Goal: Task Accomplishment & Management: Complete application form

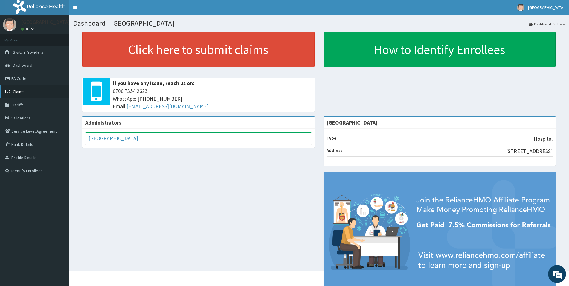
click at [34, 94] on link "Claims" at bounding box center [34, 91] width 69 height 13
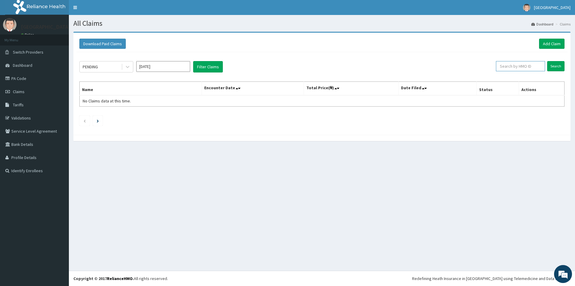
click at [508, 68] on input "text" at bounding box center [520, 66] width 49 height 10
click at [559, 68] on input "Search" at bounding box center [555, 66] width 17 height 10
click at [514, 67] on input "PBT/10059/A" at bounding box center [510, 66] width 46 height 10
type input "PBT/10056/A"
click at [551, 64] on input "Search" at bounding box center [555, 66] width 17 height 10
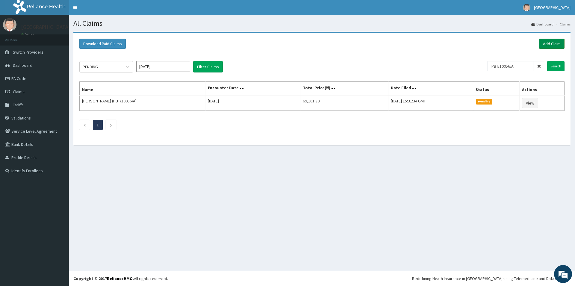
click at [545, 44] on link "Add Claim" at bounding box center [551, 44] width 25 height 10
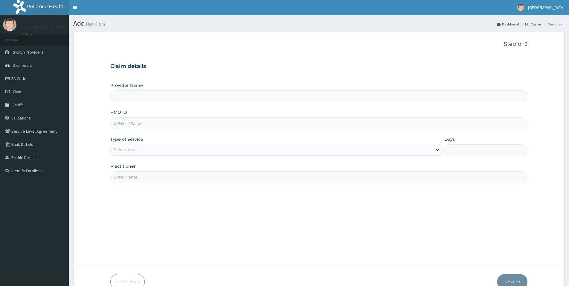
type input "[GEOGRAPHIC_DATA]"
click at [128, 120] on input "HMO ID" at bounding box center [318, 123] width 417 height 12
type input "PBT/10059/A"
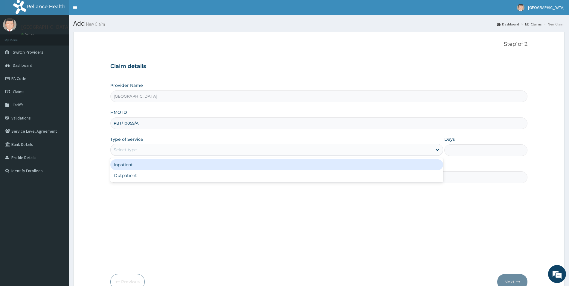
click at [119, 148] on div "Select type" at bounding box center [125, 150] width 23 height 6
click at [120, 166] on div "Inpatient" at bounding box center [276, 164] width 333 height 11
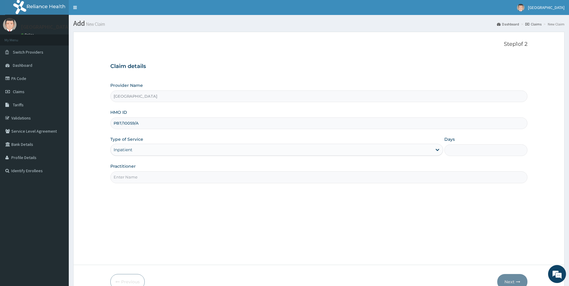
click at [131, 178] on input "Practitioner" at bounding box center [318, 177] width 417 height 12
type input "DR JUDE OBHIOSE"
click at [454, 146] on input "Days" at bounding box center [486, 150] width 83 height 12
type input "2"
click at [505, 281] on button "Next" at bounding box center [513, 282] width 30 height 16
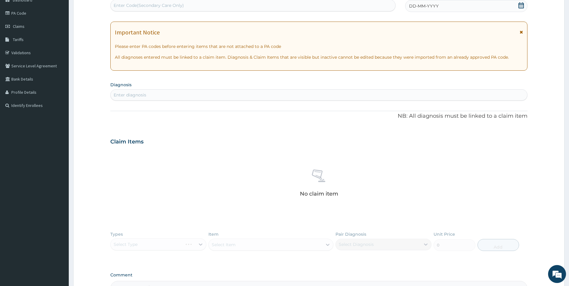
scroll to position [66, 0]
click at [520, 3] on icon at bounding box center [521, 4] width 5 height 6
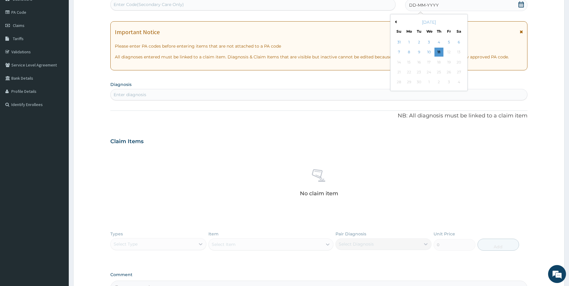
click at [397, 20] on div "September 2025" at bounding box center [429, 22] width 72 height 6
click at [400, 82] on div "28" at bounding box center [399, 82] width 9 height 9
click at [395, 19] on div "September 2025" at bounding box center [429, 22] width 72 height 6
click at [395, 23] on button "Previous Month" at bounding box center [395, 21] width 3 height 3
click at [442, 84] on div "28" at bounding box center [439, 82] width 9 height 9
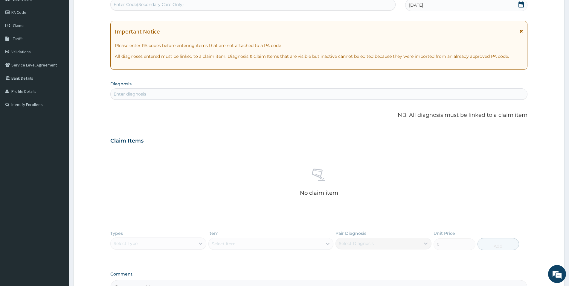
click at [154, 93] on div "Enter diagnosis" at bounding box center [319, 94] width 417 height 10
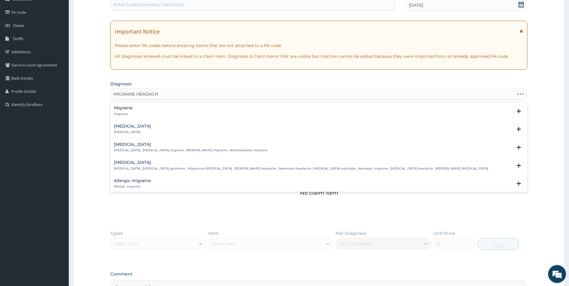
type input "MIGRAINE HEADACHE"
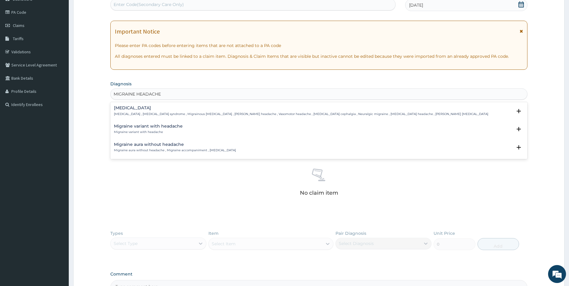
click at [158, 132] on p "Migraine variant with headache" at bounding box center [148, 132] width 69 height 4
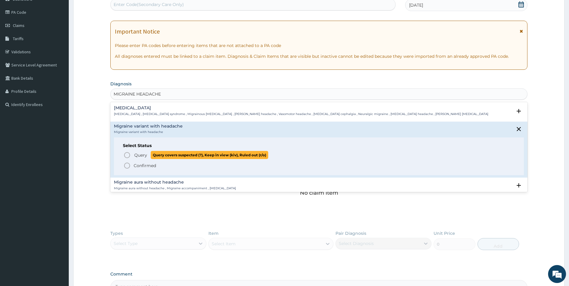
click at [142, 155] on span "Query" at bounding box center [140, 155] width 13 height 6
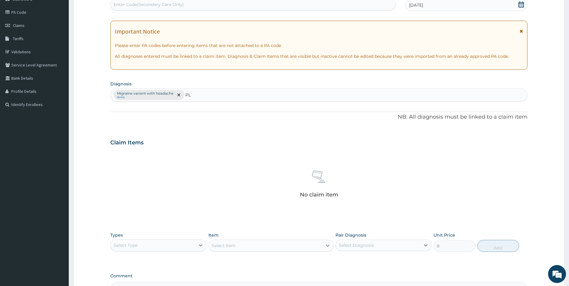
type input "P"
type input "MALARIA"
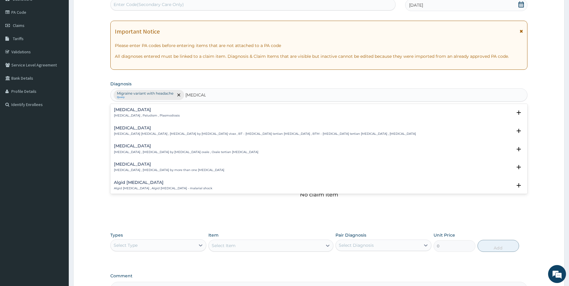
click at [272, 116] on div "Malaria Malaria , Paludism , Plasmodiosis" at bounding box center [319, 112] width 410 height 10
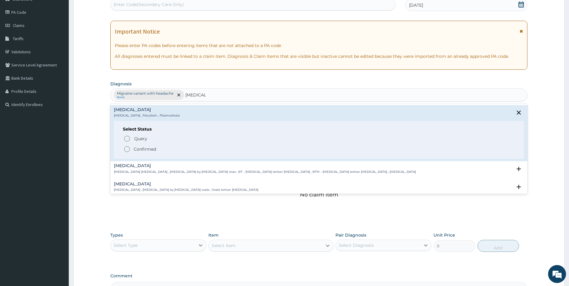
click at [128, 153] on icon "status option filled" at bounding box center [127, 148] width 7 height 7
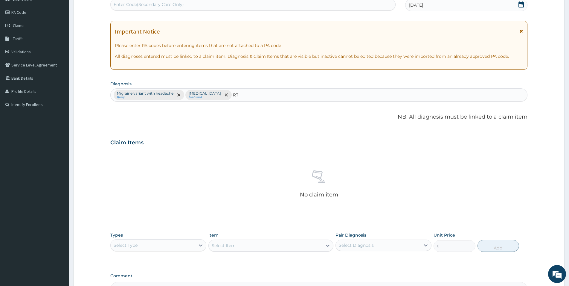
type input "RTI"
click at [237, 119] on div "Respiratory tract infection Respiratory tract infection , RTI - Respiratory tra…" at bounding box center [319, 113] width 410 height 13
click at [243, 116] on div "Respiratory tract infection Respiratory tract infection , RTI - Respiratory tra…" at bounding box center [319, 112] width 410 height 10
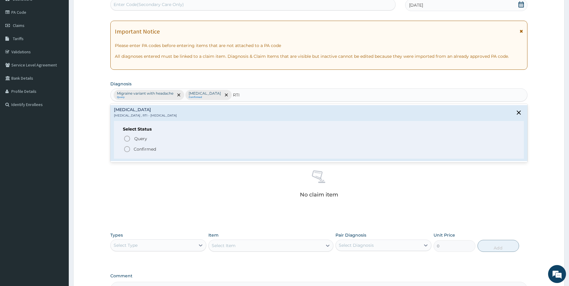
click at [212, 153] on span "Confirmed" at bounding box center [320, 148] width 392 height 7
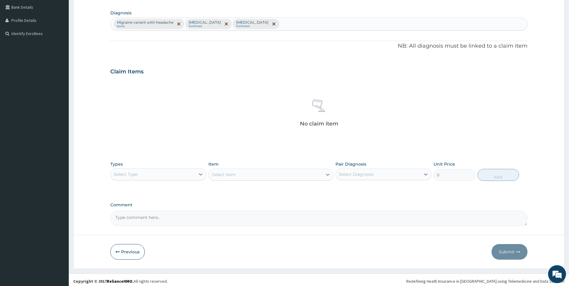
scroll to position [140, 0]
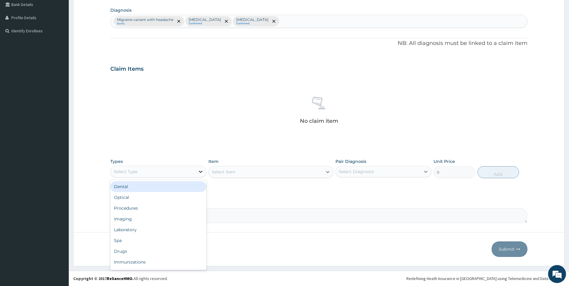
click at [201, 169] on icon at bounding box center [201, 171] width 6 height 6
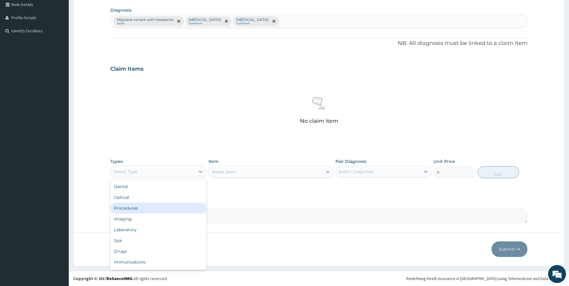
click at [189, 208] on div "Procedures" at bounding box center [158, 208] width 96 height 11
click at [326, 173] on icon at bounding box center [328, 172] width 6 height 6
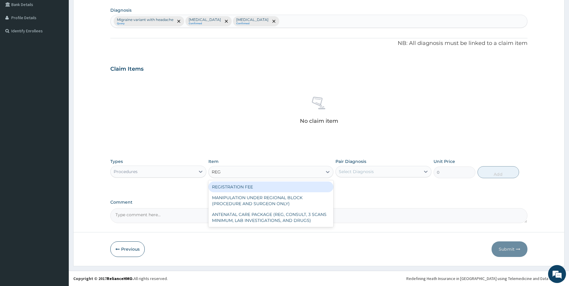
type input "REGI"
click at [287, 185] on div "REGISTRATION FEE" at bounding box center [271, 186] width 125 height 11
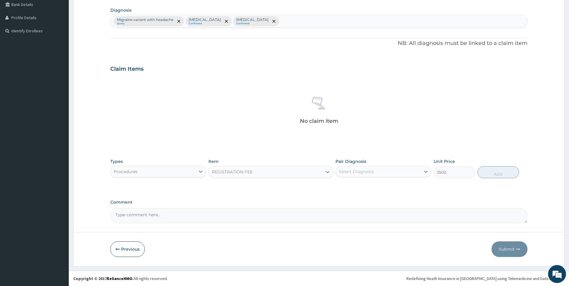
type input "2500"
click at [426, 170] on icon at bounding box center [426, 171] width 6 height 6
click at [408, 201] on div "Malaria" at bounding box center [384, 199] width 96 height 12
checkbox input "true"
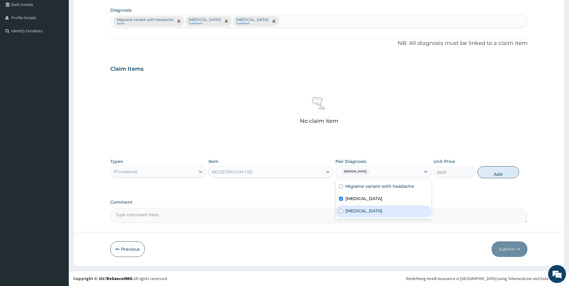
click at [407, 206] on div "Respiratory tract infection" at bounding box center [384, 211] width 96 height 12
checkbox input "true"
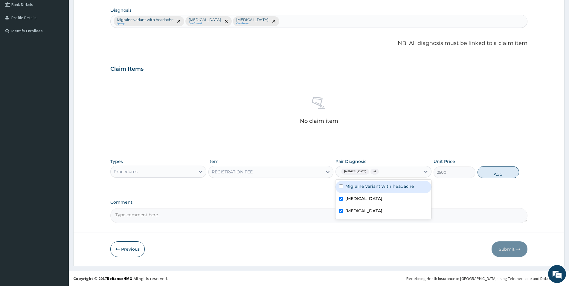
click at [406, 186] on label "Migraine variant with headache" at bounding box center [380, 186] width 69 height 6
checkbox input "true"
click at [492, 173] on button "Add" at bounding box center [499, 172] width 42 height 12
type input "0"
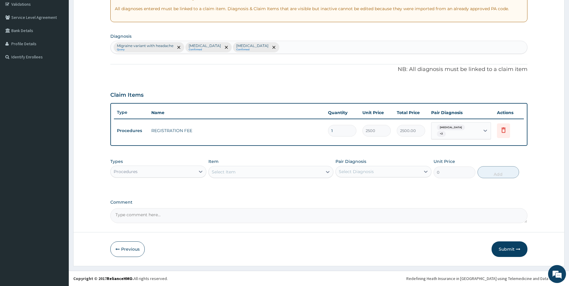
scroll to position [111, 0]
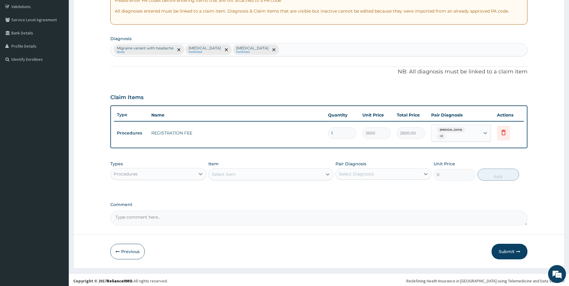
click at [245, 172] on div "Select Item" at bounding box center [266, 174] width 114 height 10
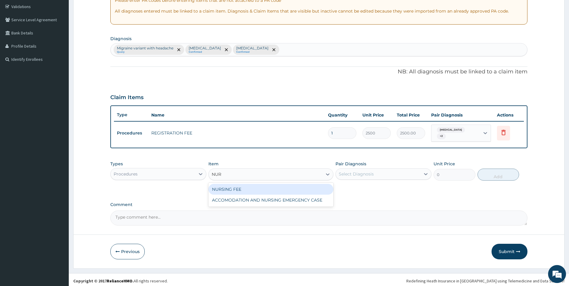
type input "NURS"
click at [248, 186] on div "NURSING FEE" at bounding box center [271, 189] width 125 height 11
type input "1875"
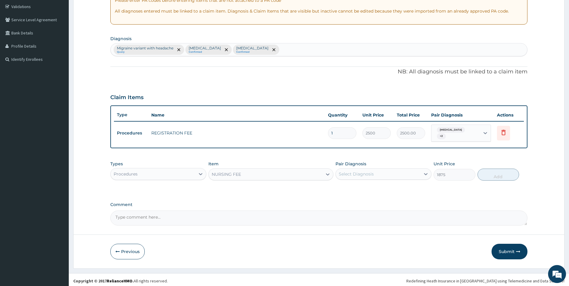
click at [406, 175] on div "Select Diagnosis" at bounding box center [378, 174] width 85 height 10
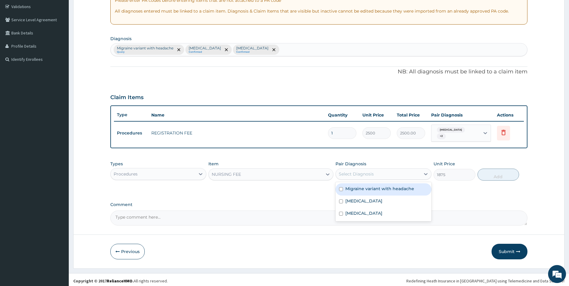
click at [396, 187] on label "Migraine variant with headache" at bounding box center [380, 189] width 69 height 6
checkbox input "true"
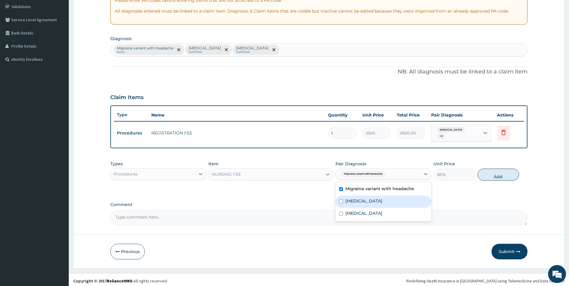
click at [395, 197] on div "Malaria" at bounding box center [384, 201] width 96 height 12
checkbox input "true"
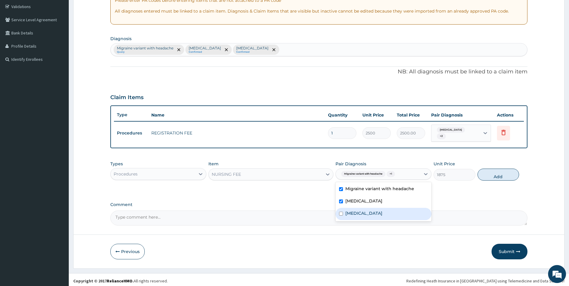
drag, startPoint x: 398, startPoint y: 212, endPoint x: 407, endPoint y: 208, distance: 9.7
click at [383, 211] on label "Respiratory tract infection" at bounding box center [364, 213] width 37 height 6
checkbox input "true"
click at [500, 173] on button "Add" at bounding box center [499, 174] width 42 height 12
type input "0"
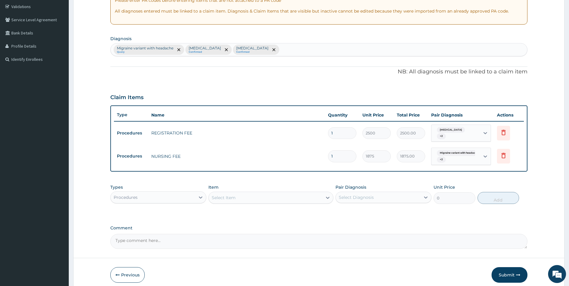
type input "0.00"
type input "2"
type input "3750.00"
type input "2"
click at [291, 195] on div "Select Item" at bounding box center [266, 198] width 114 height 10
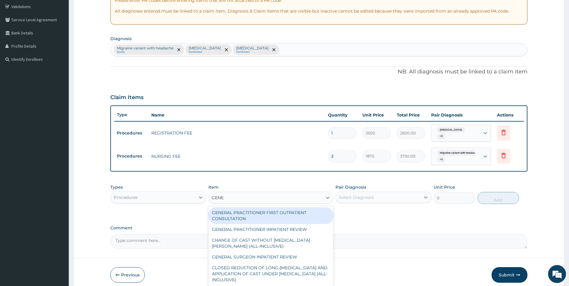
type input "GENER"
click at [290, 212] on div "GENERAL PRACTITIONER FIRST OUTPATIENT CONSULTATION" at bounding box center [271, 215] width 125 height 17
type input "3750"
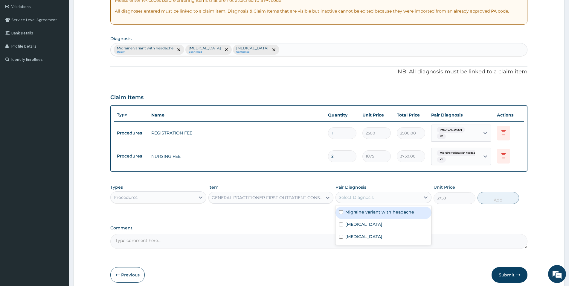
click at [407, 193] on div "Select Diagnosis" at bounding box center [378, 197] width 85 height 10
drag, startPoint x: 395, startPoint y: 211, endPoint x: 395, endPoint y: 222, distance: 11.7
click at [395, 213] on div "Migraine variant with headache" at bounding box center [384, 212] width 96 height 12
checkbox input "true"
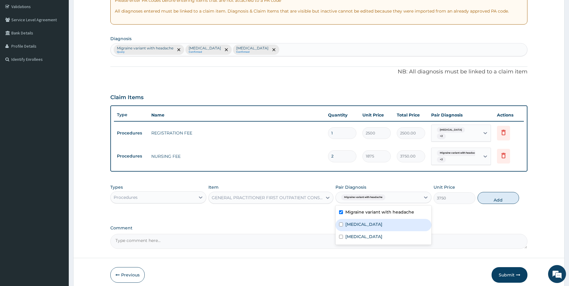
click at [395, 223] on div "Malaria" at bounding box center [384, 225] width 96 height 12
checkbox input "true"
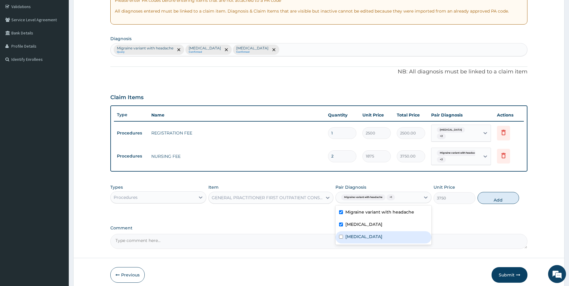
click at [402, 237] on div "Respiratory tract infection" at bounding box center [384, 237] width 96 height 12
checkbox input "true"
click at [486, 195] on button "Add" at bounding box center [499, 198] width 42 height 12
type input "0"
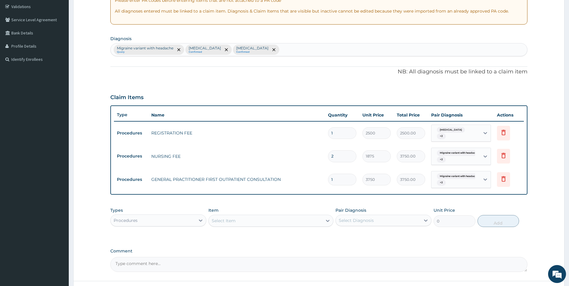
click at [236, 217] on div "Select Item" at bounding box center [266, 221] width 114 height 10
type input "PRIV"
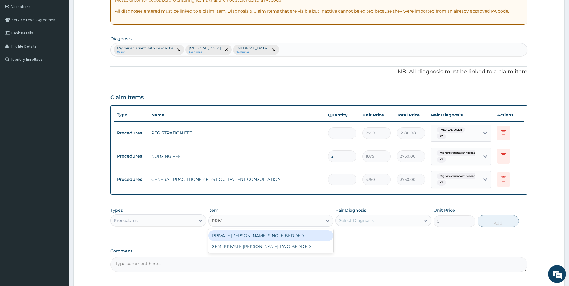
click at [241, 231] on div "PRIVATE WARD SINGLE BEDDED" at bounding box center [271, 235] width 125 height 11
type input "8750"
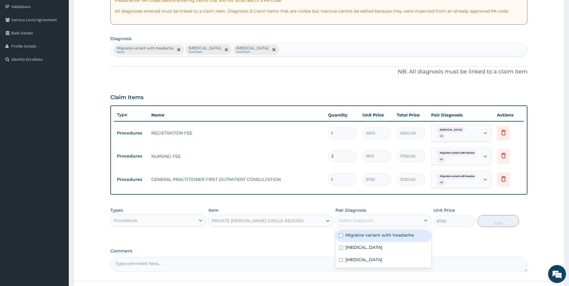
click at [416, 221] on div "Select Diagnosis" at bounding box center [378, 220] width 85 height 10
drag, startPoint x: 409, startPoint y: 235, endPoint x: 410, endPoint y: 243, distance: 8.2
click at [409, 234] on label "Migraine variant with headache" at bounding box center [380, 235] width 69 height 6
checkbox input "true"
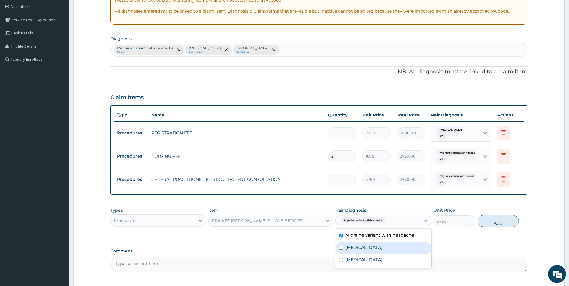
click at [410, 244] on div "Malaria" at bounding box center [384, 248] width 96 height 12
checkbox input "true"
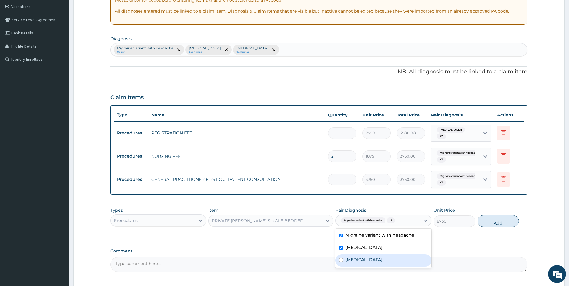
drag, startPoint x: 416, startPoint y: 260, endPoint x: 429, endPoint y: 247, distance: 18.4
click at [416, 260] on div "Respiratory tract infection" at bounding box center [384, 260] width 96 height 12
checkbox input "true"
click at [479, 217] on button "Add" at bounding box center [499, 221] width 42 height 12
type input "0"
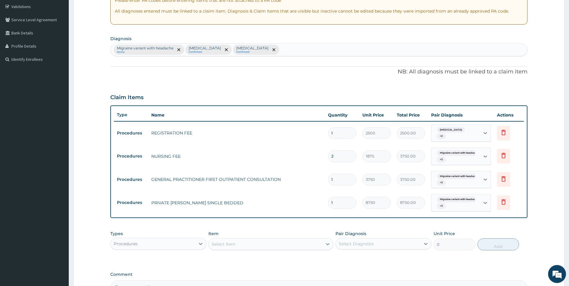
type input "0.00"
type input "2"
type input "17500.00"
type input "2"
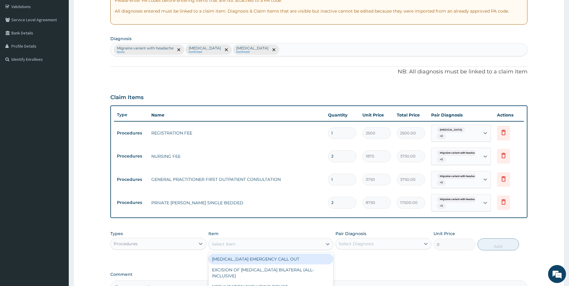
click at [297, 239] on div "Select Item" at bounding box center [266, 244] width 114 height 10
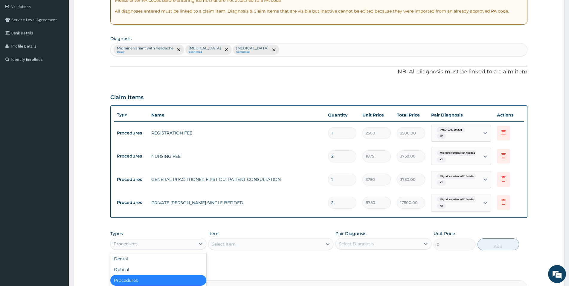
click at [184, 239] on div "Procedures" at bounding box center [153, 244] width 85 height 10
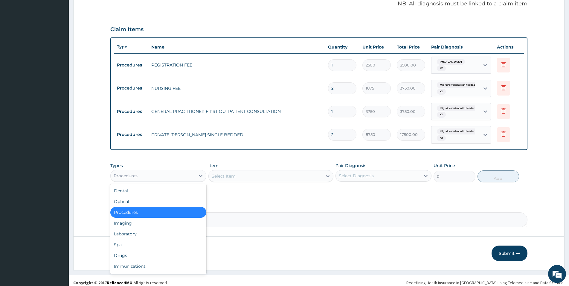
scroll to position [181, 0]
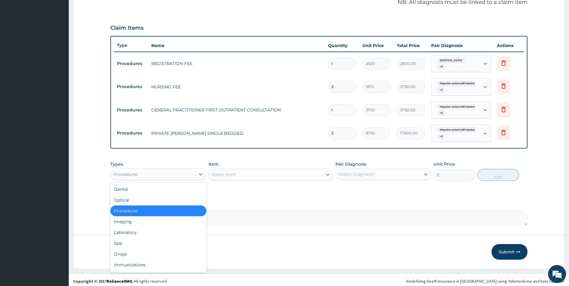
drag, startPoint x: 574, startPoint y: 285, endPoint x: 450, endPoint y: 272, distance: 124.3
click at [130, 232] on div "Laboratory" at bounding box center [158, 232] width 96 height 11
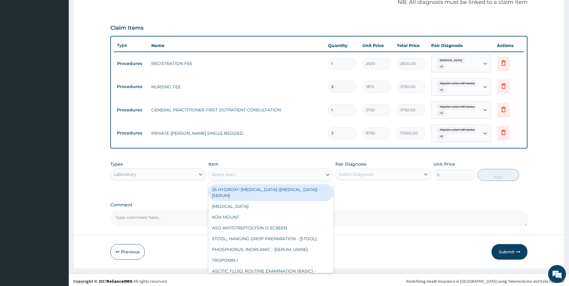
click at [268, 174] on div "Select Item" at bounding box center [266, 175] width 114 height 10
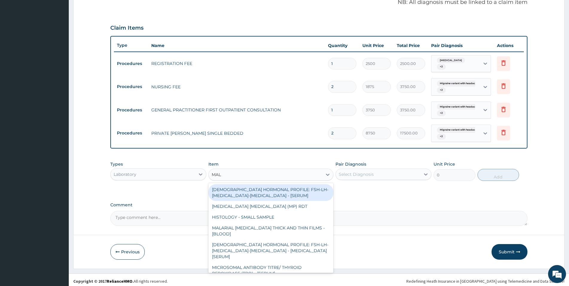
type input "MALA"
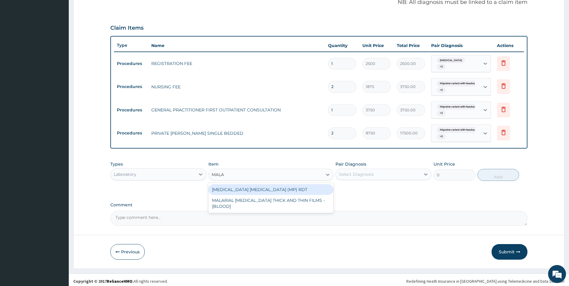
drag, startPoint x: 263, startPoint y: 189, endPoint x: 264, endPoint y: 186, distance: 3.3
click at [263, 189] on div "MALARIA PARASITE (MP) RDT" at bounding box center [271, 189] width 125 height 11
type input "2000"
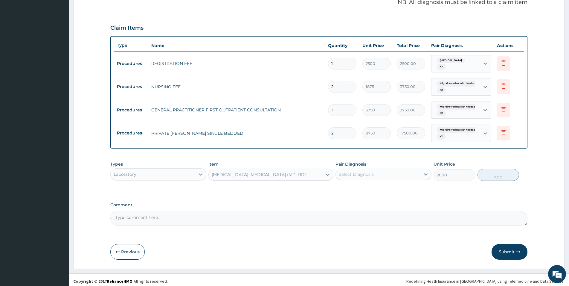
click at [366, 173] on div "Select Diagnosis" at bounding box center [356, 174] width 35 height 6
click at [364, 196] on div "Malaria" at bounding box center [384, 202] width 96 height 12
checkbox input "true"
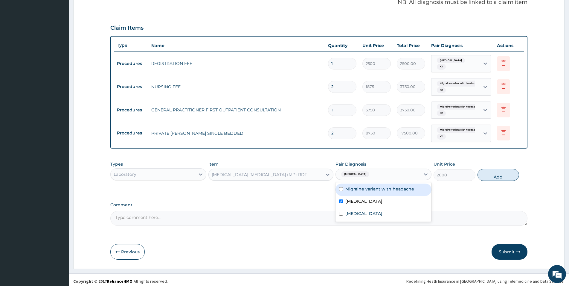
click at [481, 170] on button "Add" at bounding box center [499, 175] width 42 height 12
type input "0"
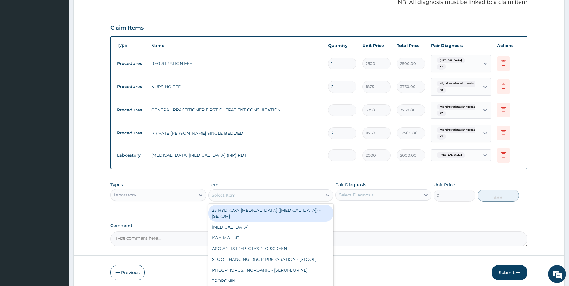
click at [255, 192] on div "Select Item" at bounding box center [266, 195] width 114 height 10
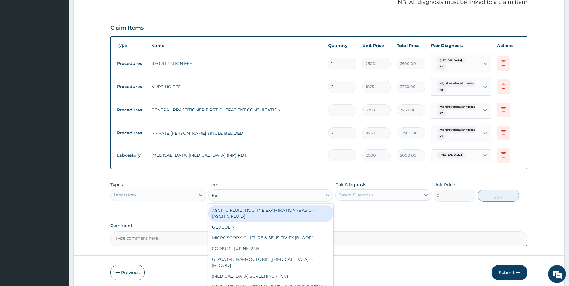
type input "FBC"
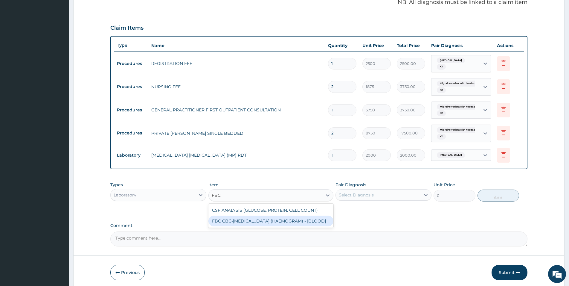
drag, startPoint x: 231, startPoint y: 227, endPoint x: 236, endPoint y: 224, distance: 4.7
click at [232, 226] on div "FBC CBC-COMPLETE BLOOD COUNT (HAEMOGRAM) - [BLOOD]" at bounding box center [271, 220] width 125 height 11
type input "5000"
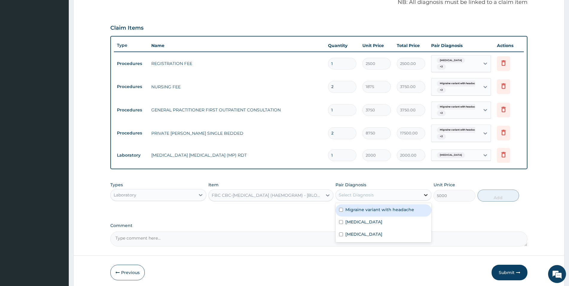
click at [423, 194] on div at bounding box center [426, 194] width 11 height 11
drag, startPoint x: 426, startPoint y: 205, endPoint x: 426, endPoint y: 212, distance: 7.2
click at [426, 205] on div "Migraine variant with headache" at bounding box center [384, 210] width 96 height 12
checkbox input "true"
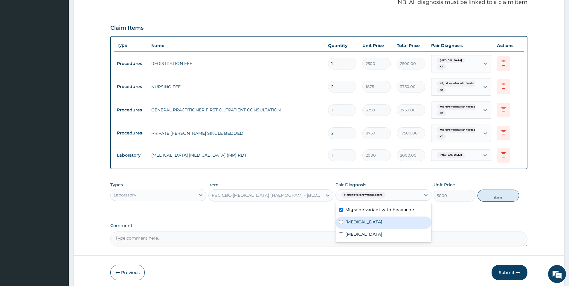
click at [426, 217] on div "Malaria" at bounding box center [384, 222] width 96 height 12
checkbox input "true"
click at [502, 194] on button "Add" at bounding box center [499, 195] width 42 height 12
type input "0"
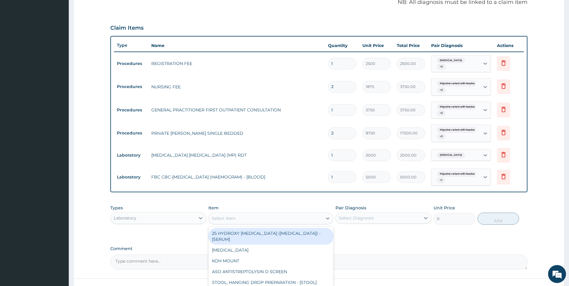
click at [272, 214] on div "Select Item" at bounding box center [266, 218] width 114 height 10
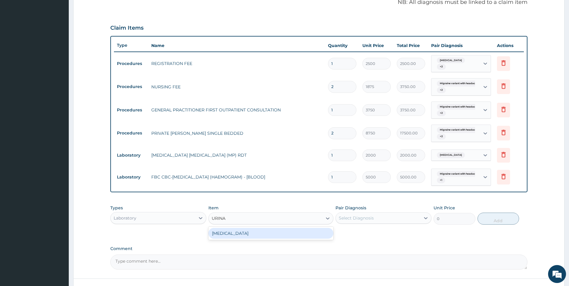
type input "URINAL"
click at [266, 229] on div "URINALYSIS" at bounding box center [271, 233] width 125 height 11
type input "2187.5"
click at [375, 214] on div "Select Diagnosis" at bounding box center [378, 218] width 85 height 10
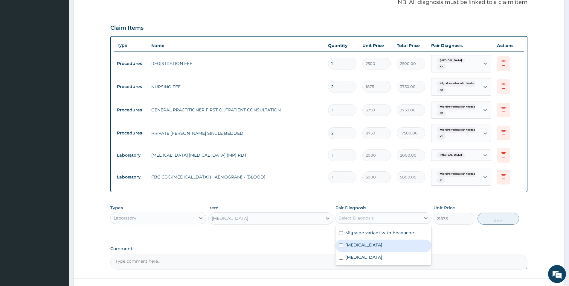
click at [369, 241] on div "Malaria" at bounding box center [384, 245] width 96 height 12
checkbox input "true"
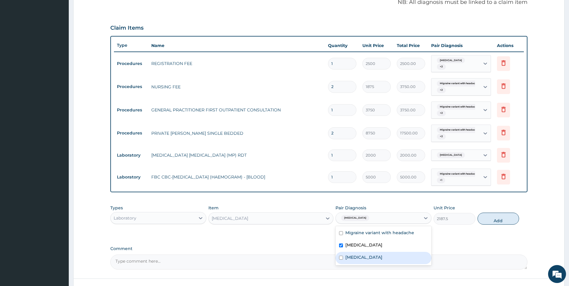
drag, startPoint x: 415, startPoint y: 262, endPoint x: 440, endPoint y: 252, distance: 27.5
click at [416, 259] on div "Migraine variant with headache Malaria Respiratory tract infection" at bounding box center [384, 245] width 96 height 39
click at [422, 258] on div "Respiratory tract infection" at bounding box center [384, 258] width 96 height 12
checkbox input "true"
click at [493, 219] on button "Add" at bounding box center [499, 218] width 42 height 12
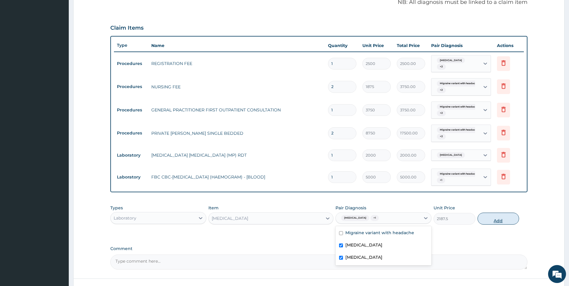
type input "0"
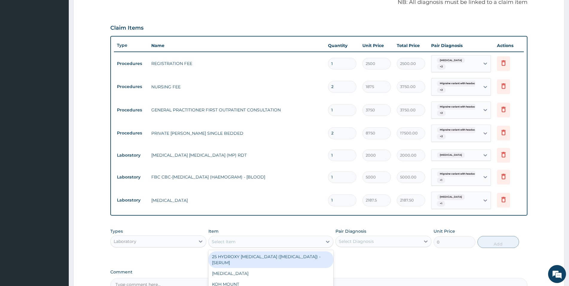
click at [244, 236] on div "Select Item" at bounding box center [271, 242] width 125 height 12
type input "HCV"
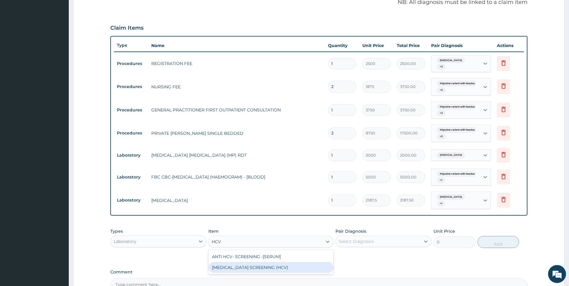
click at [250, 262] on div "HEPATITIS C SCREENING (HCV)" at bounding box center [271, 267] width 125 height 11
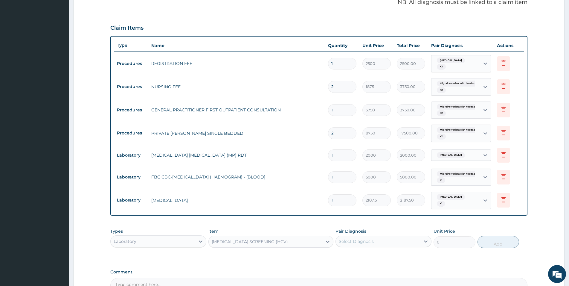
type input "3437.5"
drag, startPoint x: 365, startPoint y: 230, endPoint x: 365, endPoint y: 246, distance: 15.9
click at [365, 236] on div "Select Diagnosis" at bounding box center [384, 241] width 96 height 11
drag, startPoint x: 365, startPoint y: 253, endPoint x: 364, endPoint y: 257, distance: 4.8
click at [365, 255] on div "Migraine variant with headache" at bounding box center [384, 256] width 96 height 12
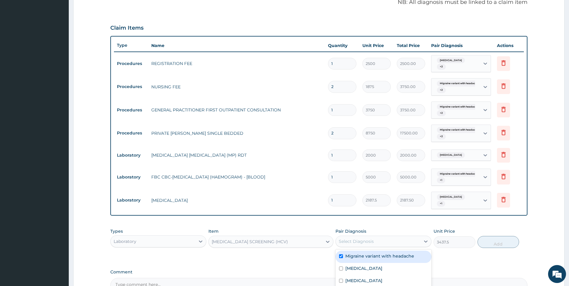
checkbox input "true"
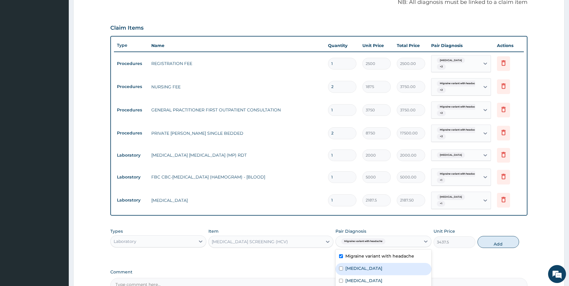
drag, startPoint x: 364, startPoint y: 261, endPoint x: 368, endPoint y: 274, distance: 13.3
click at [364, 263] on div "Malaria" at bounding box center [384, 269] width 96 height 12
checkbox input "true"
click at [371, 279] on div "Respiratory tract infection" at bounding box center [384, 281] width 96 height 12
checkbox input "true"
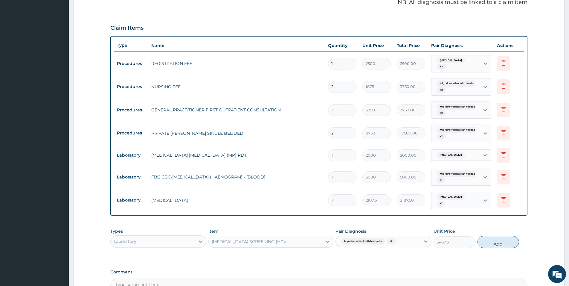
click at [481, 236] on button "Add" at bounding box center [499, 242] width 42 height 12
type input "0"
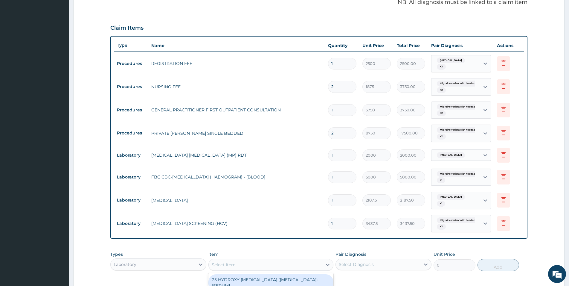
click at [247, 260] on div "Select Item" at bounding box center [266, 265] width 114 height 10
type input "HBSAG"
click at [265, 279] on div "ANTI HBSAG -TOTAL ANTIBODIES TO HEPATITIS B SURFACE ANTIGEN (SERUM)" at bounding box center [271, 282] width 125 height 17
type input "3125"
click at [362, 261] on div "Select Diagnosis" at bounding box center [356, 264] width 35 height 6
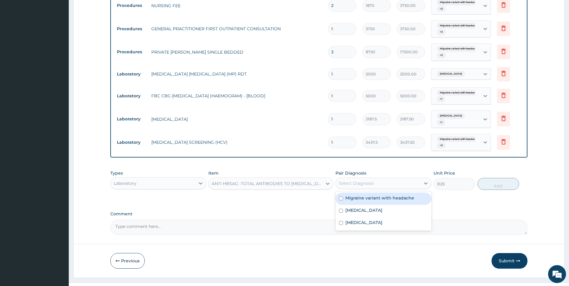
drag, startPoint x: 573, startPoint y: 284, endPoint x: 537, endPoint y: 269, distance: 38.4
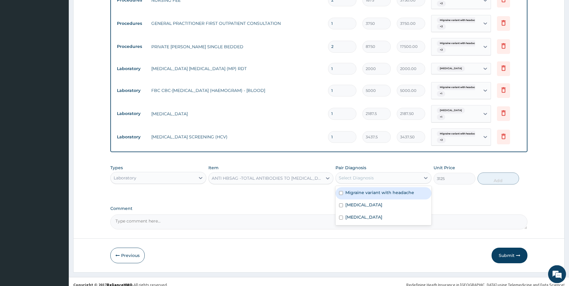
scroll to position [268, 0]
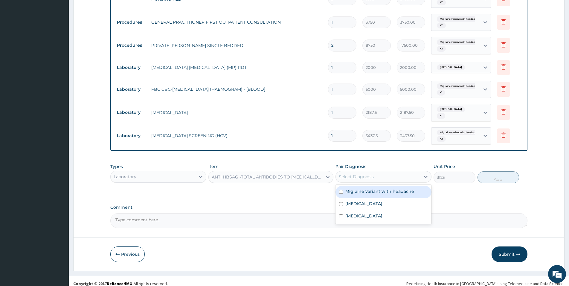
click at [410, 189] on label "Migraine variant with headache" at bounding box center [380, 191] width 69 height 6
checkbox input "true"
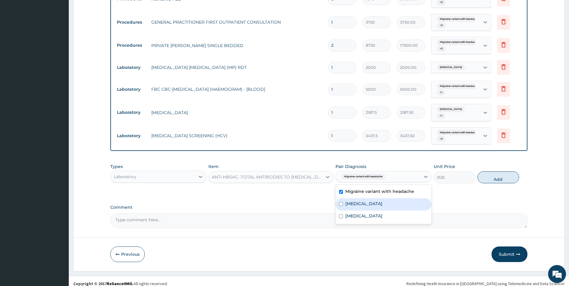
click at [412, 198] on div "Malaria" at bounding box center [384, 204] width 96 height 12
checkbox input "true"
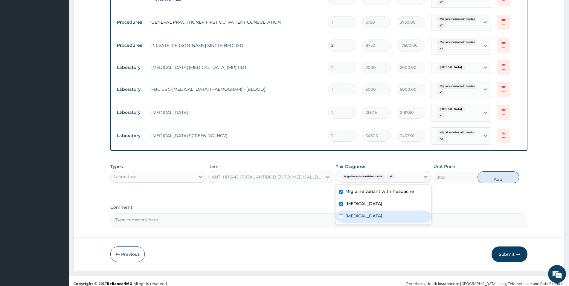
drag, startPoint x: 417, startPoint y: 209, endPoint x: 432, endPoint y: 202, distance: 16.2
click at [420, 210] on div "Respiratory tract infection" at bounding box center [384, 216] width 96 height 12
checkbox input "true"
click at [495, 172] on button "Add" at bounding box center [499, 177] width 42 height 12
type input "0"
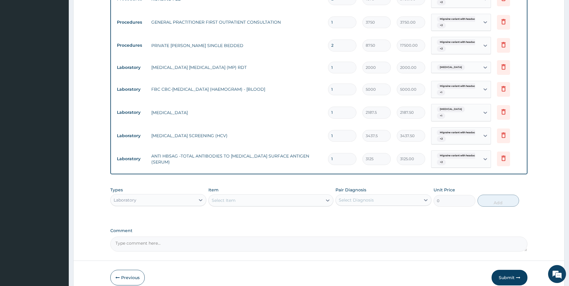
click at [283, 195] on div "Select Item" at bounding box center [266, 200] width 114 height 10
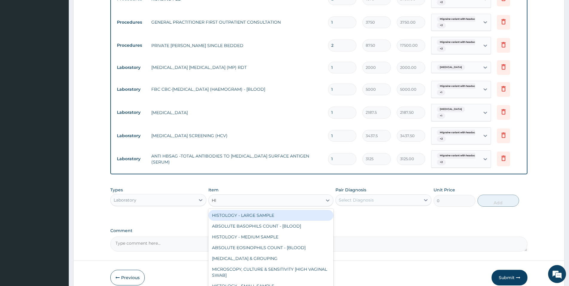
type input "HIV"
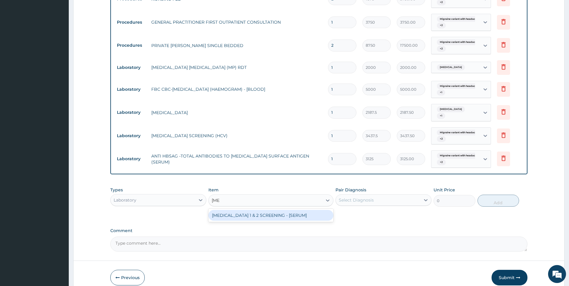
click at [289, 210] on div "HIV 1 & 2 SCREENING - [SERUM]" at bounding box center [271, 215] width 125 height 11
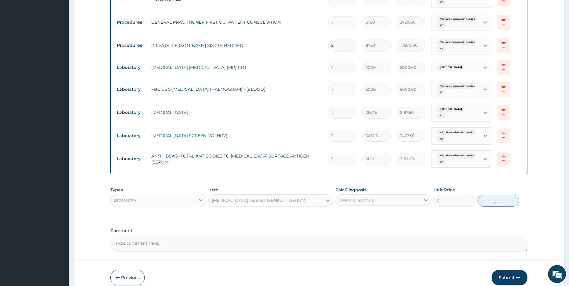
type input "2812.5"
click at [350, 195] on div "Select Diagnosis" at bounding box center [378, 200] width 85 height 10
click at [363, 212] on label "Migraine variant with headache" at bounding box center [380, 215] width 69 height 6
checkbox input "true"
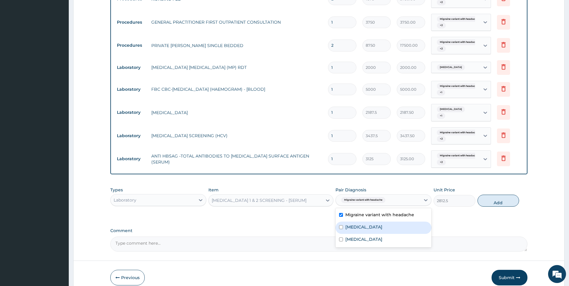
click at [359, 224] on label "Malaria" at bounding box center [364, 227] width 37 height 6
checkbox input "true"
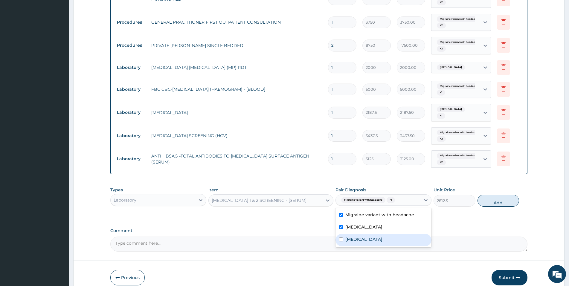
drag, startPoint x: 377, startPoint y: 241, endPoint x: 386, endPoint y: 230, distance: 13.8
click at [381, 236] on div "Migraine variant with headache Malaria Respiratory tract infection" at bounding box center [384, 227] width 96 height 39
click at [357, 236] on label "Respiratory tract infection" at bounding box center [364, 239] width 37 height 6
checkbox input "true"
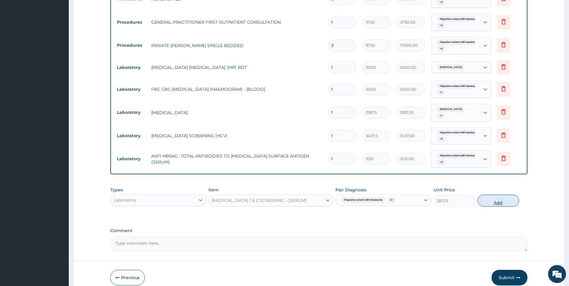
click at [504, 198] on button "Add" at bounding box center [499, 201] width 42 height 12
type input "0"
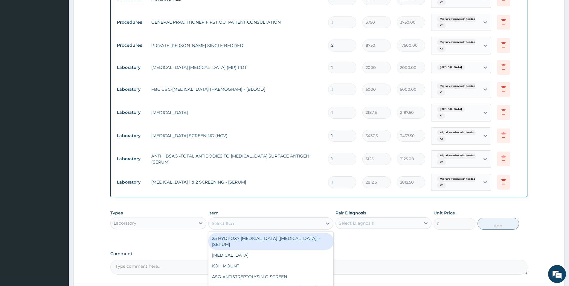
click at [228, 220] on div "Select Item" at bounding box center [224, 223] width 24 height 6
type input "RANDOM"
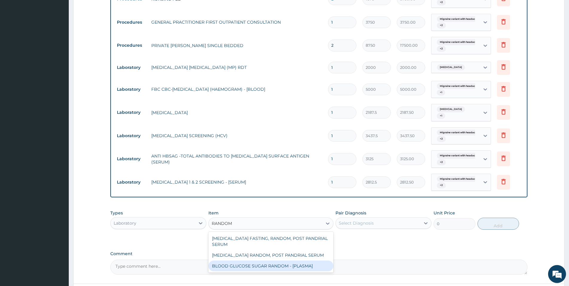
click at [254, 260] on div "BLOOD GLUCOSE SUGAR RANDOM - [PLASMA]" at bounding box center [271, 265] width 125 height 11
type input "1875"
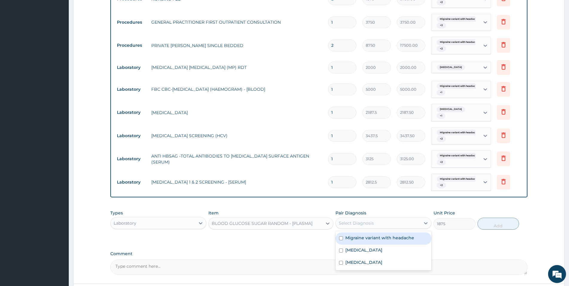
click at [371, 220] on div "Select Diagnosis" at bounding box center [356, 223] width 35 height 6
click at [376, 244] on div "Malaria" at bounding box center [384, 250] width 96 height 12
checkbox input "true"
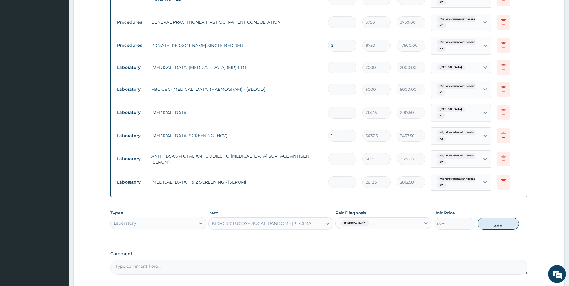
click at [504, 220] on button "Add" at bounding box center [499, 224] width 42 height 12
type input "0"
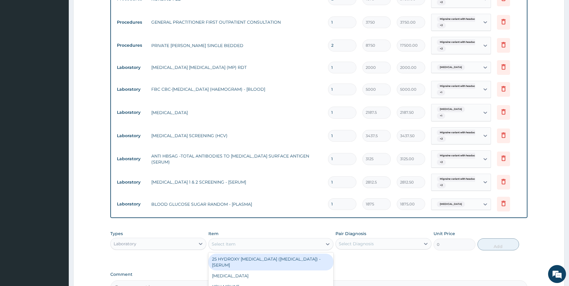
click at [298, 244] on div "Select Item" at bounding box center [271, 244] width 125 height 12
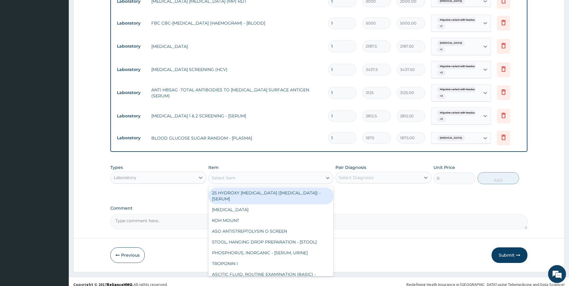
scroll to position [335, 0]
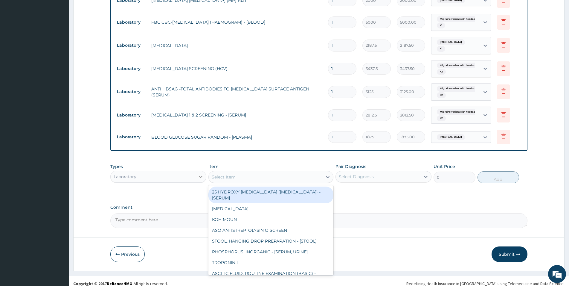
drag, startPoint x: 200, startPoint y: 170, endPoint x: 200, endPoint y: 173, distance: 3.6
click at [200, 174] on icon at bounding box center [201, 177] width 6 height 6
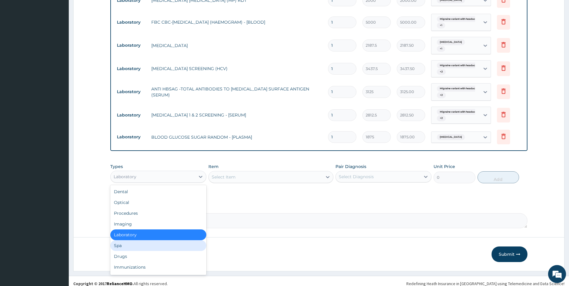
click at [188, 245] on div "Spa" at bounding box center [158, 245] width 96 height 11
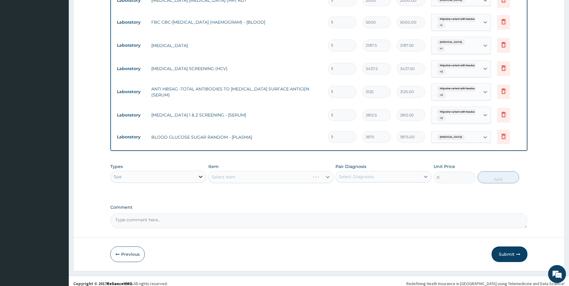
click at [199, 176] on icon at bounding box center [201, 177] width 4 height 2
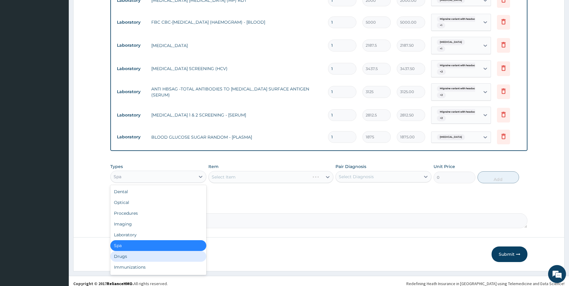
click at [182, 255] on div "Drugs" at bounding box center [158, 256] width 96 height 11
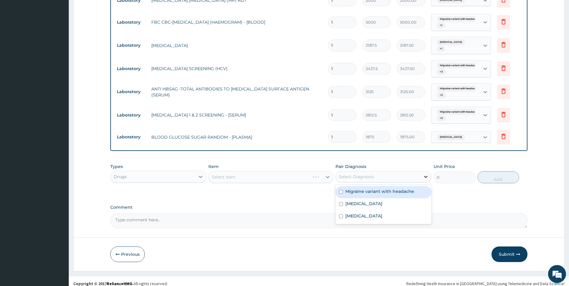
click at [430, 171] on div at bounding box center [426, 176] width 11 height 11
click at [413, 188] on label "Migraine variant with headache" at bounding box center [380, 191] width 69 height 6
checkbox input "true"
click at [309, 189] on div "Types Drugs Item Select Item Pair Diagnosis option Migraine variant with headac…" at bounding box center [318, 177] width 417 height 35
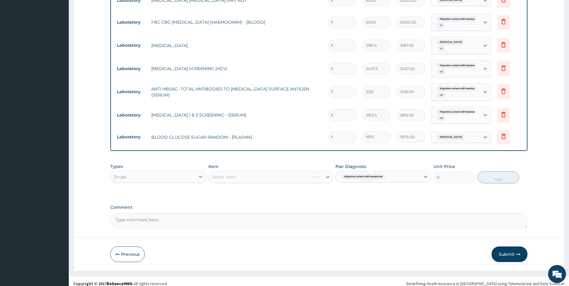
click at [328, 171] on div "Select Item" at bounding box center [271, 177] width 125 height 12
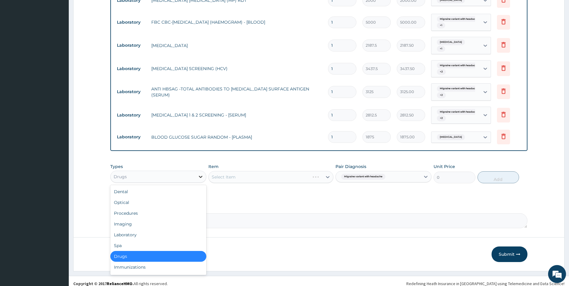
click at [200, 176] on icon at bounding box center [201, 177] width 4 height 2
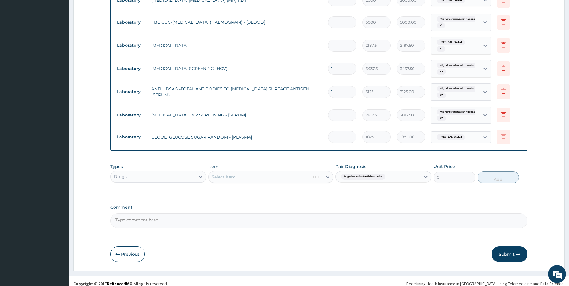
drag, startPoint x: 284, startPoint y: 166, endPoint x: 285, endPoint y: 170, distance: 4.5
click at [284, 167] on div "Item Select Item" at bounding box center [271, 173] width 125 height 20
click at [285, 171] on div "Select Item" at bounding box center [271, 177] width 125 height 12
click at [286, 171] on div "Select Item" at bounding box center [271, 177] width 125 height 12
drag, startPoint x: 287, startPoint y: 171, endPoint x: 296, endPoint y: 172, distance: 9.3
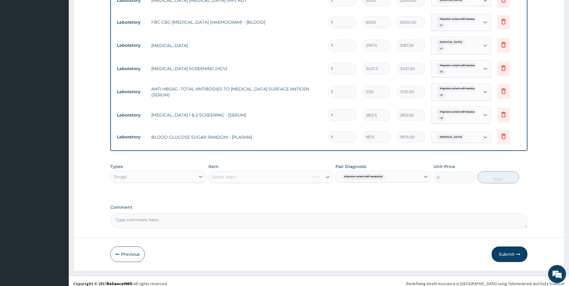
click at [287, 171] on div "Select Item" at bounding box center [271, 177] width 125 height 12
click at [296, 173] on div "Select Item" at bounding box center [271, 177] width 125 height 12
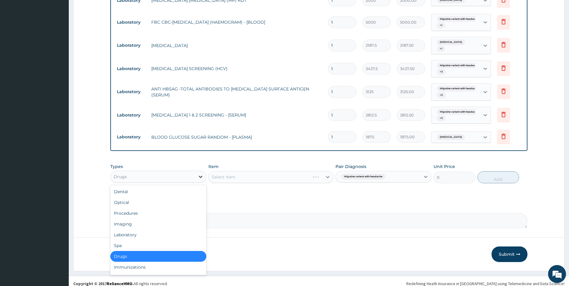
click at [203, 174] on icon at bounding box center [201, 177] width 6 height 6
click at [185, 211] on div "Procedures" at bounding box center [158, 213] width 96 height 11
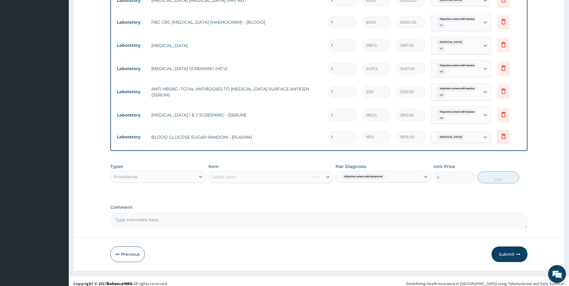
click at [508, 248] on button "Submit" at bounding box center [510, 254] width 36 height 16
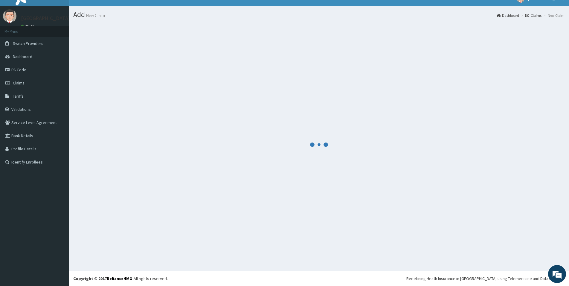
scroll to position [9, 0]
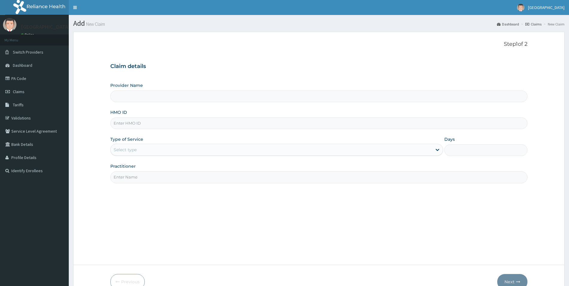
type input "[GEOGRAPHIC_DATA]"
type input "PBT/10059/A"
click at [129, 154] on div "Select type" at bounding box center [272, 150] width 322 height 10
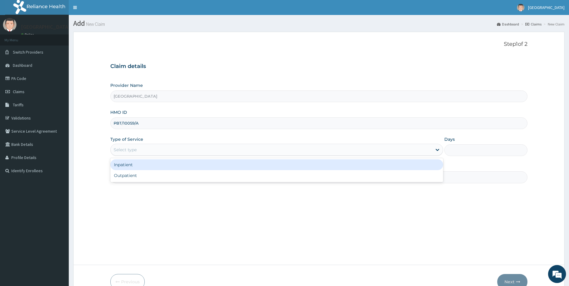
click at [127, 167] on div "Inpatient" at bounding box center [276, 164] width 333 height 11
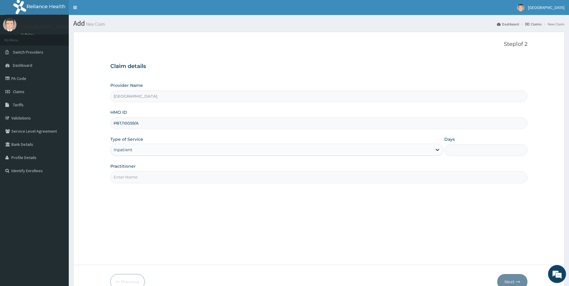
click at [461, 153] on input "Days" at bounding box center [486, 150] width 83 height 12
type input "2"
click at [127, 178] on input "Practitioner" at bounding box center [318, 177] width 417 height 12
type input "DR JUDE OBHIOSE"
click at [510, 277] on button "Next" at bounding box center [513, 282] width 30 height 16
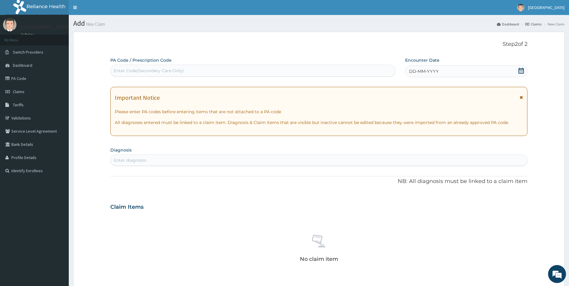
click at [419, 75] on div "DD-MM-YYYY" at bounding box center [466, 71] width 122 height 12
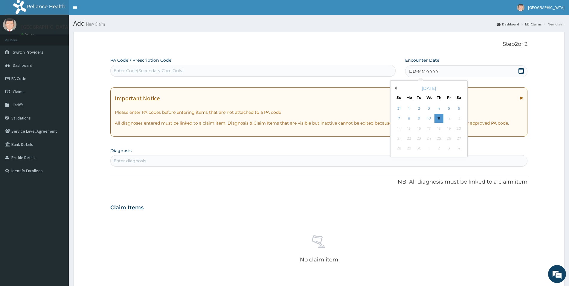
click at [396, 87] on button "Previous Month" at bounding box center [395, 87] width 3 height 3
click at [440, 148] on div "28" at bounding box center [439, 148] width 9 height 9
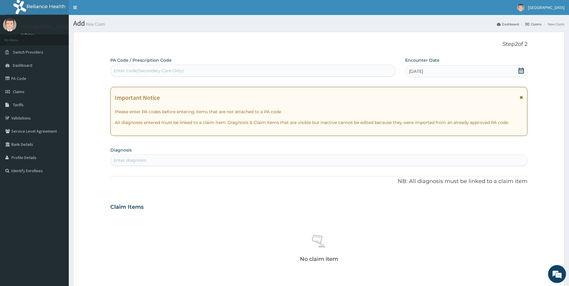
click at [115, 158] on div "Enter diagnosis" at bounding box center [130, 160] width 33 height 6
type input "RTI"
click at [126, 176] on h4 "Respiratory tract infection" at bounding box center [145, 174] width 63 height 4
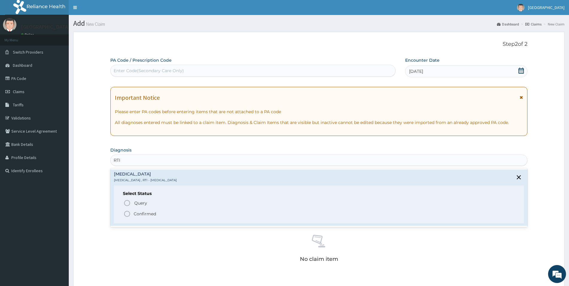
click at [131, 213] on icon "status option filled" at bounding box center [127, 213] width 7 height 7
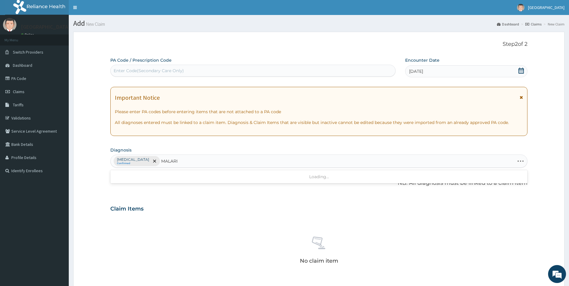
type input "MALARIA"
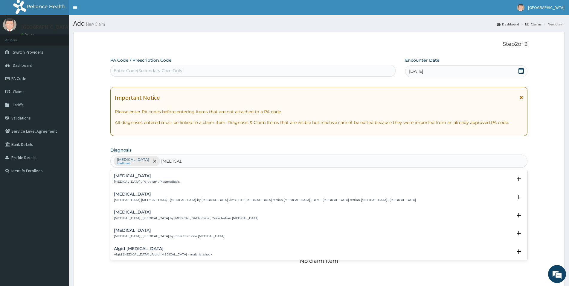
click at [125, 182] on p "Malaria , Paludism , Plasmodiosis" at bounding box center [147, 182] width 66 height 4
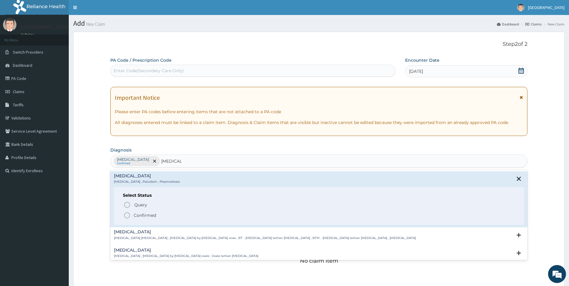
click at [133, 213] on span "Confirmed" at bounding box center [320, 215] width 392 height 7
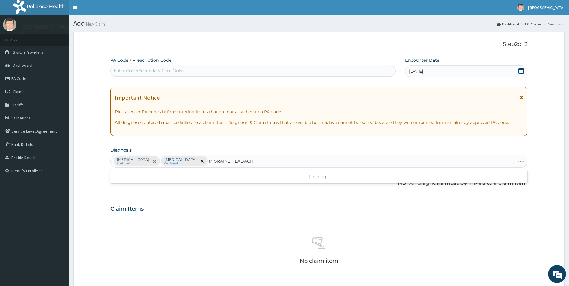
type input "MIGRAINE HEADACHE"
click at [219, 162] on input "MIGRAINE HEADACHE" at bounding box center [233, 161] width 48 height 6
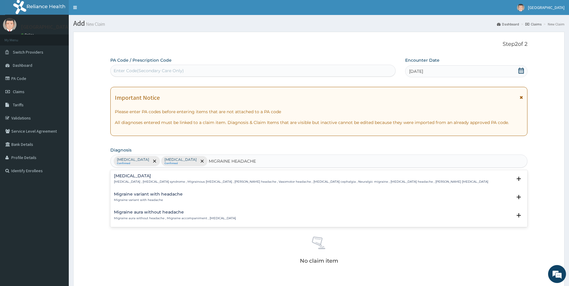
click at [199, 196] on div "Migraine variant with headache Migraine variant with headache" at bounding box center [319, 197] width 410 height 10
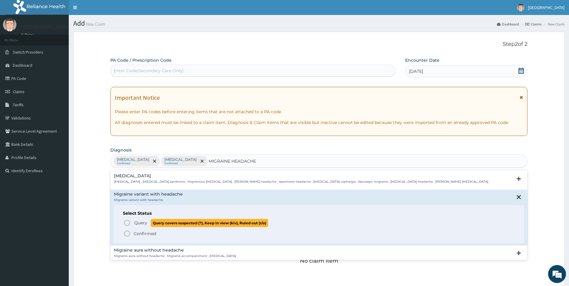
drag, startPoint x: 165, startPoint y: 224, endPoint x: 189, endPoint y: 219, distance: 24.5
click at [165, 224] on span "Query covers suspected (?), Keep in view (kiv), Ruled out (r/o)" at bounding box center [210, 223] width 118 height 8
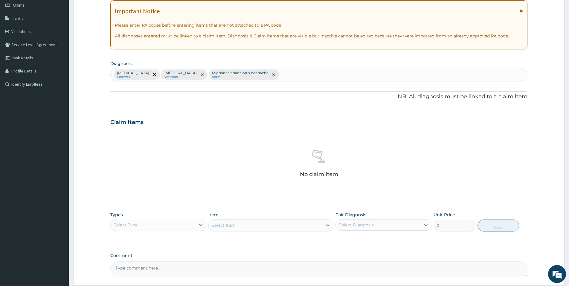
scroll to position [102, 0]
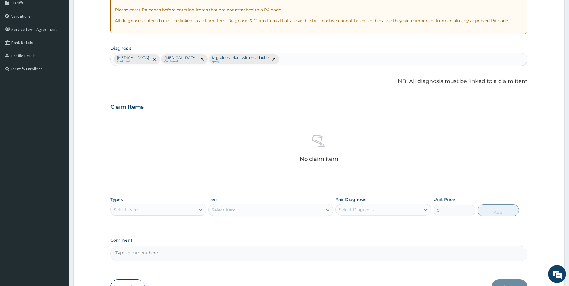
click at [158, 210] on div "Select Type" at bounding box center [153, 210] width 85 height 10
drag, startPoint x: 160, startPoint y: 245, endPoint x: 163, endPoint y: 245, distance: 3.0
click at [160, 246] on div "Procedures" at bounding box center [158, 246] width 96 height 11
click at [424, 209] on icon at bounding box center [426, 209] width 6 height 6
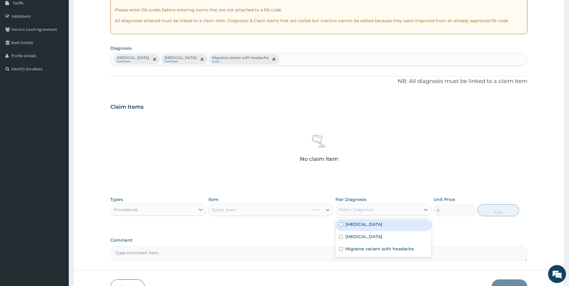
click at [418, 227] on div "Respiratory tract infection" at bounding box center [384, 225] width 96 height 12
click at [418, 230] on div "Respiratory tract infection" at bounding box center [384, 225] width 96 height 12
checkbox input "false"
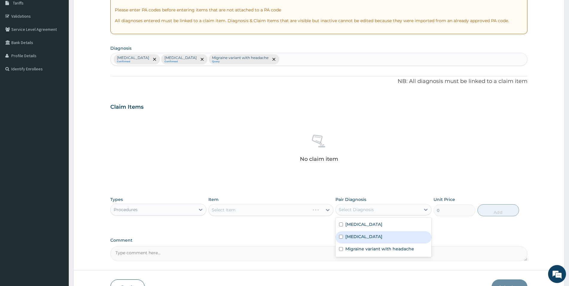
click at [418, 237] on div "Malaria" at bounding box center [384, 237] width 96 height 12
click at [416, 231] on div "Malaria" at bounding box center [384, 237] width 96 height 12
checkbox input "false"
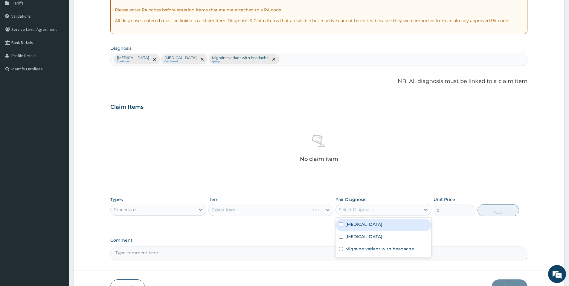
click at [414, 225] on div "Respiratory tract infection" at bounding box center [384, 225] width 96 height 12
checkbox input "true"
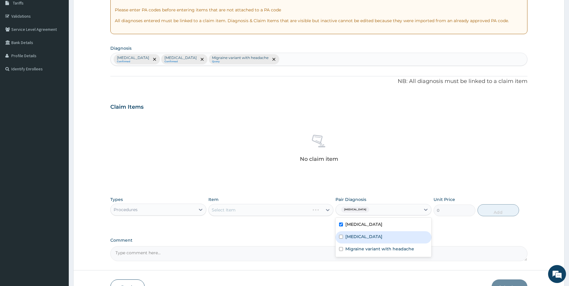
click at [414, 231] on div "Malaria" at bounding box center [384, 237] width 96 height 12
click at [414, 233] on div "Malaria" at bounding box center [384, 237] width 96 height 12
checkbox input "true"
click at [414, 244] on div "Migraine variant with headache" at bounding box center [384, 249] width 96 height 12
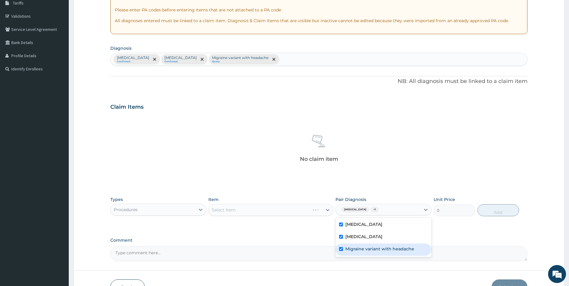
checkbox input "true"
click at [444, 230] on div "PA Code / Prescription Code Enter Code(Secondary Care Only) Encounter Date 28-0…" at bounding box center [318, 108] width 417 height 306
click at [329, 210] on div "Select Item" at bounding box center [271, 210] width 125 height 12
click at [304, 209] on div "Select Item" at bounding box center [271, 210] width 125 height 12
click at [302, 204] on div "Select Item" at bounding box center [271, 210] width 125 height 12
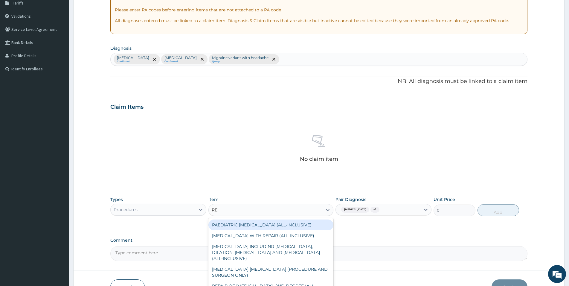
type input "REG"
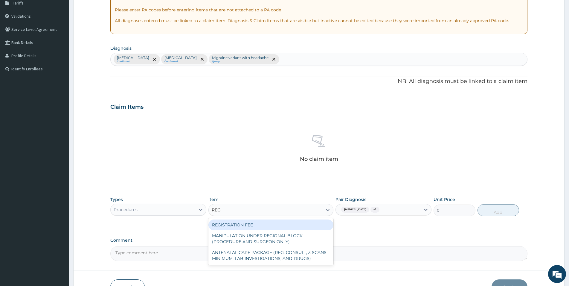
click at [278, 225] on div "REGISTRATION FEE" at bounding box center [271, 224] width 125 height 11
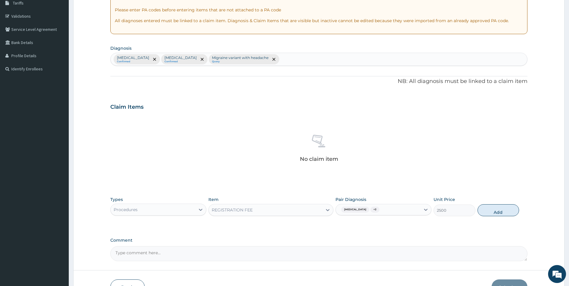
drag, startPoint x: 487, startPoint y: 211, endPoint x: 482, endPoint y: 213, distance: 6.0
click at [486, 211] on button "Add" at bounding box center [499, 210] width 42 height 12
type input "0"
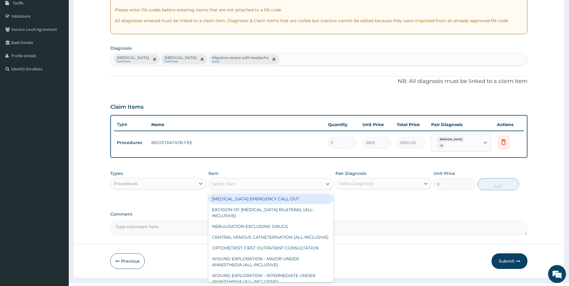
click at [252, 186] on div "Select Item" at bounding box center [266, 184] width 114 height 10
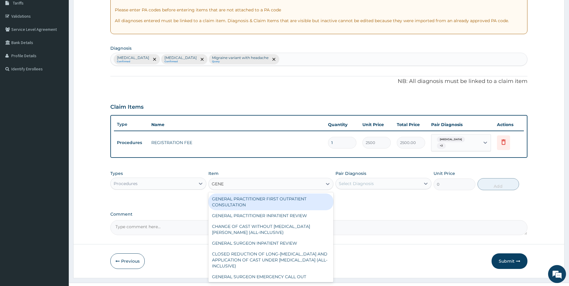
type input "GENER"
click at [256, 199] on div "GENERAL PRACTITIONER FIRST OUTPATIENT CONSULTATION" at bounding box center [271, 201] width 125 height 17
type input "3750"
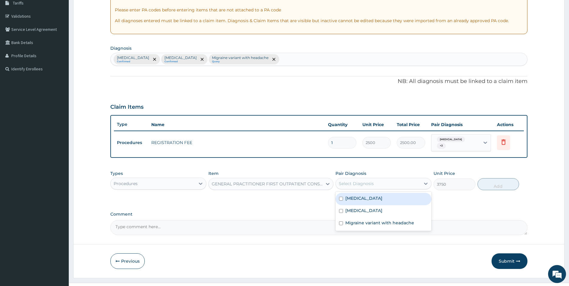
click at [367, 186] on div "Select Diagnosis" at bounding box center [378, 184] width 85 height 10
click at [358, 201] on div "Respiratory tract infection" at bounding box center [384, 199] width 96 height 12
checkbox input "true"
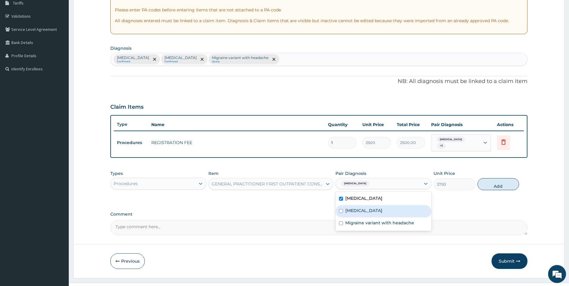
drag, startPoint x: 360, startPoint y: 209, endPoint x: 364, endPoint y: 224, distance: 14.9
click at [361, 212] on label "Malaria" at bounding box center [364, 210] width 37 height 6
checkbox input "true"
click at [366, 225] on div "Migraine variant with headache" at bounding box center [384, 223] width 96 height 12
checkbox input "true"
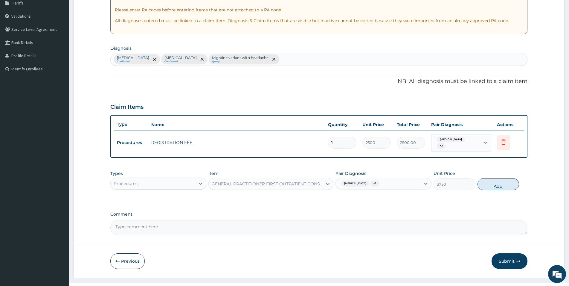
click at [498, 183] on button "Add" at bounding box center [499, 184] width 42 height 12
type input "0"
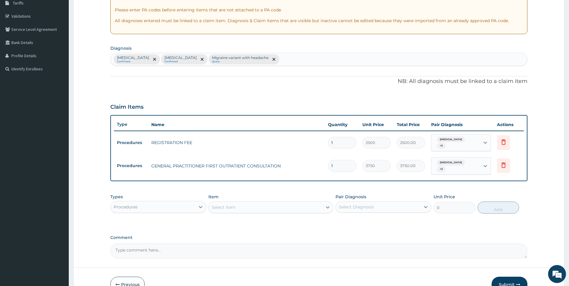
click at [363, 206] on div "Select Diagnosis" at bounding box center [356, 207] width 35 height 6
click at [360, 223] on label "Respiratory tract infection" at bounding box center [364, 221] width 37 height 6
checkbox input "true"
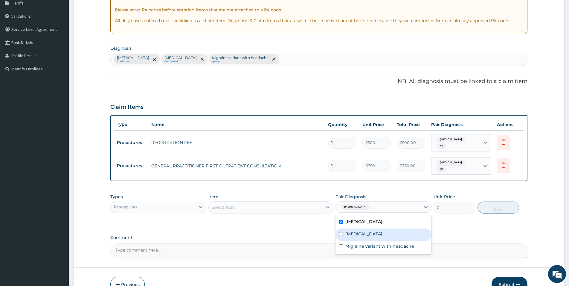
click at [361, 235] on label "Malaria" at bounding box center [364, 234] width 37 height 6
checkbox input "true"
click at [369, 241] on div "Migraine variant with headache" at bounding box center [384, 247] width 96 height 12
checkbox input "true"
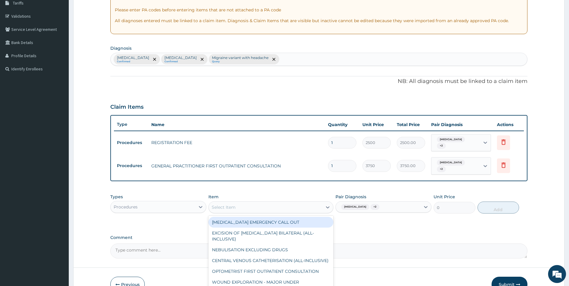
drag, startPoint x: 249, startPoint y: 208, endPoint x: 255, endPoint y: 213, distance: 8.3
click at [249, 208] on div "Select Item" at bounding box center [266, 207] width 114 height 10
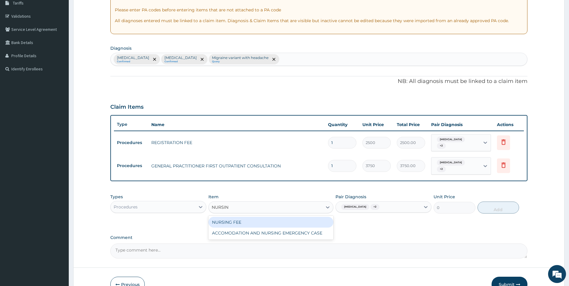
type input "NURSING"
drag, startPoint x: 251, startPoint y: 219, endPoint x: 252, endPoint y: 223, distance: 4.2
click at [251, 219] on div "NURSING FEE" at bounding box center [271, 222] width 125 height 11
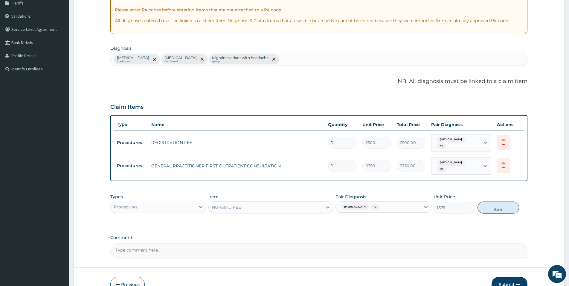
drag, startPoint x: 487, startPoint y: 206, endPoint x: 424, endPoint y: 216, distance: 64.0
click at [487, 205] on button "Add" at bounding box center [499, 207] width 42 height 12
type input "0"
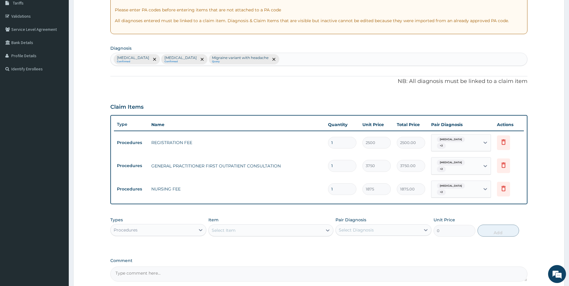
type input "0.00"
type input "2"
type input "3750.00"
type input "2"
click at [242, 228] on div "Select Item" at bounding box center [266, 230] width 114 height 10
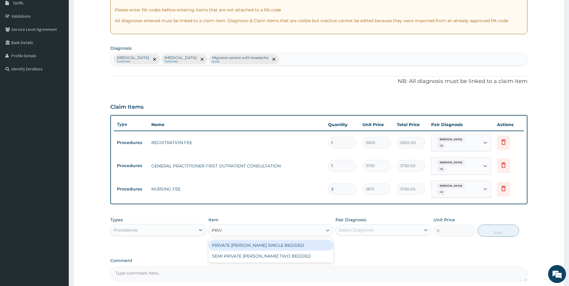
type input "PRIVA"
click at [213, 247] on div "PRIVATE WARD SINGLE BEDDED" at bounding box center [271, 245] width 125 height 11
type input "8750"
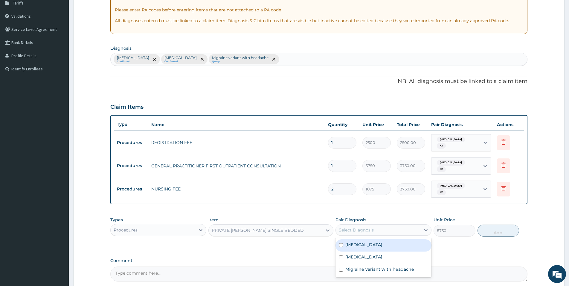
click at [382, 231] on div "Select Diagnosis" at bounding box center [378, 230] width 85 height 10
click at [383, 243] on label "Respiratory tract infection" at bounding box center [364, 244] width 37 height 6
checkbox input "true"
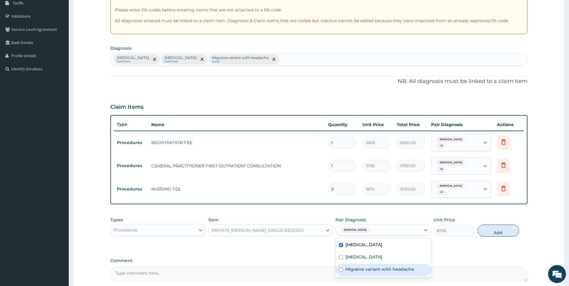
click at [396, 269] on label "Migraine variant with headache" at bounding box center [380, 269] width 69 height 6
checkbox input "true"
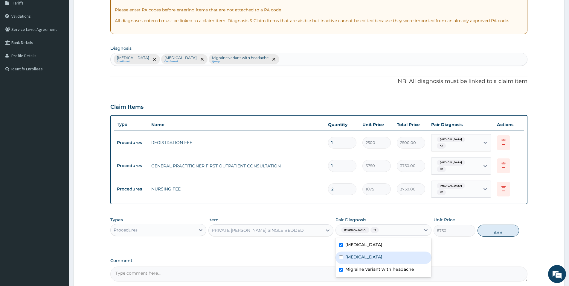
click at [398, 261] on div "Malaria" at bounding box center [384, 257] width 96 height 12
checkbox input "true"
click at [482, 227] on button "Add" at bounding box center [499, 230] width 42 height 12
type input "0"
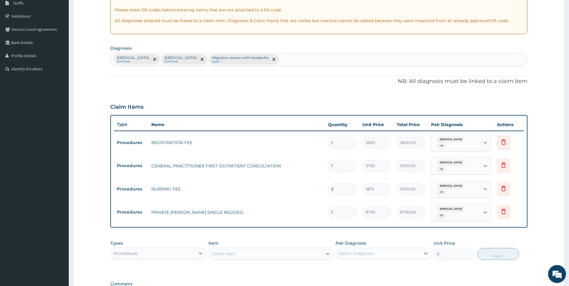
type input "0.00"
type input "2"
type input "17500.00"
type input "2"
click at [221, 251] on div "Select Item" at bounding box center [224, 253] width 24 height 6
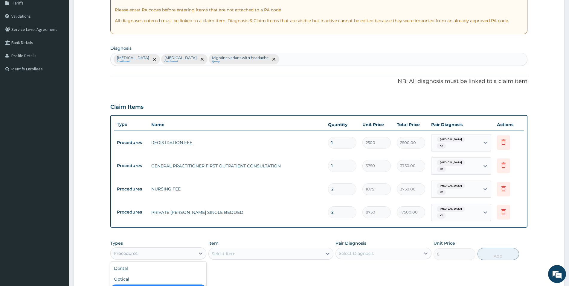
click at [176, 256] on div "Procedures" at bounding box center [153, 253] width 85 height 10
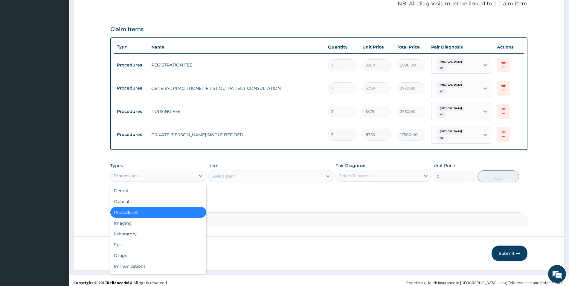
scroll to position [183, 0]
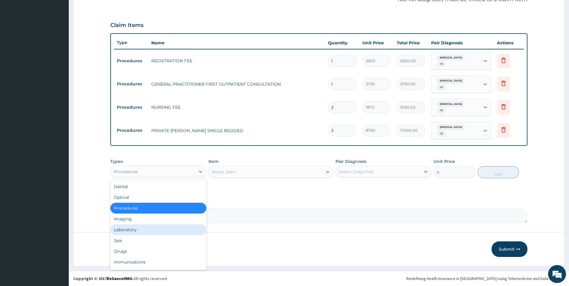
click at [134, 231] on div "Laboratory" at bounding box center [158, 229] width 96 height 11
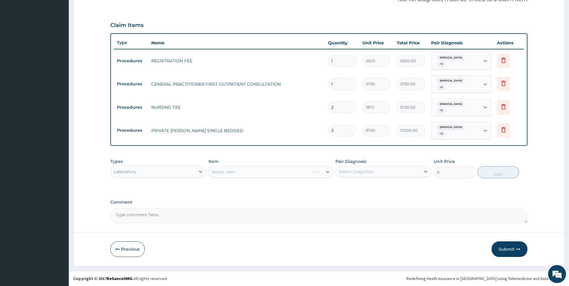
click at [396, 173] on div "Select Diagnosis" at bounding box center [378, 172] width 85 height 10
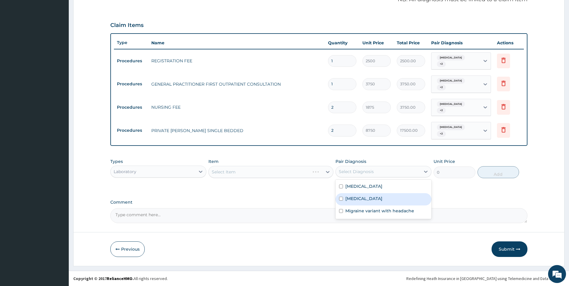
click at [391, 199] on div "Malaria" at bounding box center [384, 199] width 96 height 12
checkbox input "true"
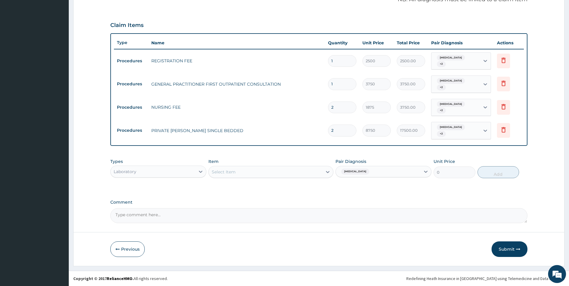
click at [296, 172] on div "Select Item" at bounding box center [266, 172] width 114 height 10
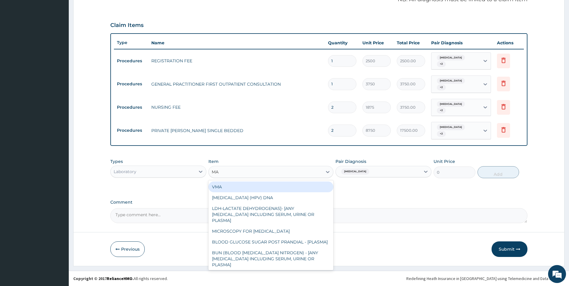
type input "MAL"
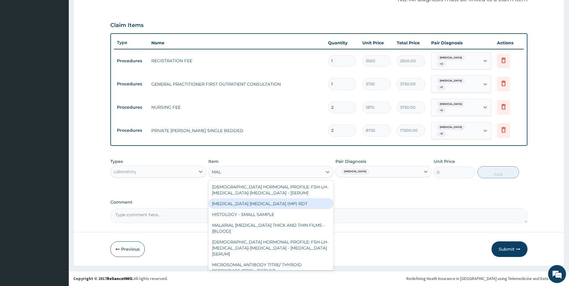
click at [313, 202] on div "MALARIA PARASITE (MP) RDT" at bounding box center [271, 203] width 125 height 11
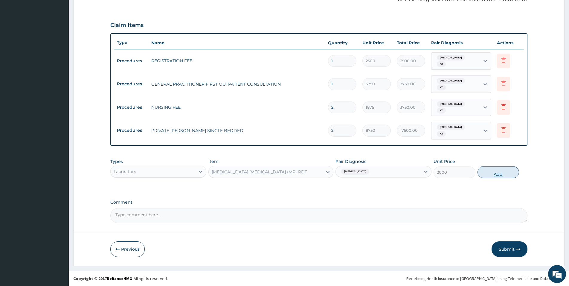
click at [487, 174] on button "Add" at bounding box center [499, 172] width 42 height 12
type input "0"
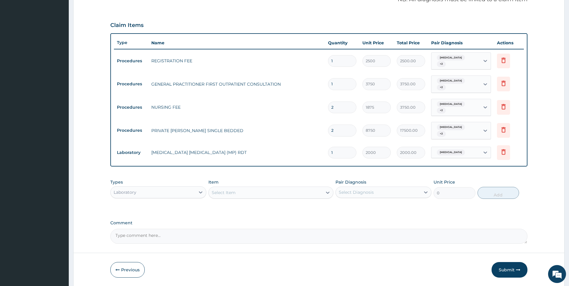
click at [284, 195] on div "Select Item" at bounding box center [266, 193] width 114 height 10
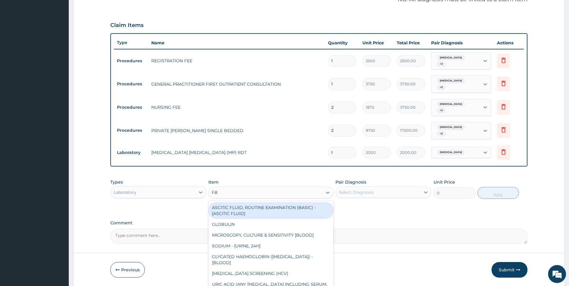
type input "FBC"
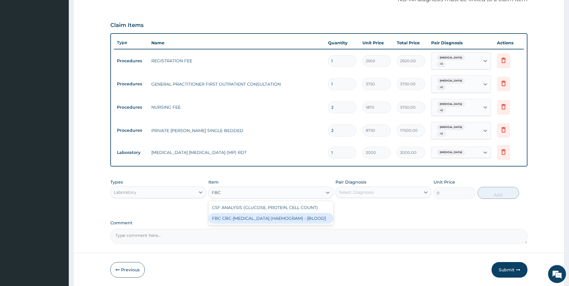
click at [287, 216] on div "FBC CBC-COMPLETE BLOOD COUNT (HAEMOGRAM) - [BLOOD]" at bounding box center [271, 218] width 125 height 11
type input "5000"
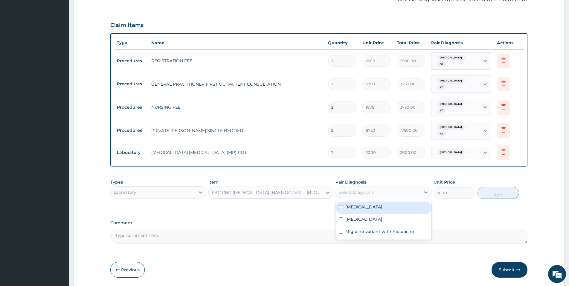
drag, startPoint x: 391, startPoint y: 195, endPoint x: 389, endPoint y: 206, distance: 10.4
click at [391, 195] on div "Select Diagnosis" at bounding box center [378, 192] width 85 height 10
click at [387, 220] on div "Malaria" at bounding box center [384, 220] width 96 height 12
checkbox input "true"
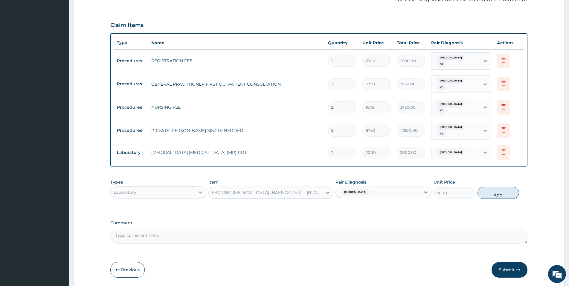
click at [496, 194] on button "Add" at bounding box center [499, 193] width 42 height 12
type input "0"
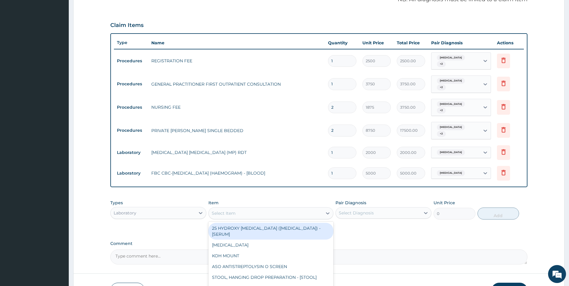
click at [273, 209] on div "Select Item" at bounding box center [266, 213] width 114 height 10
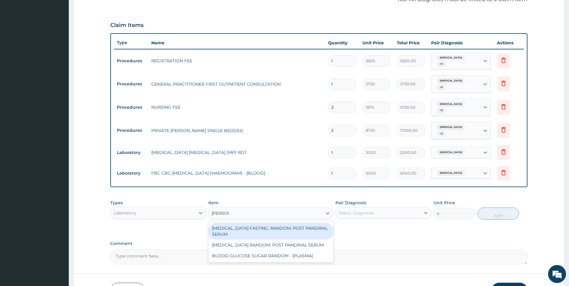
type input "RANDOM"
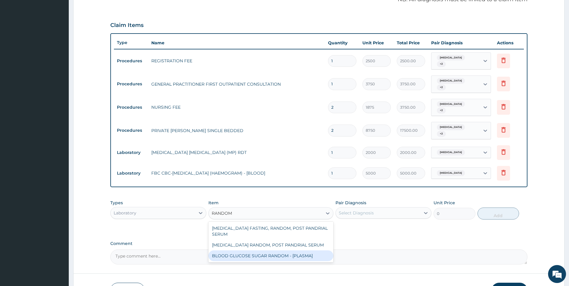
drag, startPoint x: 305, startPoint y: 253, endPoint x: 309, endPoint y: 253, distance: 3.6
click at [305, 253] on div "BLOOD GLUCOSE SUGAR RANDOM - [PLASMA]" at bounding box center [271, 255] width 125 height 11
type input "1875"
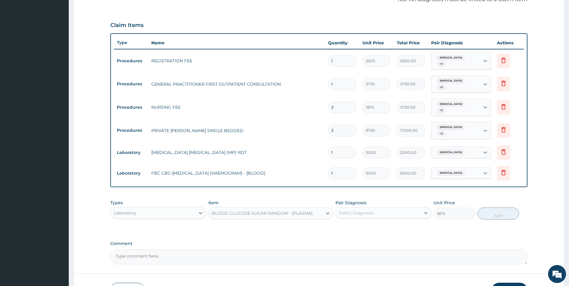
click at [379, 215] on div "Select Diagnosis" at bounding box center [378, 213] width 85 height 10
click at [380, 234] on div "Respiratory tract infection" at bounding box center [384, 228] width 96 height 12
checkbox input "true"
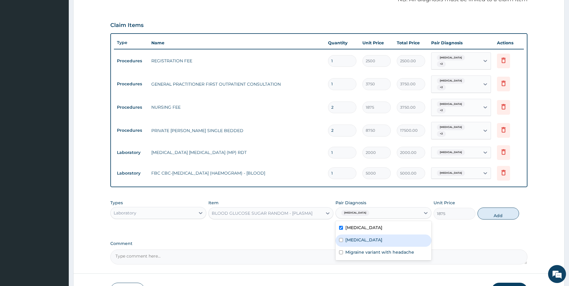
click at [380, 237] on div "Malaria" at bounding box center [384, 240] width 96 height 12
checkbox input "true"
click at [381, 229] on label "Respiratory tract infection" at bounding box center [364, 227] width 37 height 6
checkbox input "false"
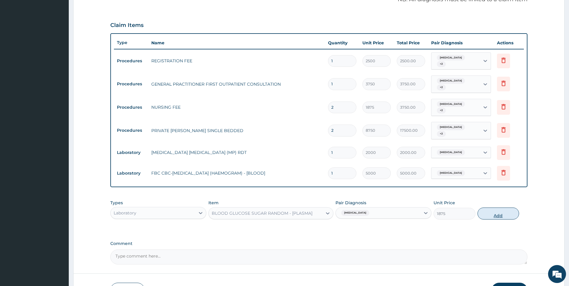
click at [493, 209] on button "Add" at bounding box center [499, 213] width 42 height 12
type input "0"
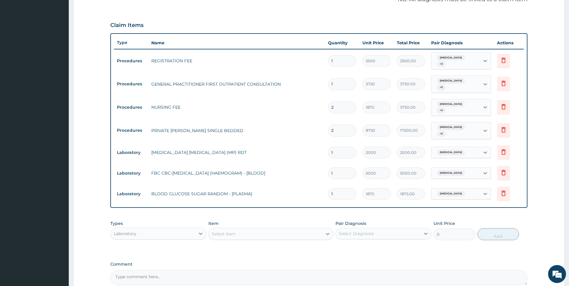
click at [276, 238] on div "Select Item" at bounding box center [271, 234] width 125 height 12
type input "VDRL"
click at [271, 247] on div "VDRL" at bounding box center [271, 248] width 125 height 11
type input "2250"
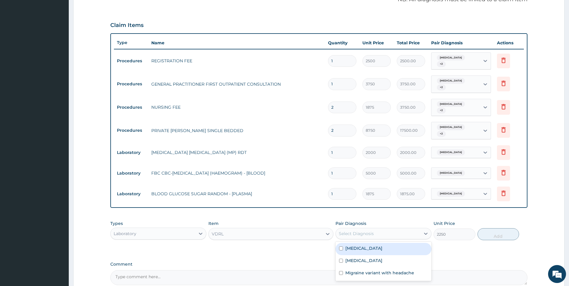
click at [408, 230] on div "Select Diagnosis" at bounding box center [378, 234] width 85 height 10
click at [408, 244] on div "Respiratory tract infection" at bounding box center [384, 249] width 96 height 12
checkbox input "true"
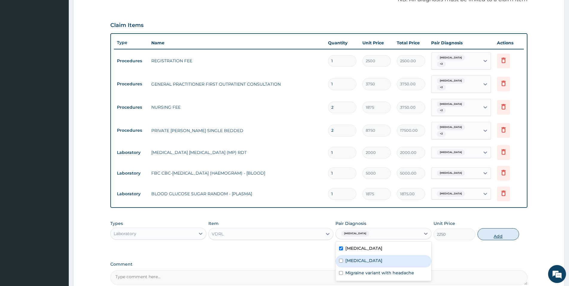
click at [486, 235] on button "Add" at bounding box center [499, 234] width 42 height 12
type input "0"
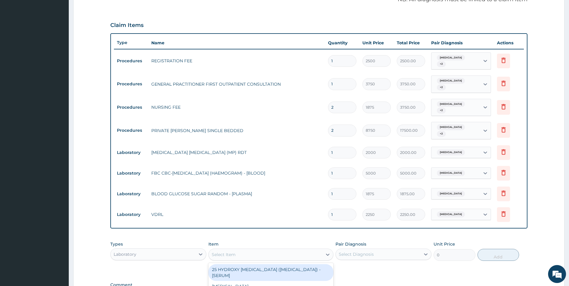
click at [269, 254] on div "Select Item" at bounding box center [266, 255] width 114 height 10
type input "HIV"
click at [282, 269] on div "HIV 1 & 2 SCREENING - [SERUM]" at bounding box center [271, 269] width 125 height 11
type input "2812.5"
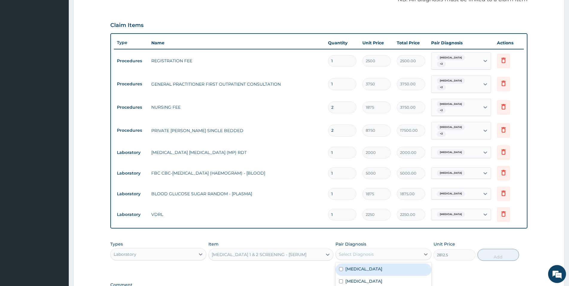
click at [371, 256] on div "Select Diagnosis" at bounding box center [356, 254] width 35 height 6
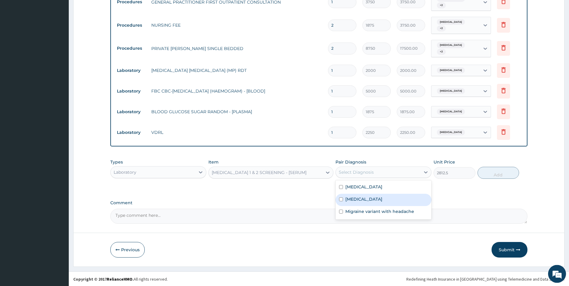
scroll to position [266, 0]
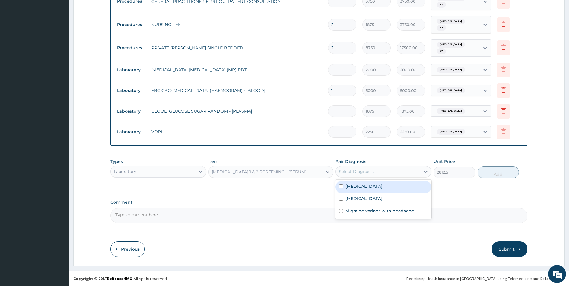
click at [383, 186] on label "Respiratory tract infection" at bounding box center [364, 186] width 37 height 6
checkbox input "true"
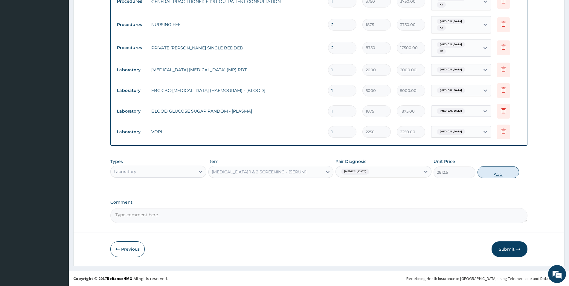
click at [484, 173] on button "Add" at bounding box center [499, 172] width 42 height 12
type input "0"
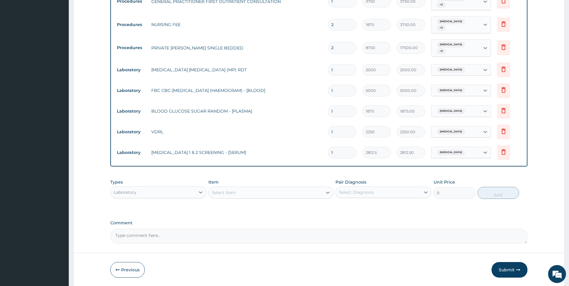
click at [294, 193] on div "Select Item" at bounding box center [266, 193] width 114 height 10
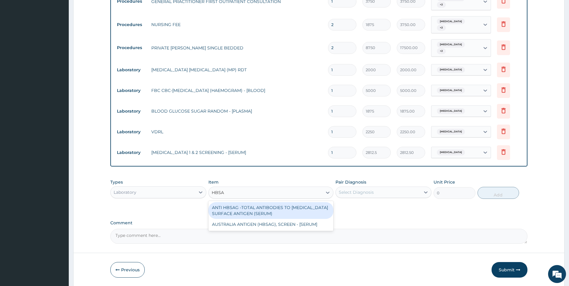
type input "HBSAG"
click at [287, 213] on div "ANTI HBSAG -TOTAL ANTIBODIES TO HEPATITIS B SURFACE ANTIGEN (SERUM)" at bounding box center [271, 210] width 125 height 17
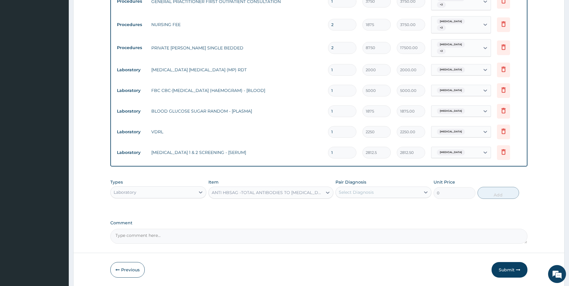
type input "3125"
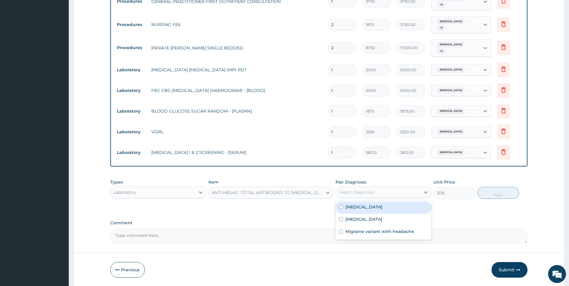
click at [376, 192] on div "Select Diagnosis" at bounding box center [378, 192] width 85 height 10
click at [367, 206] on label "Respiratory tract infection" at bounding box center [364, 207] width 37 height 6
checkbox input "true"
click at [494, 194] on button "Add" at bounding box center [499, 193] width 42 height 12
type input "0"
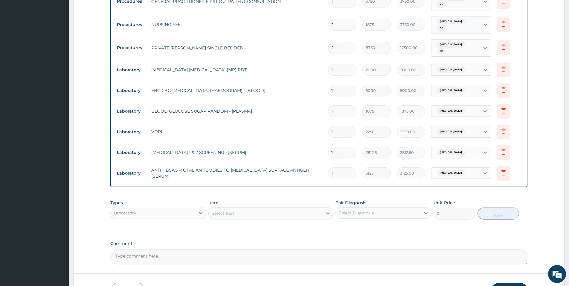
click at [259, 214] on div "Select Item" at bounding box center [266, 213] width 114 height 10
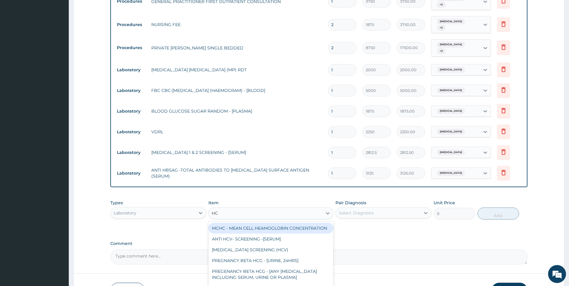
type input "HCV"
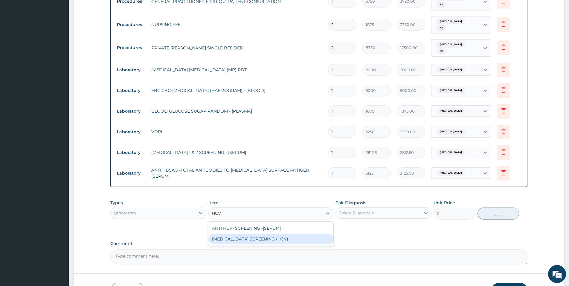
click at [262, 235] on div "HEPATITIS C SCREENING (HCV)" at bounding box center [271, 238] width 125 height 11
type input "3437.5"
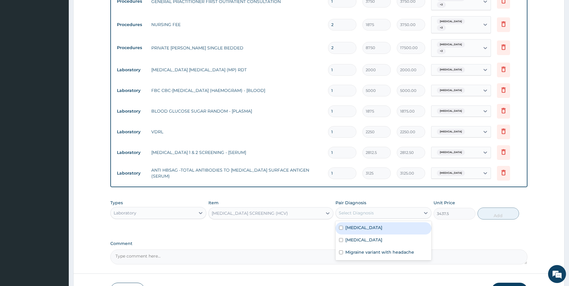
click at [406, 208] on div "Select Diagnosis" at bounding box center [378, 213] width 85 height 10
click at [404, 229] on div "Respiratory tract infection" at bounding box center [384, 228] width 96 height 12
checkbox input "true"
click at [485, 214] on button "Add" at bounding box center [499, 213] width 42 height 12
type input "0"
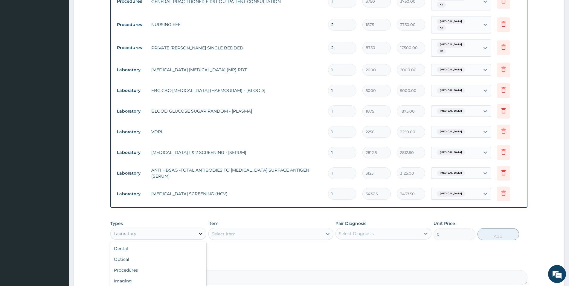
click at [203, 234] on icon at bounding box center [201, 233] width 6 height 6
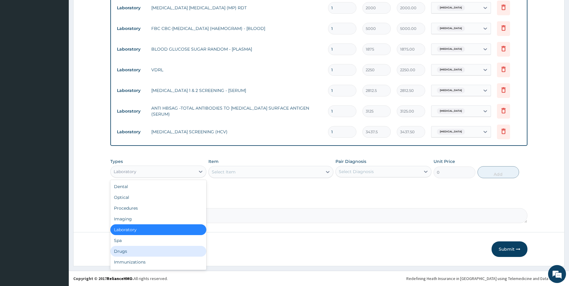
click at [149, 250] on div "Drugs" at bounding box center [158, 251] width 96 height 11
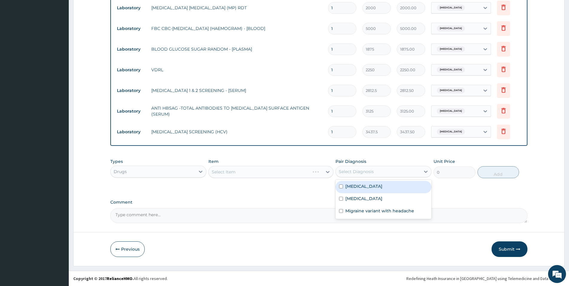
click at [403, 168] on div "Select Diagnosis" at bounding box center [378, 172] width 85 height 10
click at [386, 197] on div "Malaria" at bounding box center [384, 199] width 96 height 12
checkbox input "true"
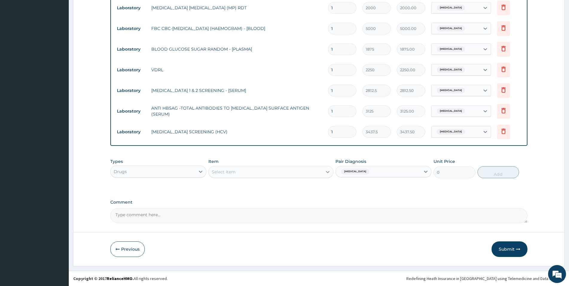
click at [324, 171] on div at bounding box center [328, 171] width 11 height 11
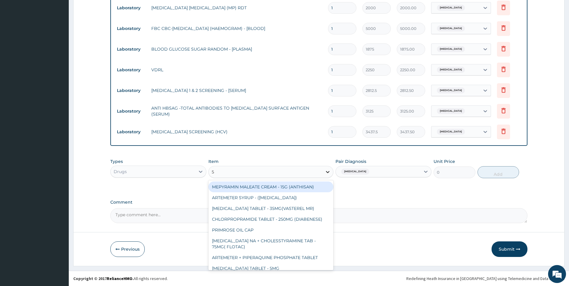
type input "5%"
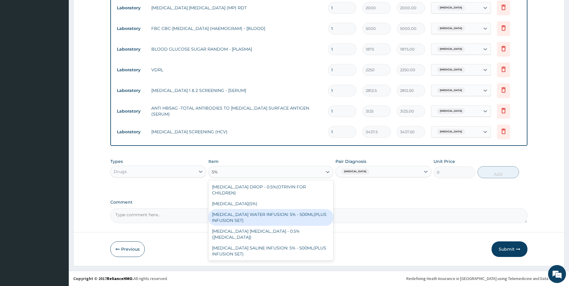
click at [298, 224] on div "DEXTROSE WATER INFUSION: 5% - 500ML(PLUS INFUSION SET)" at bounding box center [271, 217] width 125 height 17
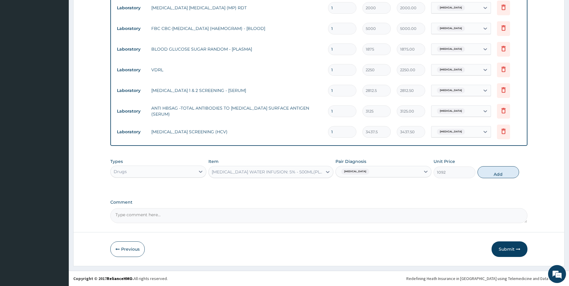
drag, startPoint x: 495, startPoint y: 175, endPoint x: 491, endPoint y: 175, distance: 3.3
click at [495, 176] on button "Add" at bounding box center [499, 172] width 42 height 12
type input "0"
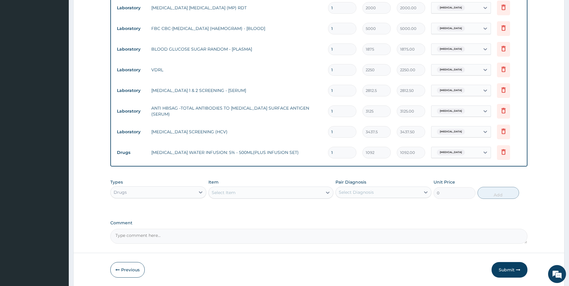
click at [338, 153] on input "1" at bounding box center [342, 153] width 28 height 12
type input "0.00"
type input "3"
type input "3276.00"
type input "3"
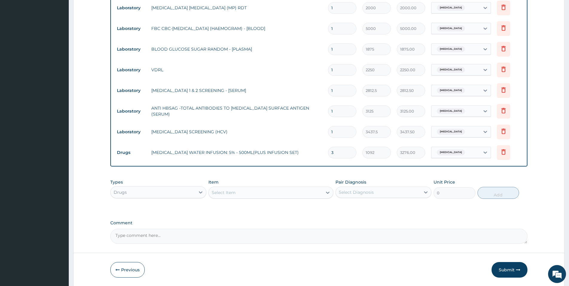
click at [253, 190] on div "Select Item" at bounding box center [266, 193] width 114 height 10
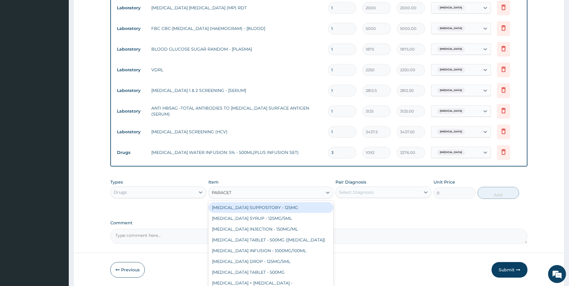
type input "PARACETA"
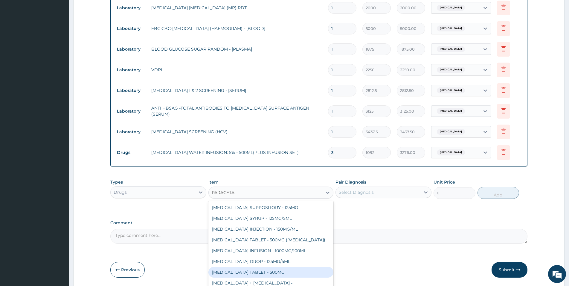
click at [274, 271] on div "PARACETAMOL TABLET - 500MG" at bounding box center [271, 272] width 125 height 11
type input "33.599999999999994"
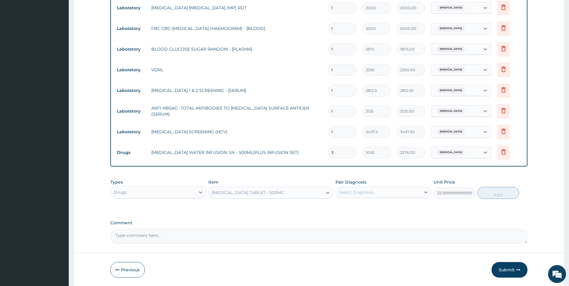
click at [403, 195] on div "Select Diagnosis" at bounding box center [378, 192] width 85 height 10
click at [389, 221] on div "Malaria" at bounding box center [384, 220] width 96 height 12
checkbox input "true"
click at [490, 193] on button "Add" at bounding box center [499, 193] width 42 height 12
type input "0"
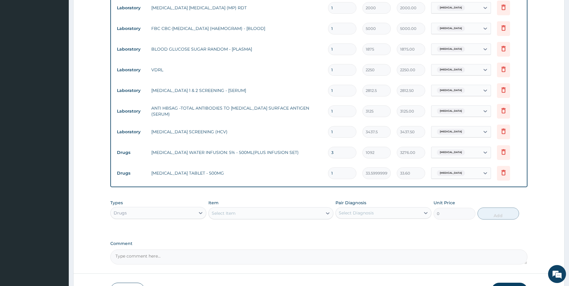
type input "0.00"
click at [505, 172] on icon at bounding box center [503, 172] width 7 height 7
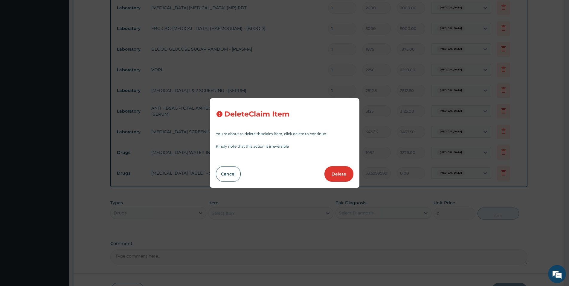
click at [338, 180] on button "Delete" at bounding box center [339, 174] width 29 height 16
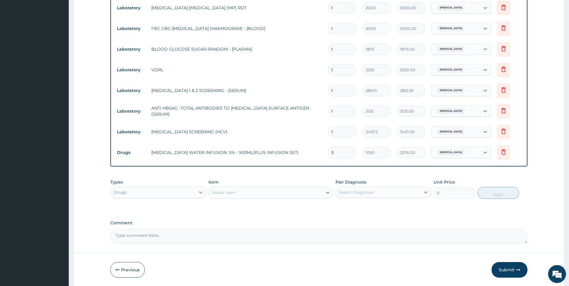
click at [309, 192] on div "Select Item" at bounding box center [266, 193] width 114 height 10
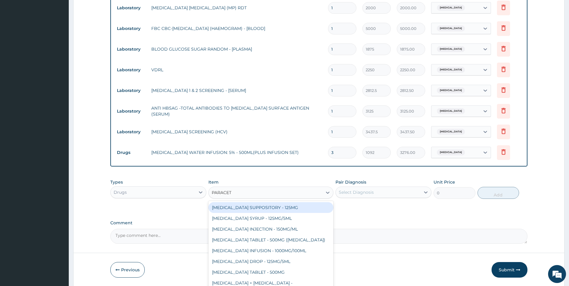
type input "PARACETA"
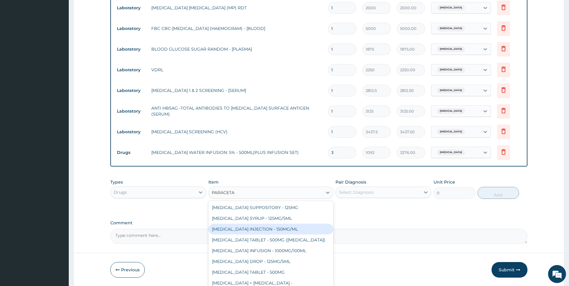
drag, startPoint x: 292, startPoint y: 227, endPoint x: 298, endPoint y: 226, distance: 6.3
click at [292, 227] on div "PARACETAMOL INJECTION - 150MG/ML" at bounding box center [271, 229] width 125 height 11
type input "560"
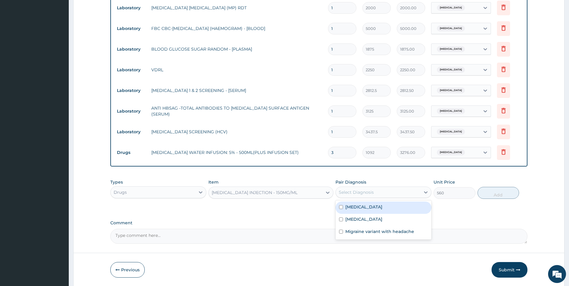
click at [368, 193] on div "Select Diagnosis" at bounding box center [356, 192] width 35 height 6
click at [347, 221] on label "Malaria" at bounding box center [364, 219] width 37 height 6
checkbox input "true"
click at [503, 191] on button "Add" at bounding box center [499, 193] width 42 height 12
type input "0"
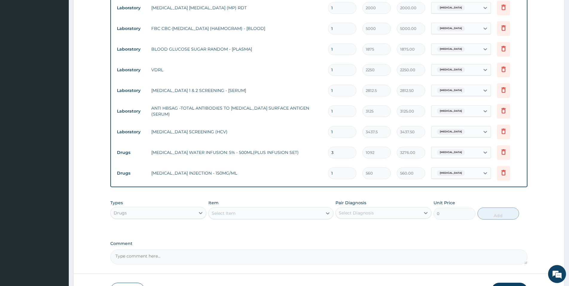
type input "12"
type input "6720.00"
type input "12"
click at [262, 213] on div "Select Item" at bounding box center [266, 213] width 114 height 10
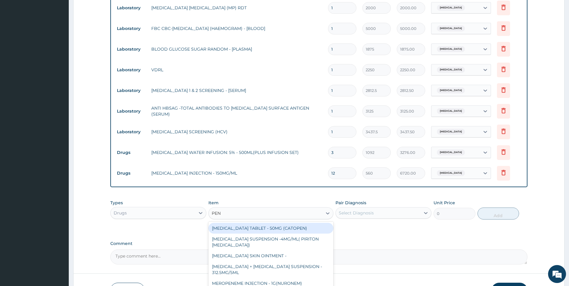
type input "PENT"
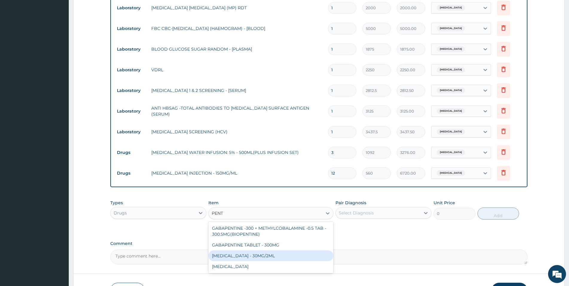
drag, startPoint x: 257, startPoint y: 254, endPoint x: 264, endPoint y: 254, distance: 6.9
click at [258, 254] on div "PENTAZOCINE INJECTION - 30MG/2ML" at bounding box center [271, 255] width 125 height 11
type input "1400"
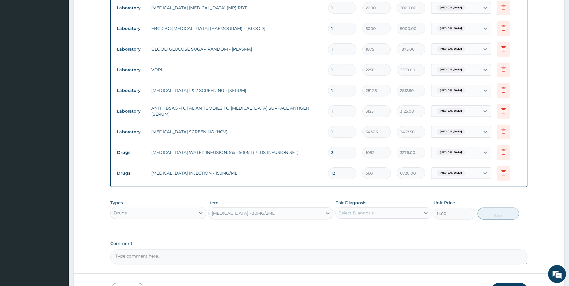
click at [376, 212] on div "Select Diagnosis" at bounding box center [378, 213] width 85 height 10
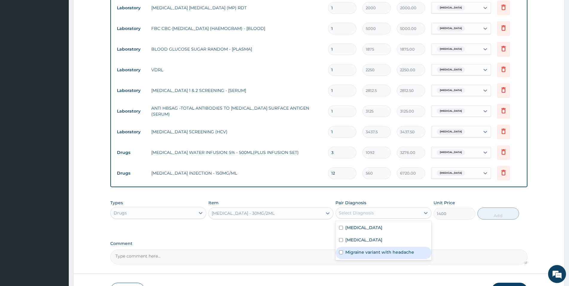
drag, startPoint x: 373, startPoint y: 253, endPoint x: 408, endPoint y: 243, distance: 36.5
click at [374, 253] on label "Migraine variant with headache" at bounding box center [380, 252] width 69 height 6
checkbox input "true"
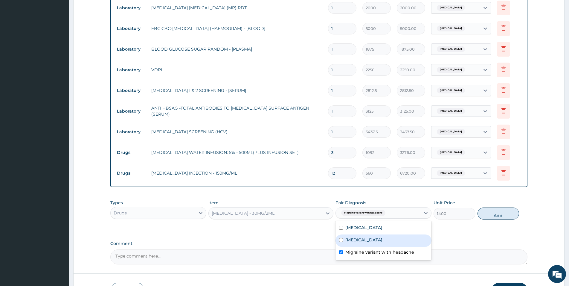
click at [451, 228] on div "Types Drugs Item PENTAZOCINE INJECTION - 30MG/2ML Pair Diagnosis option Migrain…" at bounding box center [318, 214] width 417 height 35
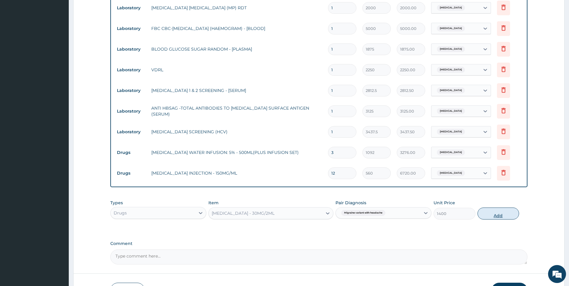
click at [495, 209] on button "Add" at bounding box center [499, 213] width 42 height 12
type input "0"
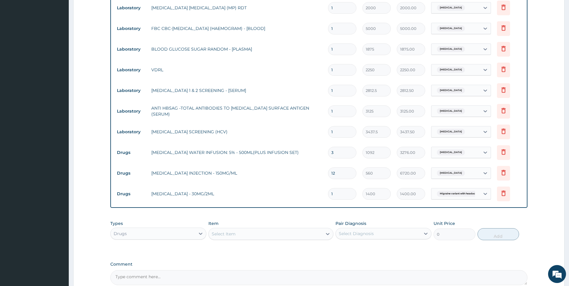
click at [319, 231] on div "Select Item" at bounding box center [266, 234] width 114 height 10
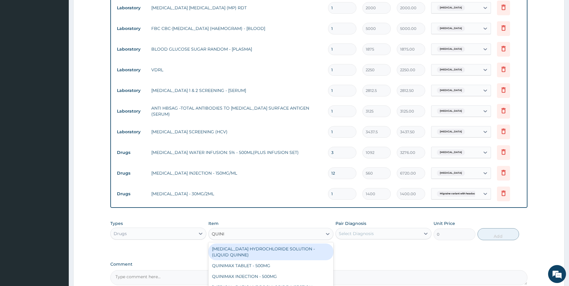
type input "QUININ"
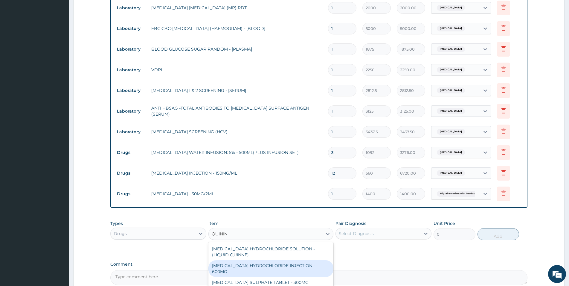
click at [296, 265] on div "QUININE HYDROCHLORIDE INJECTION - 600MG" at bounding box center [271, 268] width 125 height 17
type input "218.39999999999998"
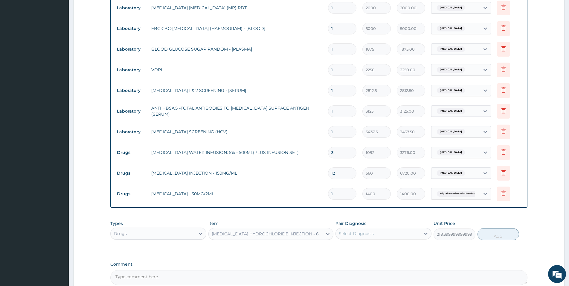
click at [384, 236] on div "Select Diagnosis" at bounding box center [378, 234] width 85 height 10
click at [349, 259] on label "Malaria" at bounding box center [364, 260] width 37 height 6
checkbox input "true"
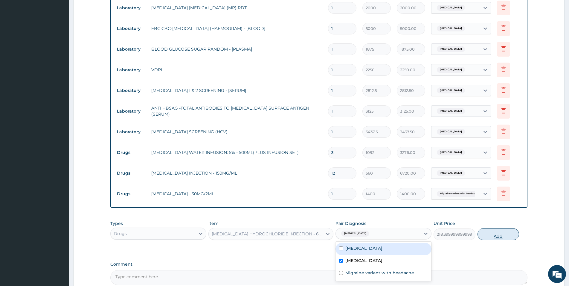
click at [491, 235] on button "Add" at bounding box center [499, 234] width 42 height 12
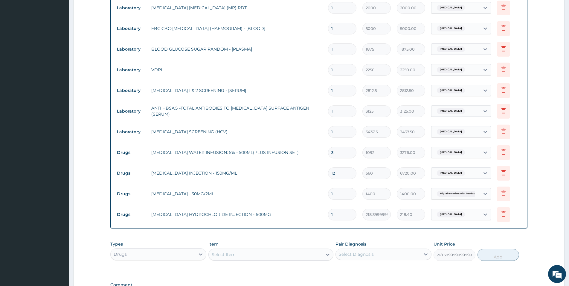
type input "0"
type input "0.00"
type input "3"
type input "655.20"
type input "3"
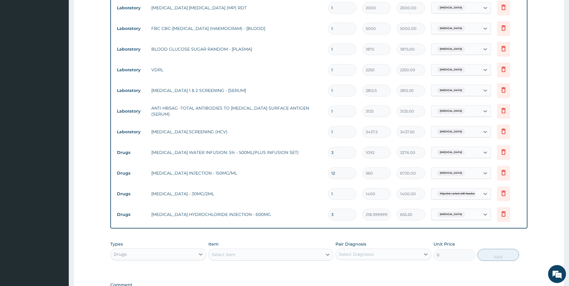
click at [290, 251] on div "Select Item" at bounding box center [266, 255] width 114 height 10
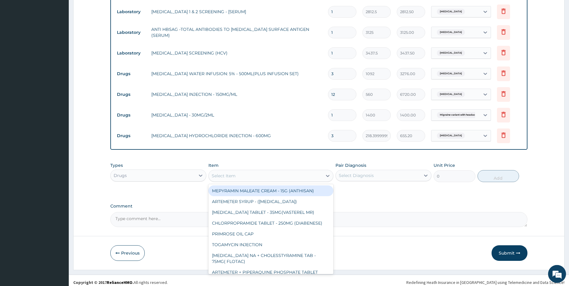
scroll to position [411, 0]
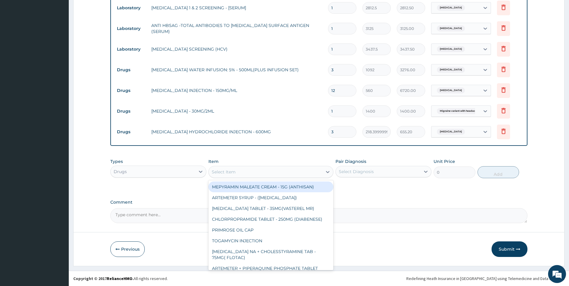
click at [296, 171] on div "Select Item" at bounding box center [266, 172] width 114 height 10
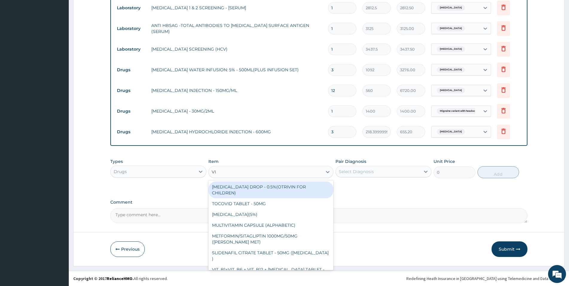
type input "VIT"
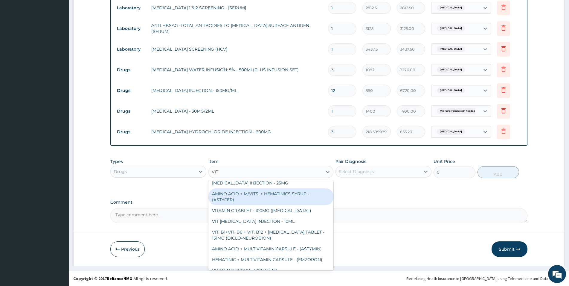
scroll to position [248, 0]
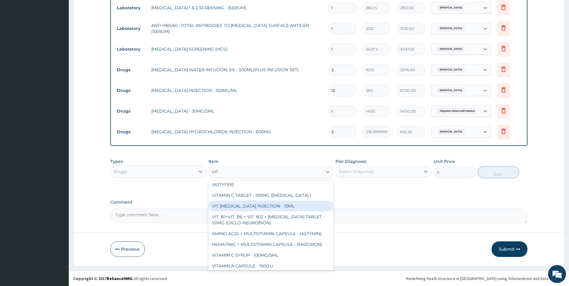
click at [293, 201] on div "VIT B- COMPLEX INJECTION - 10ML" at bounding box center [271, 205] width 125 height 11
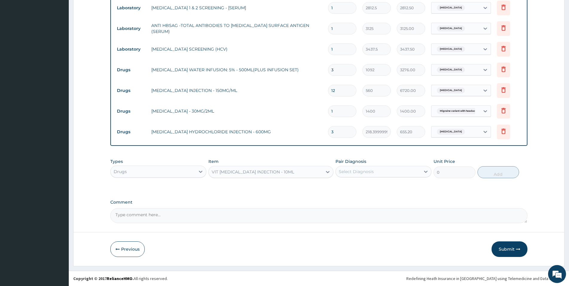
type input "154"
click at [358, 170] on div "Select Diagnosis" at bounding box center [356, 171] width 35 height 6
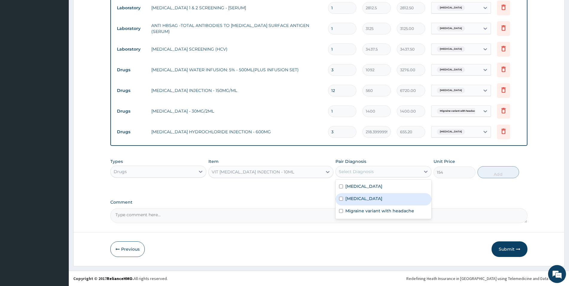
click at [359, 194] on div "Malaria" at bounding box center [384, 199] width 96 height 12
checkbox input "true"
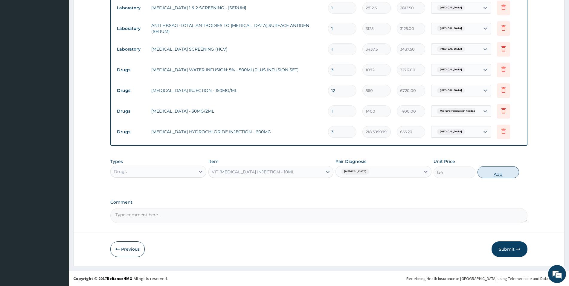
click at [493, 171] on button "Add" at bounding box center [499, 172] width 42 height 12
type input "0"
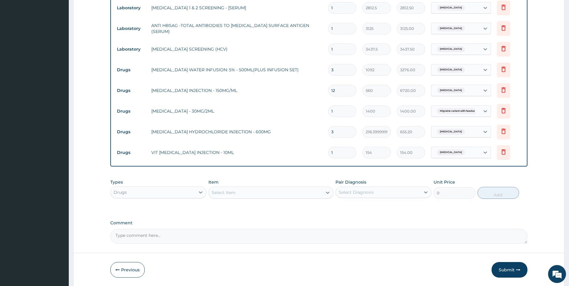
type input "0.00"
type input "2"
type input "308.00"
type input "2"
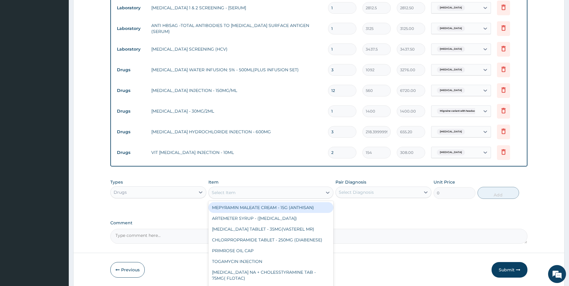
click at [321, 192] on div "Select Item" at bounding box center [266, 193] width 114 height 10
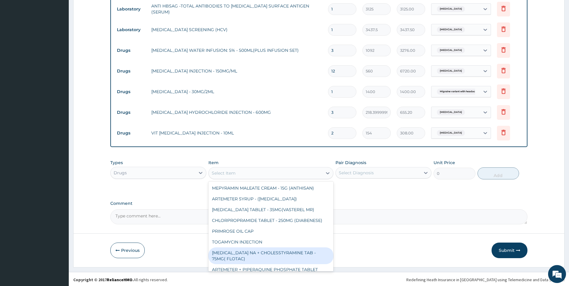
scroll to position [431, 0]
drag, startPoint x: 573, startPoint y: 281, endPoint x: 564, endPoint y: 280, distance: 9.0
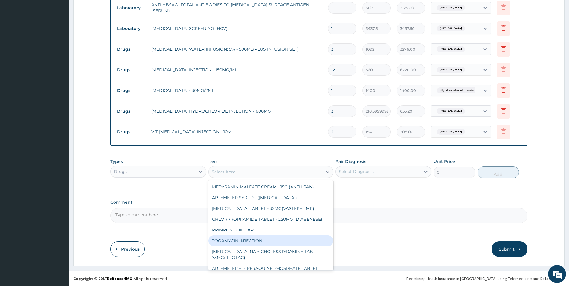
click at [277, 175] on div "Select Item" at bounding box center [266, 172] width 114 height 10
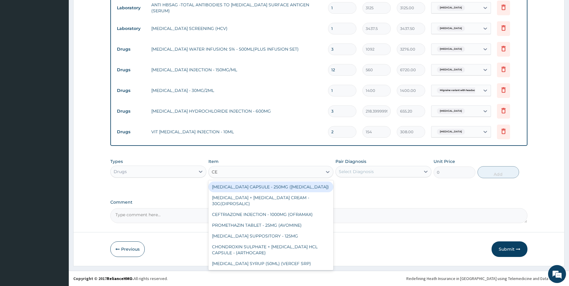
type input "CEF"
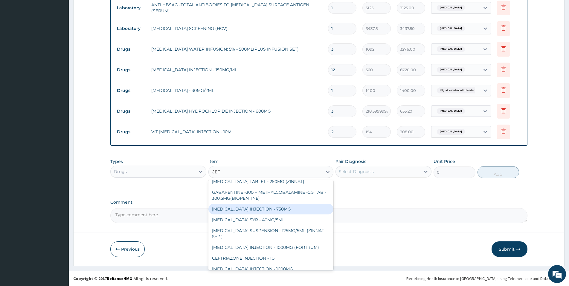
scroll to position [75, 0]
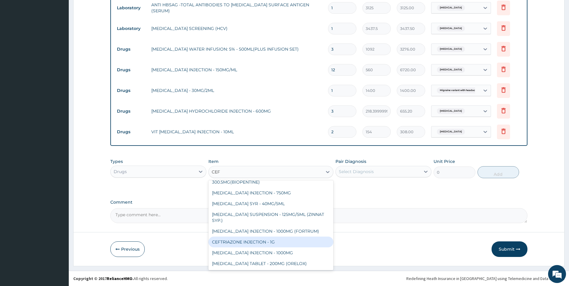
click at [317, 244] on div "CEFTRIAZONE INJECTION - 1G" at bounding box center [271, 241] width 125 height 11
type input "1652"
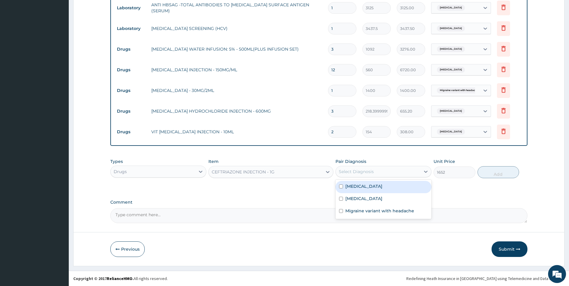
click at [416, 171] on div "Select Diagnosis" at bounding box center [378, 172] width 85 height 10
drag, startPoint x: 414, startPoint y: 190, endPoint x: 408, endPoint y: 195, distance: 7.0
click at [412, 190] on div "Respiratory tract infection" at bounding box center [384, 187] width 96 height 12
checkbox input "true"
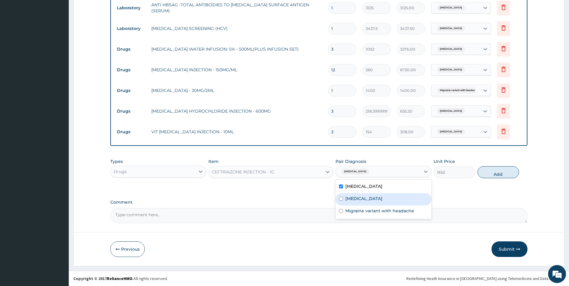
click at [408, 195] on div "Malaria" at bounding box center [384, 199] width 96 height 12
checkbox input "true"
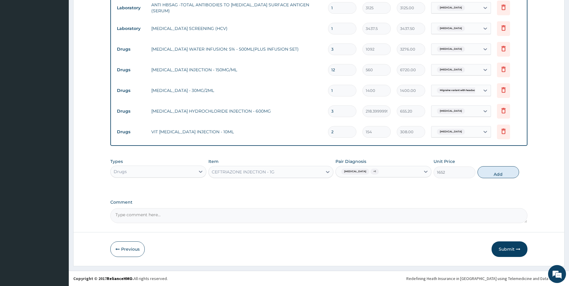
click at [475, 183] on div "Types Drugs Item CEFTRIAZONE INJECTION - 1G Pair Diagnosis Respiratory tract in…" at bounding box center [318, 172] width 417 height 35
click at [493, 173] on button "Add" at bounding box center [499, 172] width 42 height 12
type input "0"
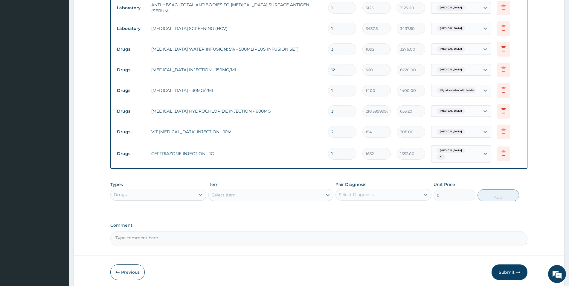
click at [249, 198] on div "Select Item" at bounding box center [266, 195] width 114 height 10
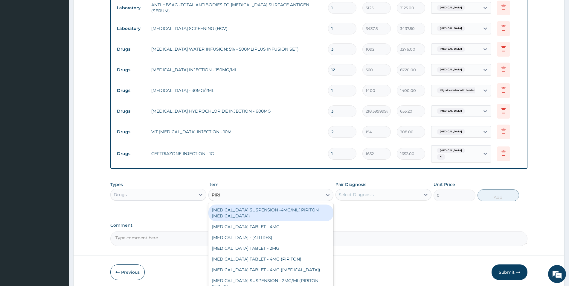
type input "PIRIT"
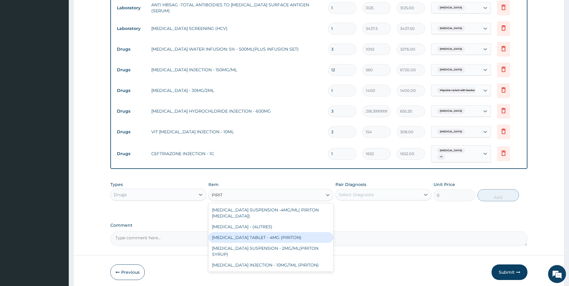
click at [297, 239] on div "CHLORPHENIRAMINE TABLET - 4MG (PIRITON)" at bounding box center [271, 237] width 125 height 11
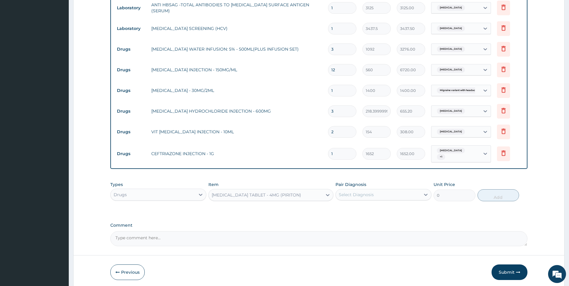
type input "22.4"
click at [367, 196] on div "Select Diagnosis" at bounding box center [356, 195] width 35 height 6
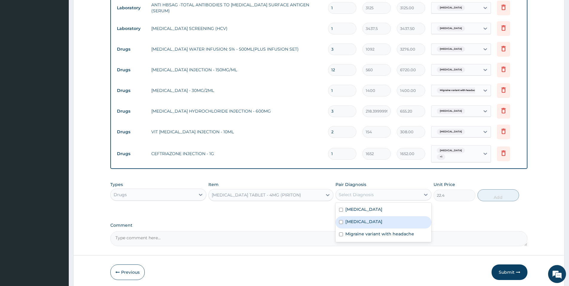
click at [366, 220] on div "Malaria" at bounding box center [384, 222] width 96 height 12
checkbox input "true"
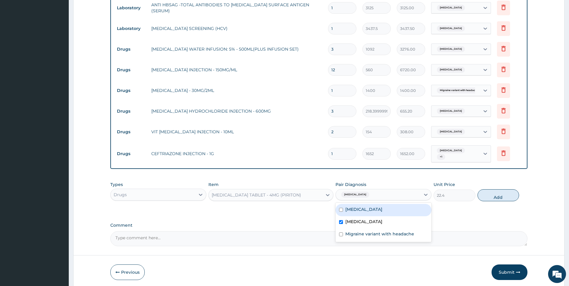
click at [366, 211] on label "Respiratory tract infection" at bounding box center [364, 209] width 37 height 6
checkbox input "true"
click at [485, 195] on button "Add" at bounding box center [499, 195] width 42 height 12
type input "0"
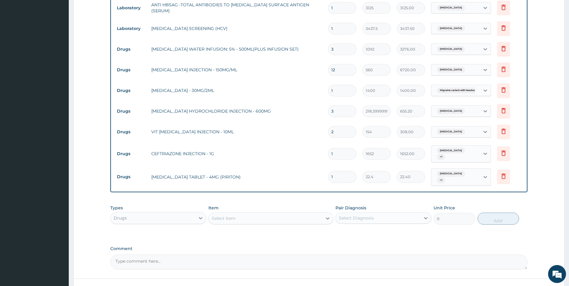
click at [290, 213] on div "Select Item" at bounding box center [266, 218] width 114 height 10
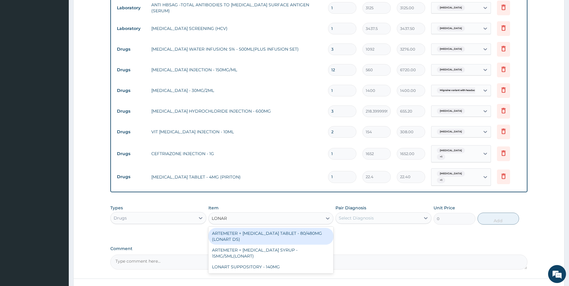
type input "LONART"
click at [310, 238] on div "ARTEMETER + LUMEFANTRINE TABLET - 80/480MG (LONART DS)" at bounding box center [271, 236] width 125 height 17
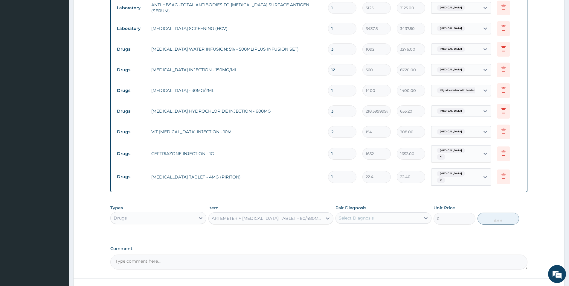
type input "588"
click at [373, 215] on div "Select Diagnosis" at bounding box center [356, 218] width 35 height 6
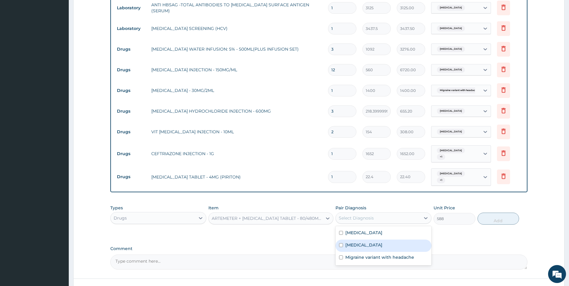
click at [366, 240] on div "Malaria" at bounding box center [384, 245] width 96 height 12
checkbox input "true"
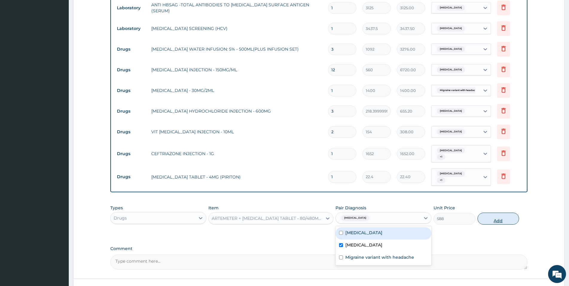
click at [494, 216] on button "Add" at bounding box center [499, 218] width 42 height 12
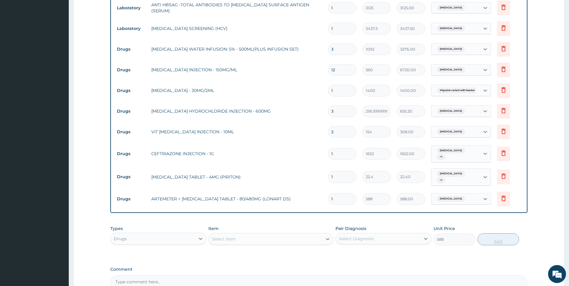
type input "0"
type input "0.00"
type input "6"
type input "3528.00"
type input "6"
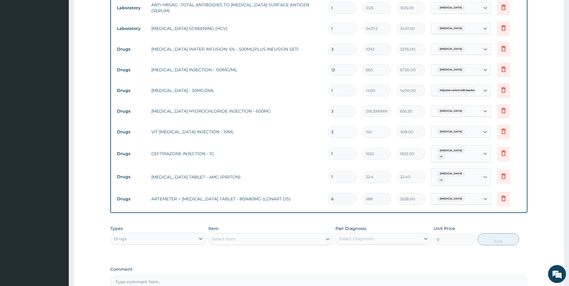
click at [315, 235] on div "Select Item" at bounding box center [266, 239] width 114 height 10
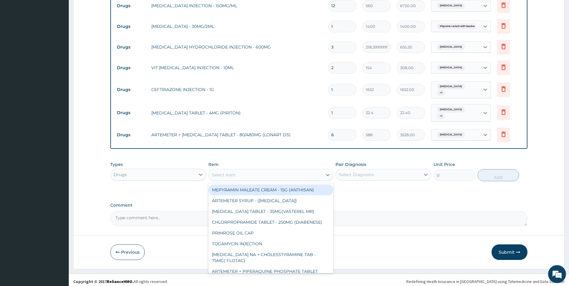
scroll to position [496, 0]
click at [270, 171] on div "Select Item" at bounding box center [266, 175] width 114 height 10
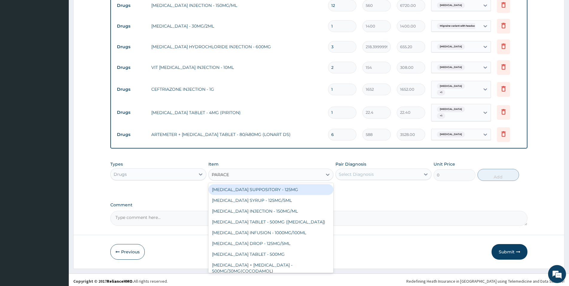
type input "PARACET"
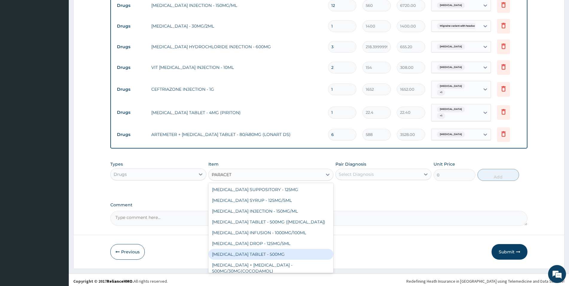
click at [283, 252] on div "PARACETAMOL TABLET - 500MG" at bounding box center [271, 254] width 125 height 11
type input "33.599999999999994"
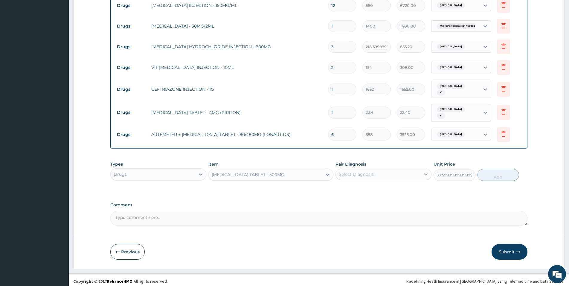
click at [424, 172] on icon at bounding box center [426, 174] width 6 height 6
click at [398, 198] on div "Malaria" at bounding box center [384, 202] width 96 height 12
checkbox input "true"
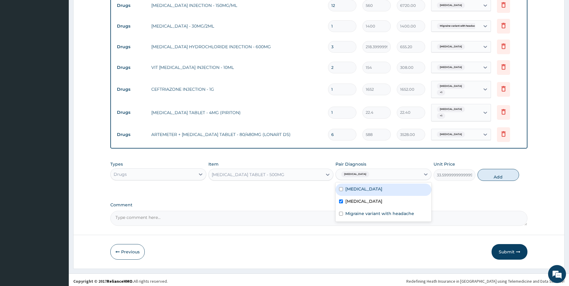
click at [492, 170] on button "Add" at bounding box center [499, 175] width 42 height 12
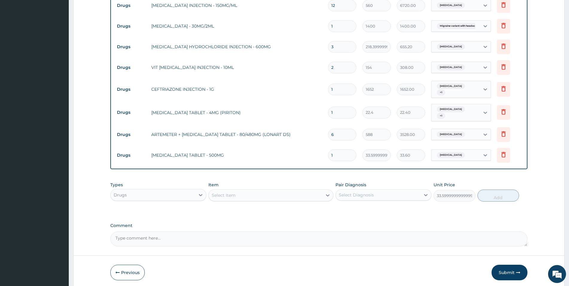
type input "0"
type input "0.00"
type input "3"
type input "100.80"
type input "30"
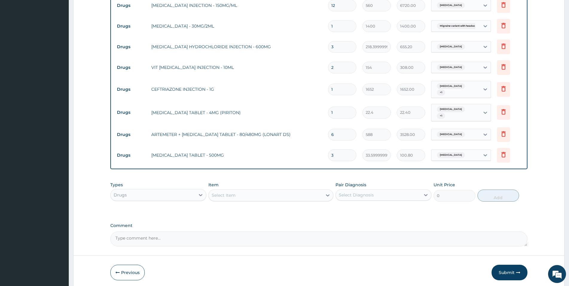
type input "1008.00"
type input "30"
click at [291, 192] on div "Select Item" at bounding box center [266, 195] width 114 height 10
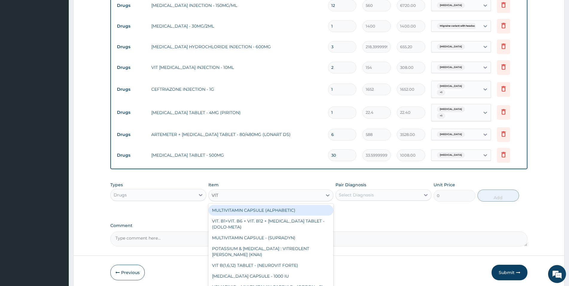
type input "VIT B"
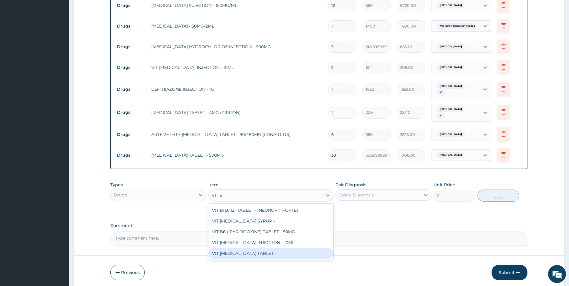
drag, startPoint x: 305, startPoint y: 249, endPoint x: 312, endPoint y: 242, distance: 10.0
click at [306, 249] on div "VIT B- COMPLEX TABLET -" at bounding box center [271, 253] width 125 height 11
type input "16.799999999999997"
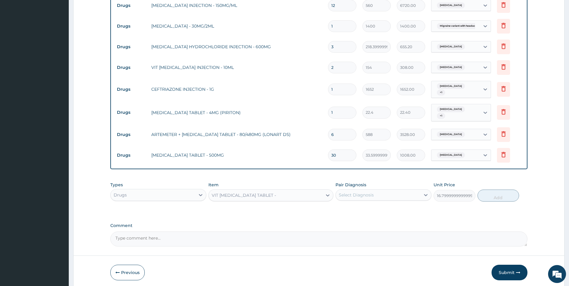
click at [374, 195] on div "Select Diagnosis" at bounding box center [378, 195] width 85 height 10
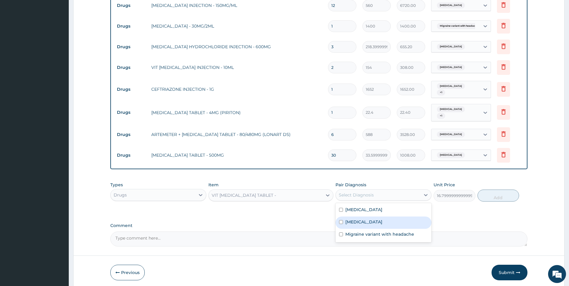
click at [370, 219] on div "Malaria" at bounding box center [384, 222] width 96 height 12
checkbox input "true"
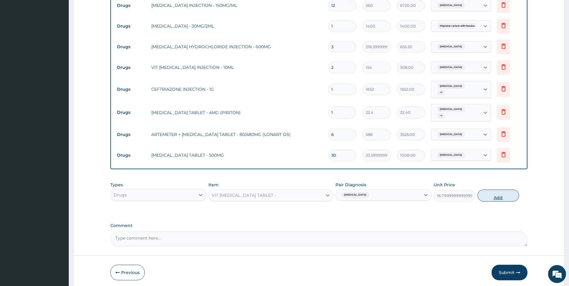
click at [495, 192] on button "Add" at bounding box center [499, 195] width 42 height 12
type input "0"
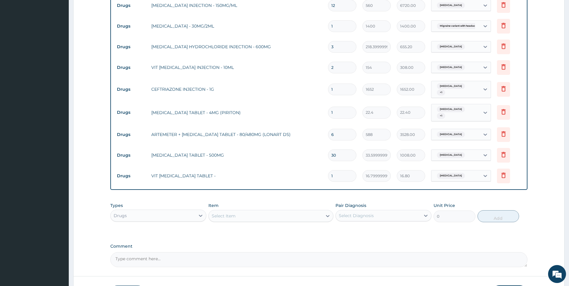
type input "15"
type input "252.00"
type input "15"
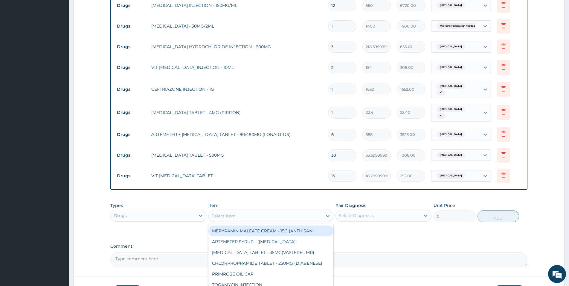
click at [308, 217] on div "Select Item" at bounding box center [266, 216] width 114 height 10
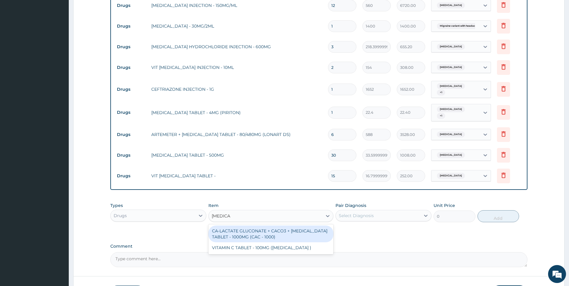
type input "ASCORBI"
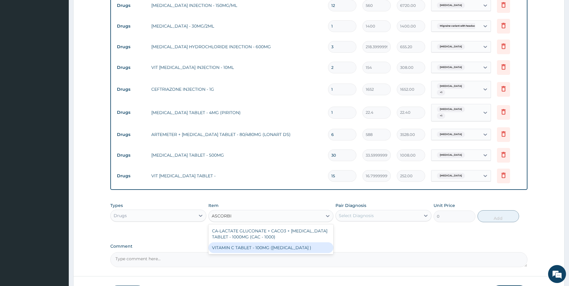
click at [310, 245] on div "VITAMIN C TABLET - 100MG (ASCORBIC ACID )" at bounding box center [271, 247] width 125 height 11
type input "16.799999999999997"
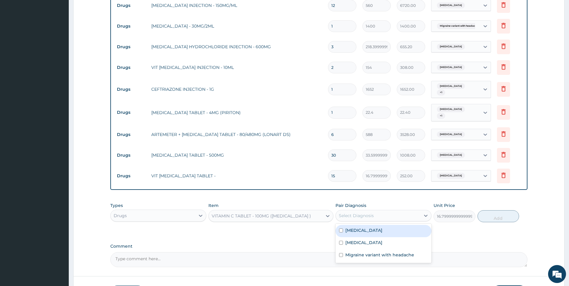
click at [364, 213] on div "Select Diagnosis" at bounding box center [356, 215] width 35 height 6
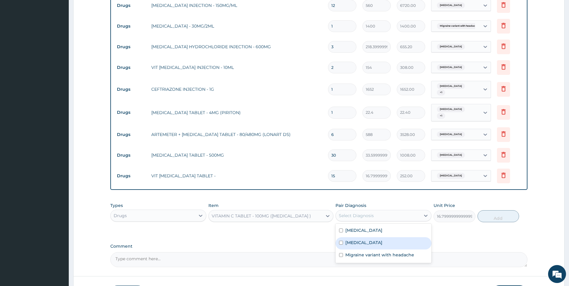
click at [358, 239] on label "Malaria" at bounding box center [364, 242] width 37 height 6
checkbox input "true"
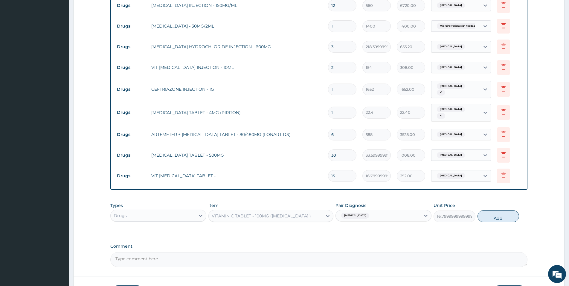
drag, startPoint x: 485, startPoint y: 214, endPoint x: 482, endPoint y: 209, distance: 5.6
click at [484, 213] on button "Add" at bounding box center [499, 216] width 42 height 12
type input "0"
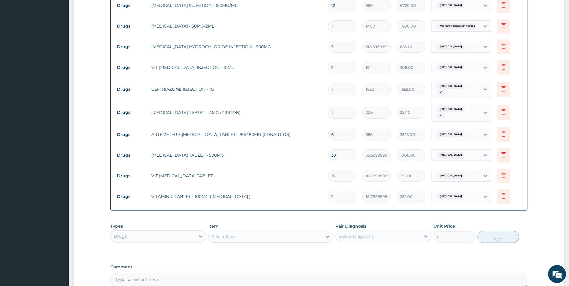
type input "15"
type input "252.00"
type input "15"
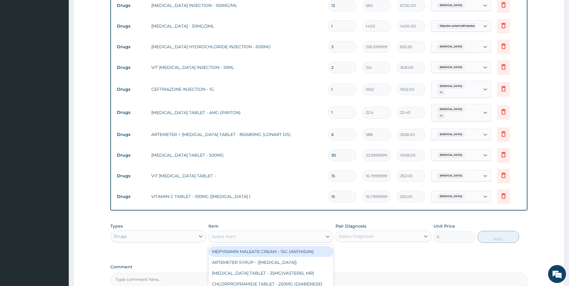
click at [298, 232] on div "Select Item" at bounding box center [266, 237] width 114 height 10
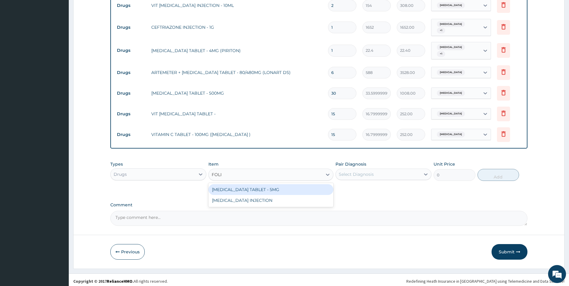
type input "FOLIC"
click at [228, 186] on div "FOLIC ACID TABLET - 5MG" at bounding box center [271, 189] width 125 height 11
type input "11.2"
click at [400, 173] on div "Select Diagnosis" at bounding box center [378, 174] width 85 height 10
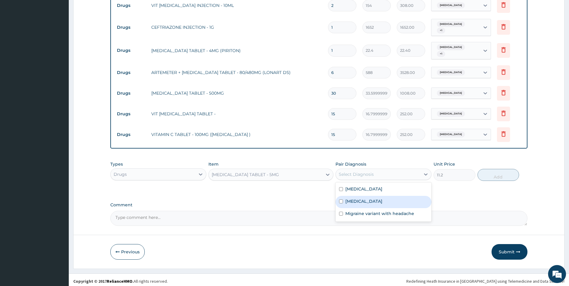
click at [400, 196] on div "Malaria" at bounding box center [384, 202] width 96 height 12
checkbox input "true"
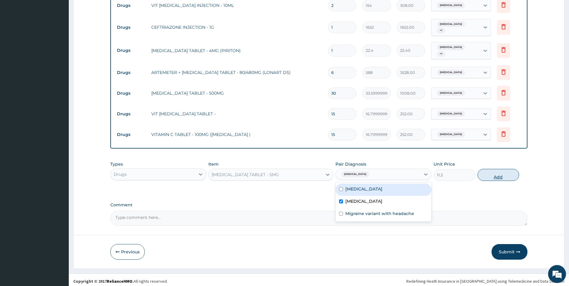
click at [498, 171] on button "Add" at bounding box center [499, 175] width 42 height 12
type input "0"
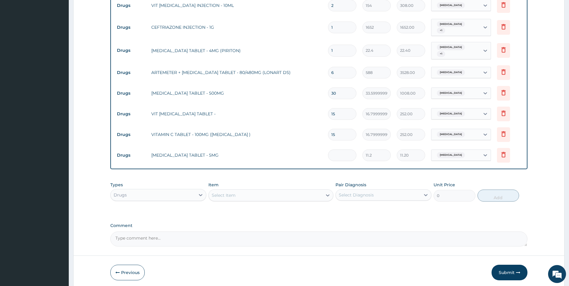
type input "0.00"
type input "7"
type input "78.40"
type input "7"
click at [276, 195] on div "Select Item" at bounding box center [266, 195] width 114 height 10
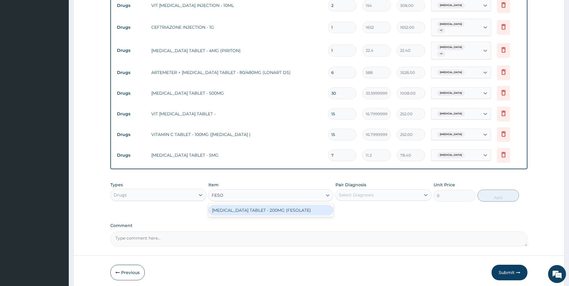
type input "FESOL"
click at [273, 205] on div "FERROUS SULPHATE TABLET - 200MG (FESOLATE)" at bounding box center [271, 210] width 125 height 11
type input "28"
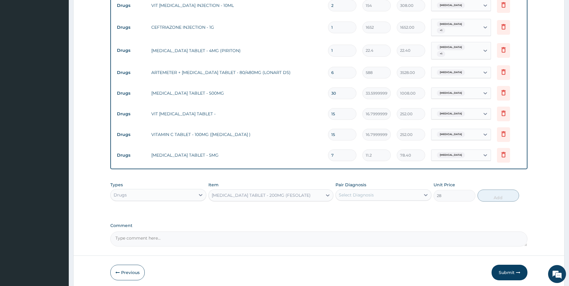
click at [420, 195] on div "Select Diagnosis" at bounding box center [378, 195] width 85 height 10
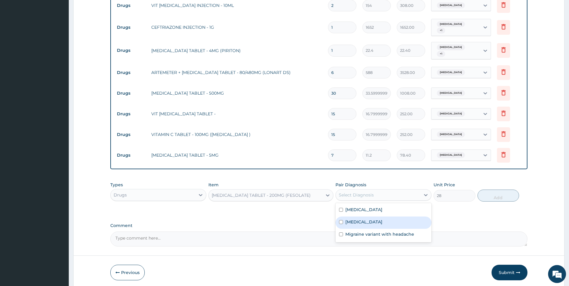
click at [410, 218] on div "Malaria" at bounding box center [384, 222] width 96 height 12
checkbox input "true"
click at [502, 192] on button "Add" at bounding box center [499, 195] width 42 height 12
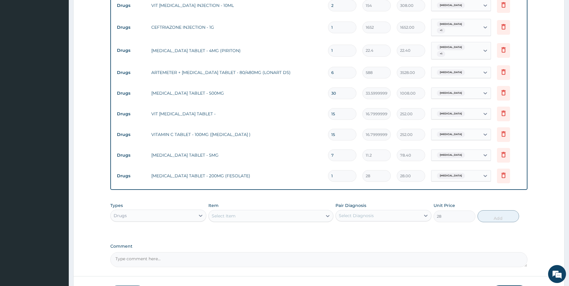
type input "0"
type input "15"
type input "420.00"
type input "15"
click at [322, 215] on div "Select Item" at bounding box center [266, 216] width 114 height 10
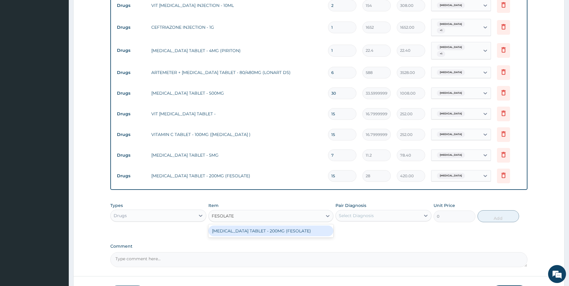
click at [318, 231] on div "FERROUS SULPHATE TABLET - 200MG (FESOLATE)" at bounding box center [271, 230] width 125 height 11
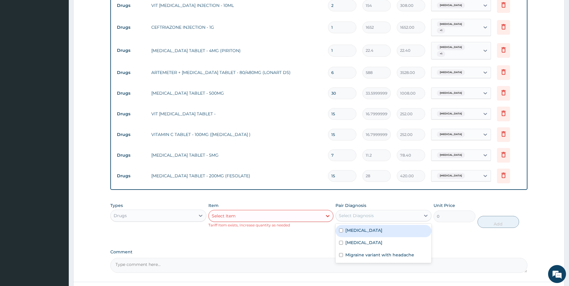
click at [360, 217] on div "Select Diagnosis" at bounding box center [378, 216] width 85 height 10
click at [280, 211] on div "Select Item" at bounding box center [266, 216] width 114 height 10
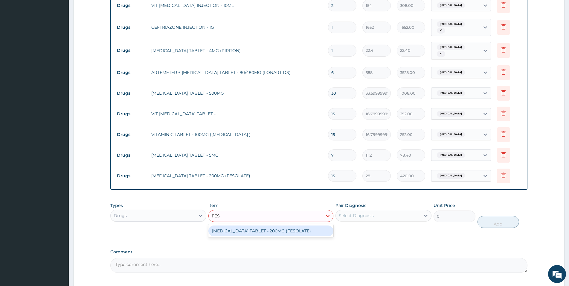
click at [278, 228] on div "FERROUS SULPHATE TABLET - 200MG (FESOLATE)" at bounding box center [271, 230] width 125 height 11
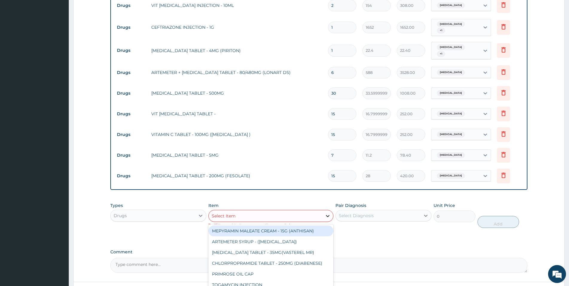
click at [327, 215] on icon at bounding box center [328, 216] width 4 height 2
click at [315, 212] on div "Select Item" at bounding box center [266, 216] width 114 height 10
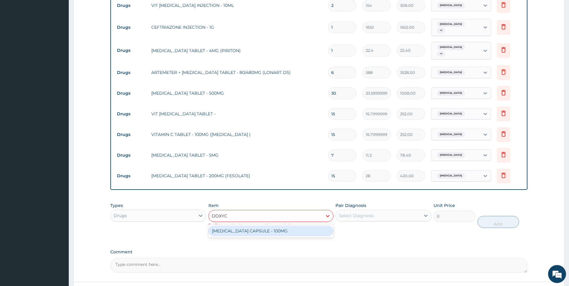
click at [317, 232] on div "DOXYCYCLINE CAPSULE - 100MG" at bounding box center [271, 230] width 125 height 11
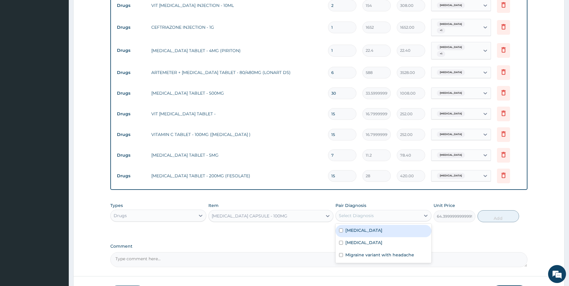
click at [380, 217] on div "Select Diagnosis" at bounding box center [384, 215] width 96 height 11
click at [377, 225] on div "Respiratory tract infection" at bounding box center [384, 231] width 96 height 12
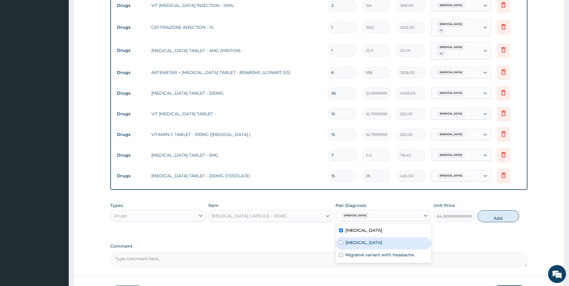
click at [386, 241] on div "Malaria" at bounding box center [384, 243] width 96 height 12
click at [504, 218] on button "Add" at bounding box center [499, 216] width 42 height 12
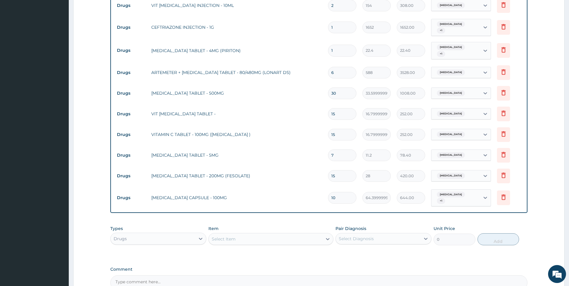
click at [231, 238] on div "Select Item" at bounding box center [224, 239] width 24 height 6
click at [202, 236] on icon at bounding box center [201, 239] width 6 height 6
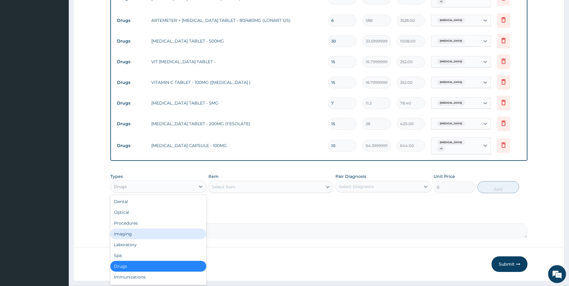
scroll to position [622, 0]
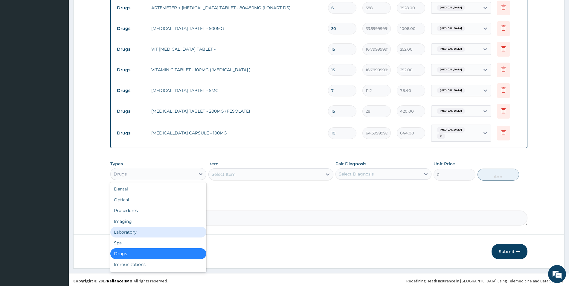
click at [172, 227] on div "Laboratory" at bounding box center [158, 232] width 96 height 11
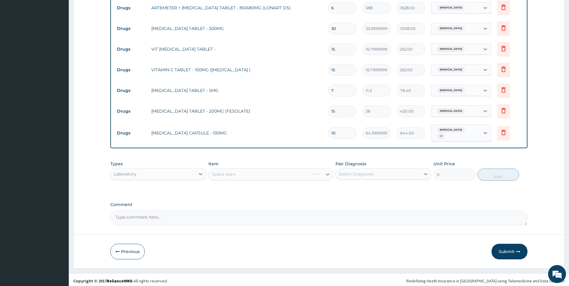
click at [327, 174] on div "Select Item" at bounding box center [271, 174] width 125 height 12
click at [307, 171] on div "Select Item" at bounding box center [271, 174] width 125 height 12
click at [310, 170] on div "Select Item" at bounding box center [266, 174] width 114 height 10
click at [293, 187] on div "URINE MICROSCOPY" at bounding box center [271, 189] width 125 height 11
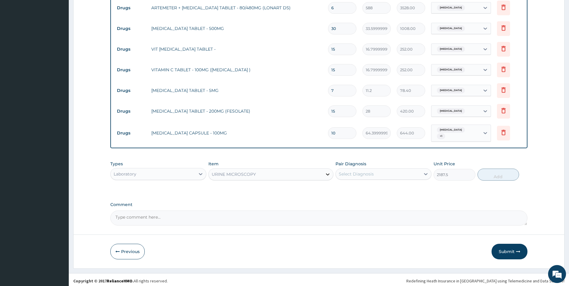
click at [330, 173] on icon at bounding box center [328, 174] width 6 height 6
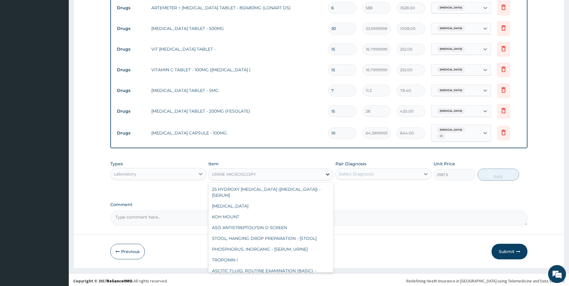
scroll to position [2721, 0]
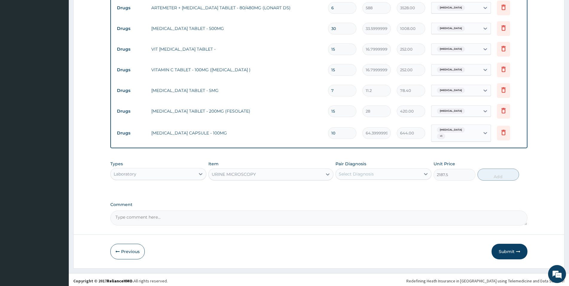
click at [296, 174] on div "URINE MICROSCOPY" at bounding box center [266, 174] width 114 height 10
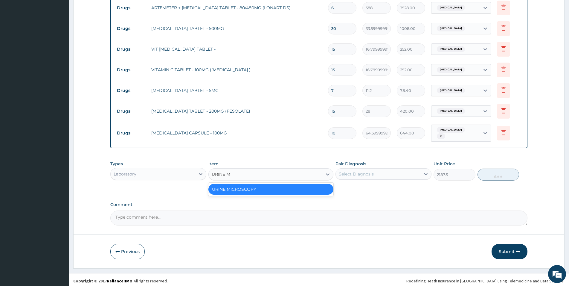
click at [287, 188] on div "URINE MICROSCOPY" at bounding box center [271, 189] width 125 height 11
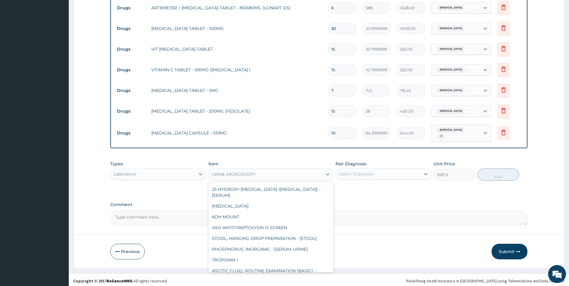
click at [319, 172] on div "URINE MICROSCOPY" at bounding box center [266, 174] width 114 height 10
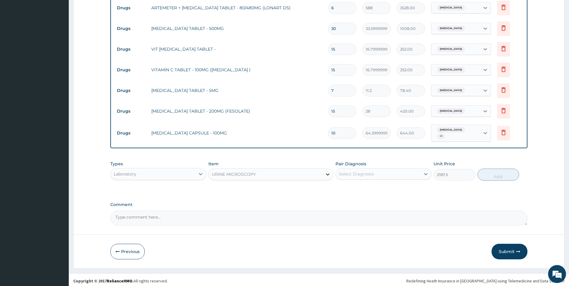
click at [330, 172] on icon at bounding box center [328, 174] width 6 height 6
click at [313, 172] on div "URINE MICROSCOPY" at bounding box center [266, 174] width 114 height 10
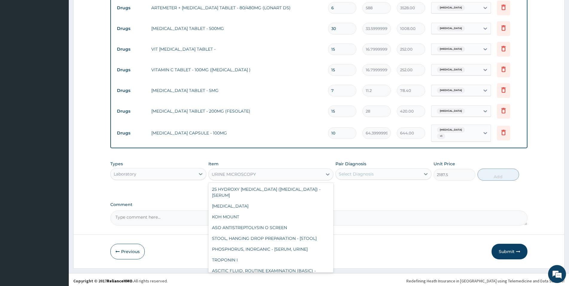
click at [313, 172] on div "URINE MICROSCOPY" at bounding box center [266, 174] width 114 height 10
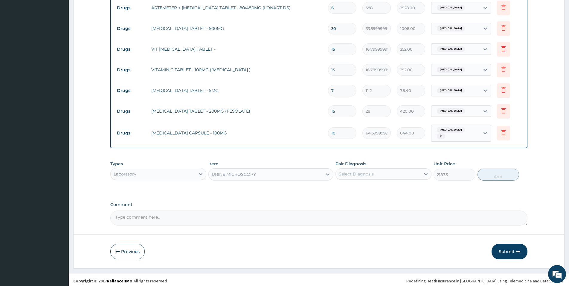
click at [313, 172] on div "URINE MICROSCOPY" at bounding box center [266, 174] width 114 height 10
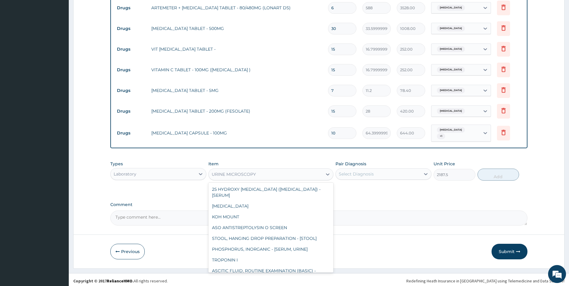
click at [313, 172] on div "URINE MICROSCOPY" at bounding box center [266, 174] width 114 height 10
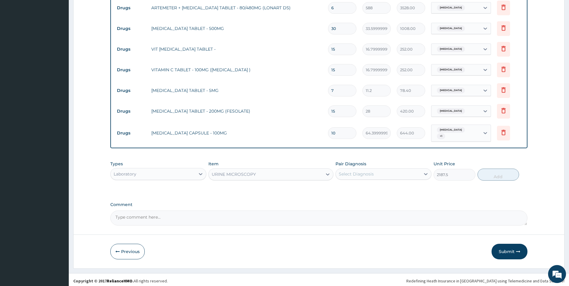
click at [313, 172] on div "URINE MICROSCOPY" at bounding box center [266, 174] width 114 height 10
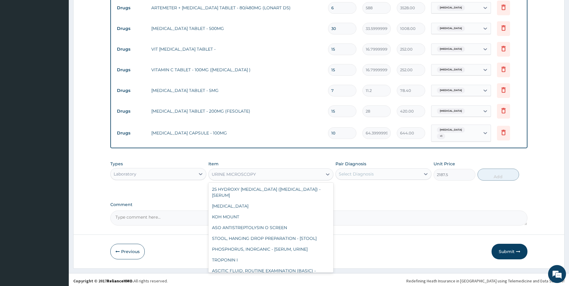
scroll to position [2721, 0]
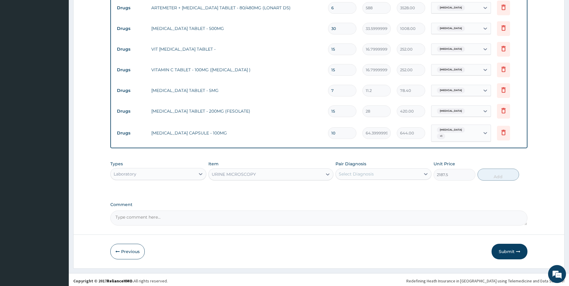
click at [313, 172] on div "URINE MICROSCOPY" at bounding box center [266, 174] width 114 height 10
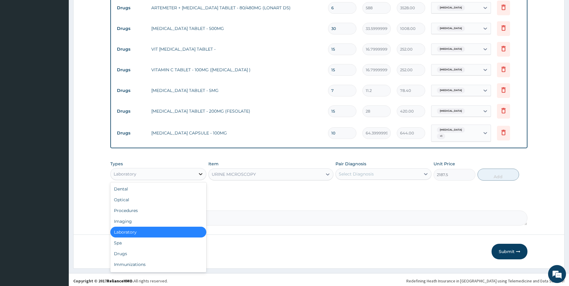
click at [199, 171] on icon at bounding box center [201, 174] width 6 height 6
click at [177, 242] on div "Spa" at bounding box center [158, 242] width 96 height 11
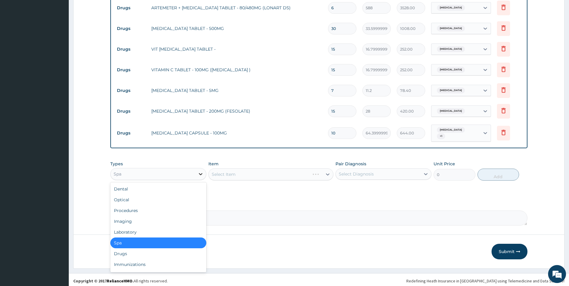
click at [200, 171] on icon at bounding box center [201, 174] width 6 height 6
click at [178, 248] on div "Drugs" at bounding box center [158, 253] width 96 height 11
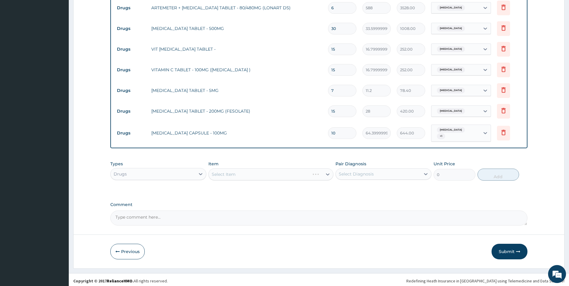
click at [326, 171] on div "Select Item" at bounding box center [271, 174] width 125 height 12
drag, startPoint x: 326, startPoint y: 171, endPoint x: 358, endPoint y: 171, distance: 31.7
click at [327, 171] on div "Select Item" at bounding box center [271, 174] width 125 height 12
click at [425, 171] on icon at bounding box center [426, 174] width 6 height 6
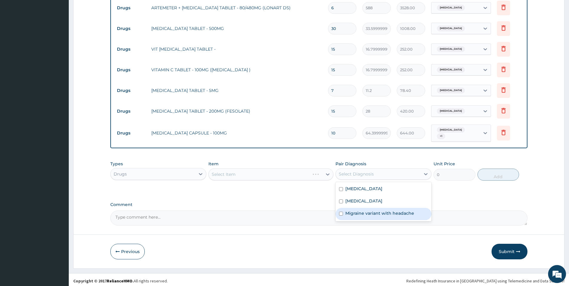
click at [402, 210] on label "Migraine variant with headache" at bounding box center [380, 213] width 69 height 6
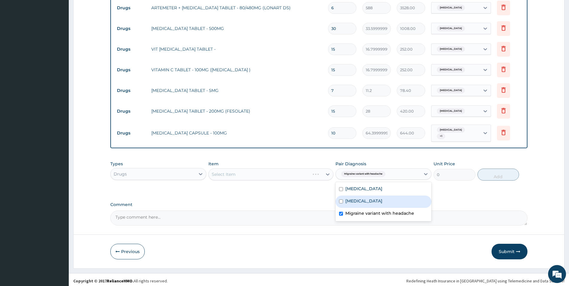
click at [455, 183] on div "Types Drugs Item Select Item Pair Diagnosis option Migraine variant with headac…" at bounding box center [318, 175] width 417 height 35
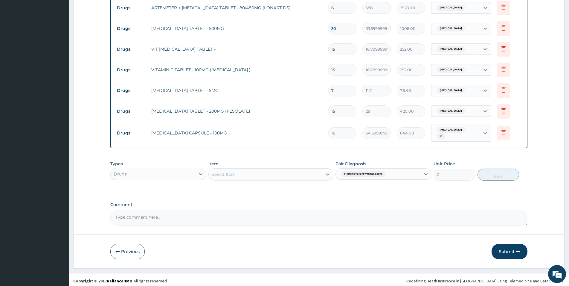
click at [300, 171] on div "Select Item" at bounding box center [266, 174] width 114 height 10
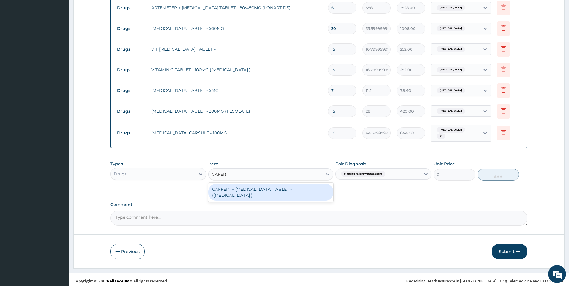
click at [297, 186] on div "CAFFEIN + ERGOTAMINE TABLET - (CAFERGOT )" at bounding box center [271, 192] width 125 height 17
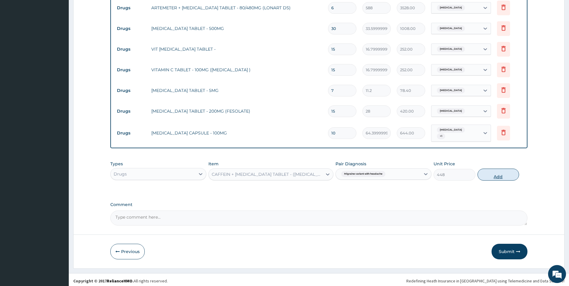
click at [492, 173] on button "Add" at bounding box center [499, 174] width 42 height 12
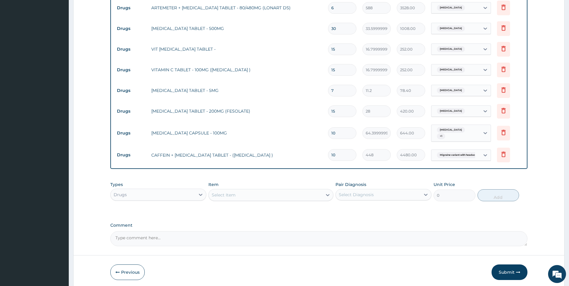
click at [282, 198] on div "Select Item" at bounding box center [271, 195] width 125 height 12
click at [258, 212] on div "PLASTER" at bounding box center [271, 209] width 125 height 11
click at [375, 193] on div "Select Diagnosis" at bounding box center [378, 195] width 85 height 10
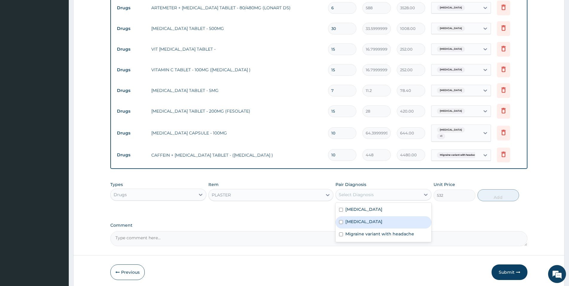
click at [375, 216] on div "Malaria" at bounding box center [384, 222] width 96 height 12
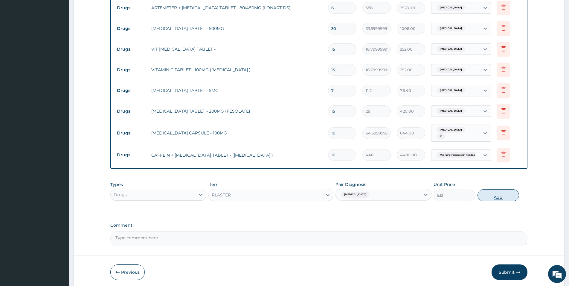
click at [484, 195] on button "Add" at bounding box center [499, 195] width 42 height 12
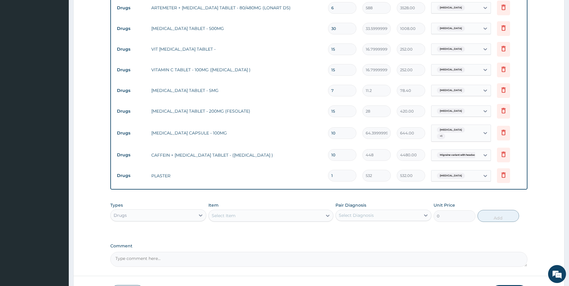
click at [235, 212] on div "Select Item" at bounding box center [224, 215] width 24 height 6
click at [236, 227] on div "COTTON WOOL" at bounding box center [271, 230] width 125 height 11
click at [405, 209] on div "Select Diagnosis" at bounding box center [384, 214] width 96 height 11
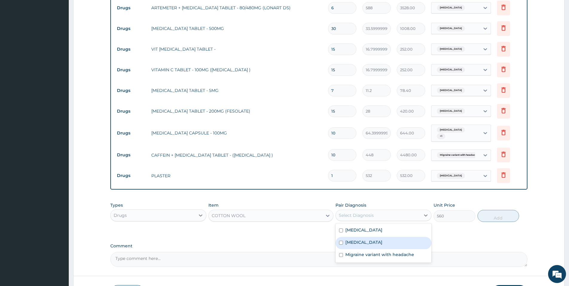
click at [350, 240] on label "Malaria" at bounding box center [364, 242] width 37 height 6
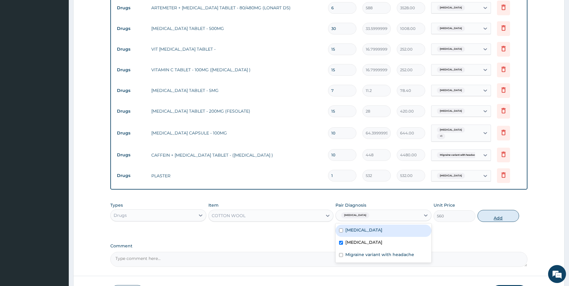
click at [493, 214] on button "Add" at bounding box center [499, 216] width 42 height 12
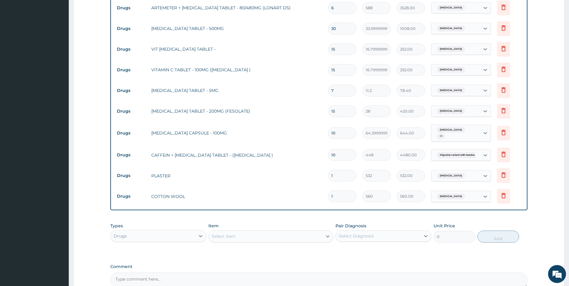
click at [309, 231] on div "Select Item" at bounding box center [266, 236] width 114 height 10
click at [293, 247] on div "CANNULAR - BLUE" at bounding box center [271, 251] width 125 height 11
click at [400, 233] on div "Select Diagnosis" at bounding box center [378, 236] width 85 height 10
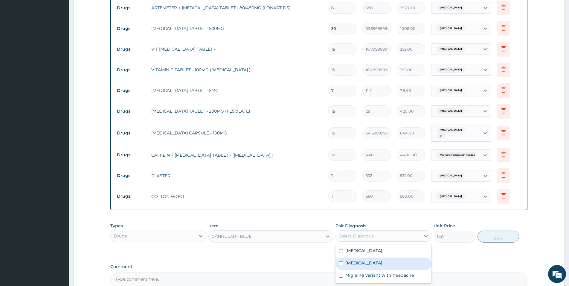
click at [393, 257] on div "Malaria" at bounding box center [384, 263] width 96 height 12
click at [485, 233] on button "Add" at bounding box center [499, 236] width 42 height 12
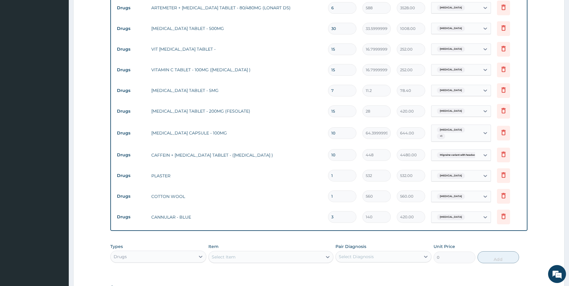
click at [307, 256] on div "Select Item" at bounding box center [266, 257] width 114 height 10
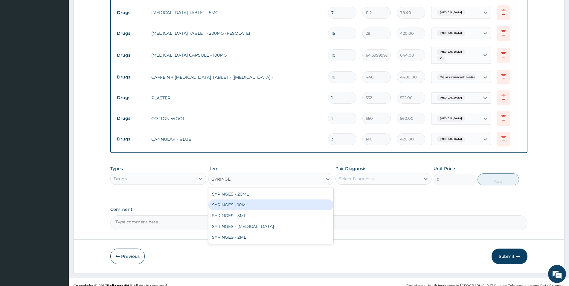
scroll to position [705, 0]
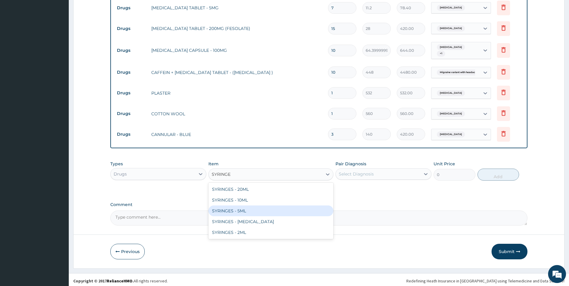
click at [268, 210] on div "SYRINGES - 5ML" at bounding box center [271, 210] width 125 height 11
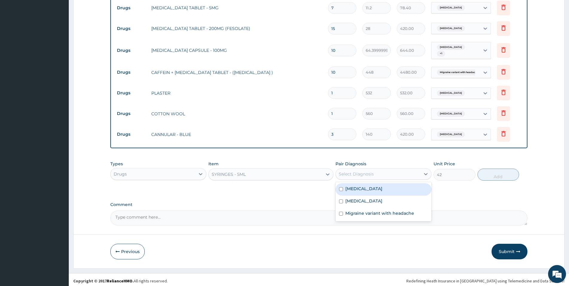
click at [360, 173] on div "Select Diagnosis" at bounding box center [356, 174] width 35 height 6
click at [357, 190] on div "Respiratory tract infection" at bounding box center [384, 189] width 96 height 12
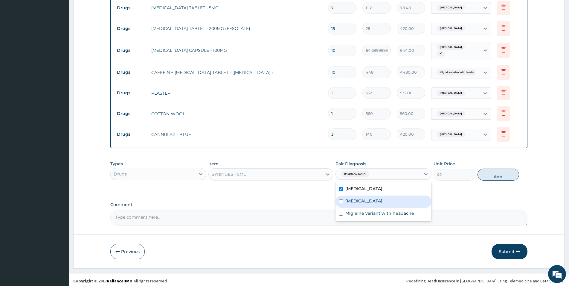
drag, startPoint x: 357, startPoint y: 197, endPoint x: 361, endPoint y: 206, distance: 9.1
click at [357, 198] on label "Malaria" at bounding box center [364, 201] width 37 height 6
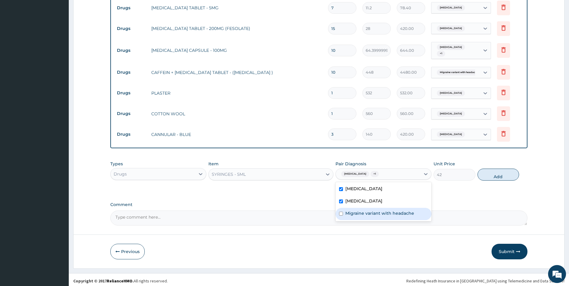
drag, startPoint x: 361, startPoint y: 206, endPoint x: 374, endPoint y: 202, distance: 13.8
click at [363, 208] on div "Migraine variant with headache" at bounding box center [384, 214] width 96 height 12
drag, startPoint x: 440, startPoint y: 189, endPoint x: 446, endPoint y: 187, distance: 5.8
click at [444, 188] on div "Types Drugs Item SYRINGES - 5ML Pair Diagnosis Respiratory tract infection + 2 …" at bounding box center [318, 175] width 417 height 35
click at [499, 174] on button "Add" at bounding box center [499, 174] width 42 height 12
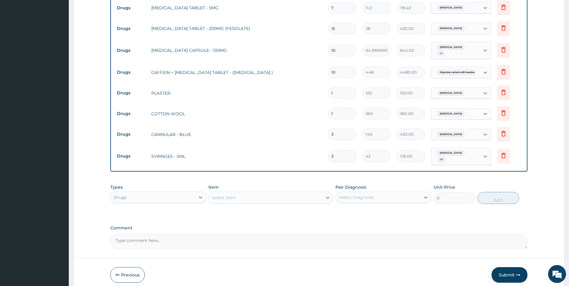
click at [249, 198] on div "Select Item" at bounding box center [266, 198] width 114 height 10
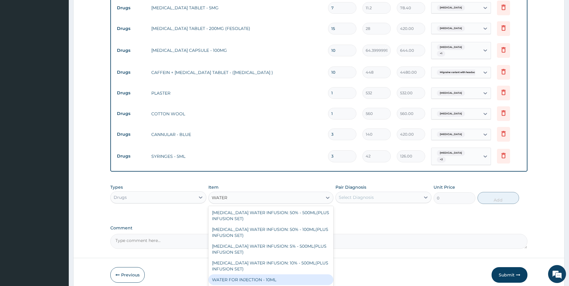
click at [261, 277] on div "WATER FOR INJECTION - 10ML" at bounding box center [271, 279] width 125 height 11
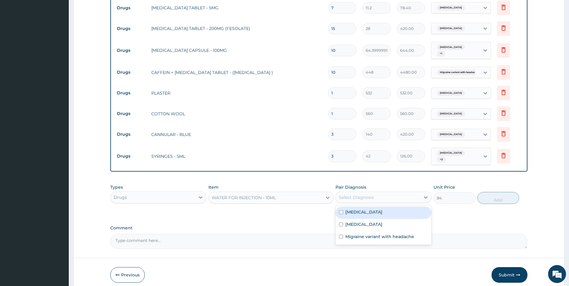
click at [414, 199] on div "Select Diagnosis" at bounding box center [384, 197] width 96 height 11
click at [414, 212] on div "Respiratory tract infection" at bounding box center [384, 212] width 96 height 12
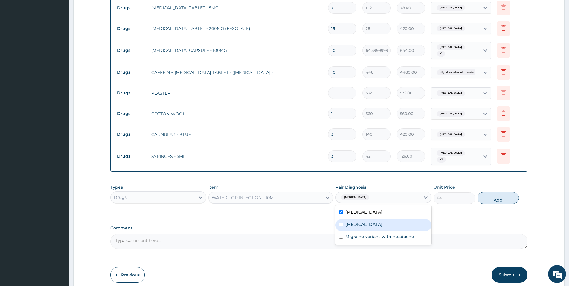
click at [413, 221] on div "Malaria" at bounding box center [384, 225] width 96 height 12
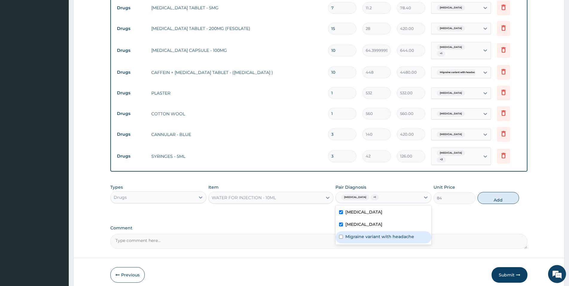
click at [414, 231] on div "Migraine variant with headache" at bounding box center [384, 237] width 96 height 12
click at [492, 192] on button "Add" at bounding box center [499, 198] width 42 height 12
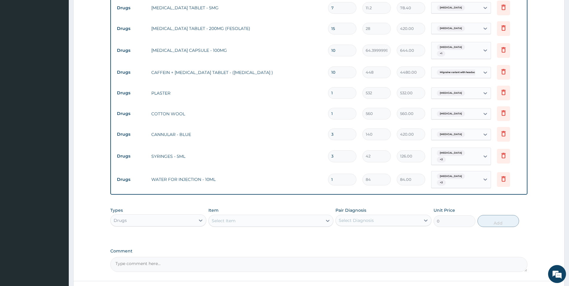
click at [272, 216] on div "Select Item" at bounding box center [266, 221] width 114 height 10
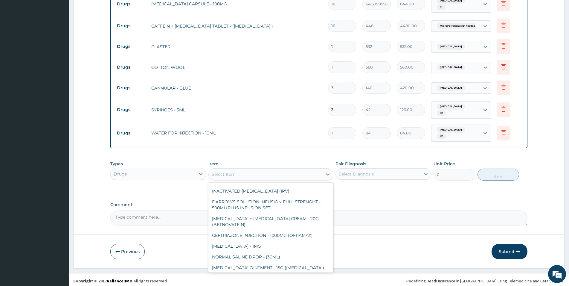
scroll to position [302, 0]
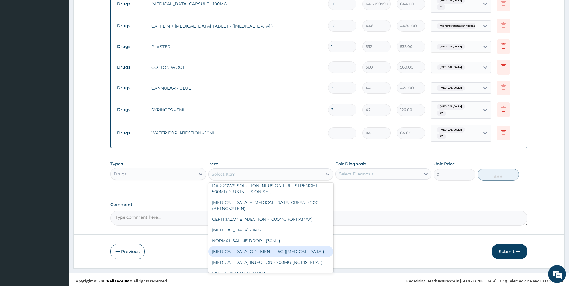
click at [221, 171] on div "Select Item" at bounding box center [224, 174] width 24 height 6
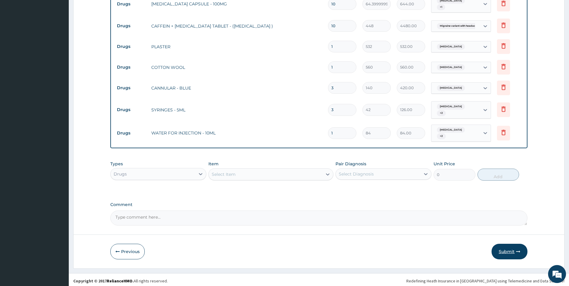
click at [505, 246] on button "Submit" at bounding box center [510, 252] width 36 height 16
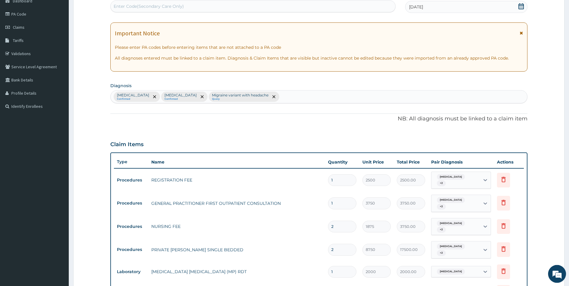
scroll to position [73, 0]
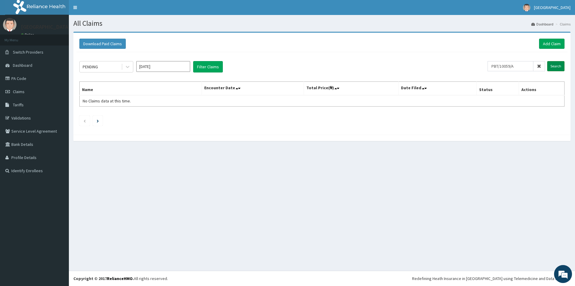
type input "PBT/10059/A"
click at [553, 68] on input "Search" at bounding box center [555, 66] width 17 height 10
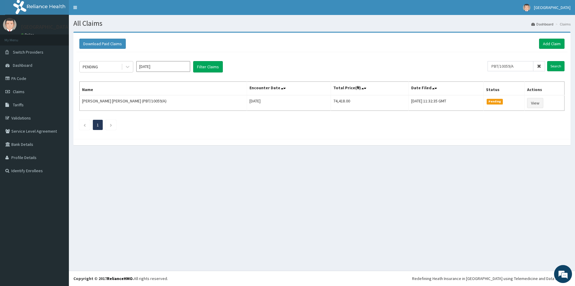
click at [281, 90] on span at bounding box center [285, 88] width 8 height 8
click at [283, 89] on icon at bounding box center [284, 88] width 2 height 4
click at [281, 89] on icon at bounding box center [282, 88] width 2 height 4
click at [125, 67] on icon at bounding box center [127, 67] width 6 height 6
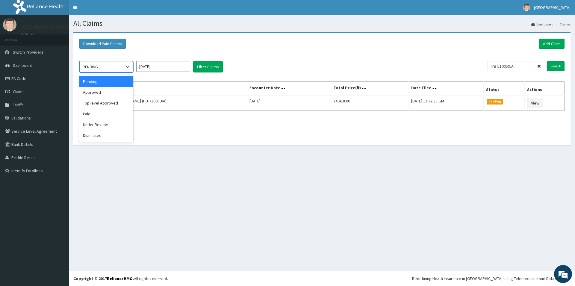
click at [118, 78] on div "Pending" at bounding box center [106, 81] width 54 height 11
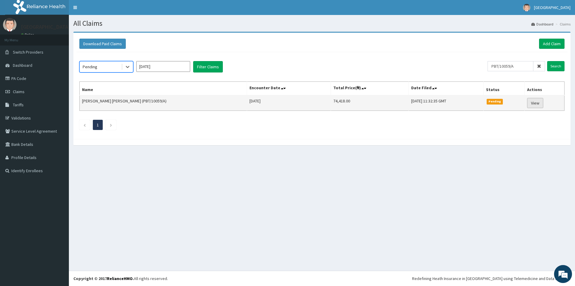
click at [534, 103] on link "View" at bounding box center [535, 103] width 16 height 10
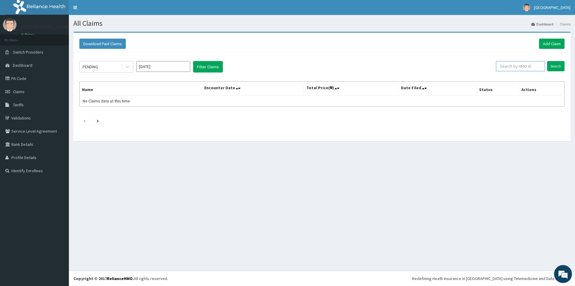
click at [506, 68] on input "text" at bounding box center [520, 66] width 49 height 10
click at [549, 68] on input "Search" at bounding box center [555, 66] width 17 height 10
click at [513, 66] on input "PBT/10030/A" at bounding box center [510, 66] width 46 height 10
click at [551, 63] on input "Search" at bounding box center [555, 66] width 17 height 10
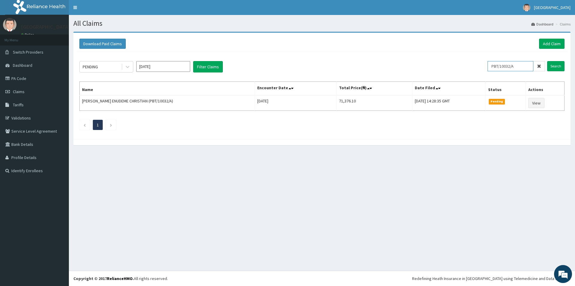
click at [514, 67] on input "PBT/10032/A" at bounding box center [510, 66] width 46 height 10
click at [556, 64] on input "Search" at bounding box center [555, 66] width 17 height 10
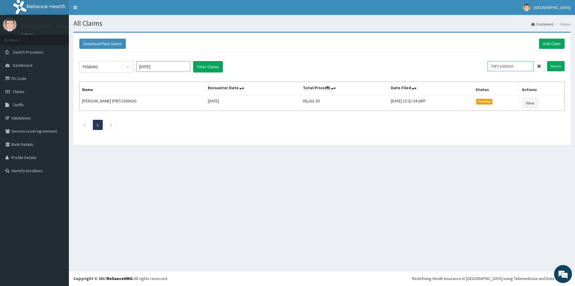
click at [514, 67] on input "PBT/10056/A" at bounding box center [510, 66] width 46 height 10
type input "PBT/10059/A"
click at [553, 65] on input "Search" at bounding box center [555, 66] width 17 height 10
